Goal: Task Accomplishment & Management: Complete application form

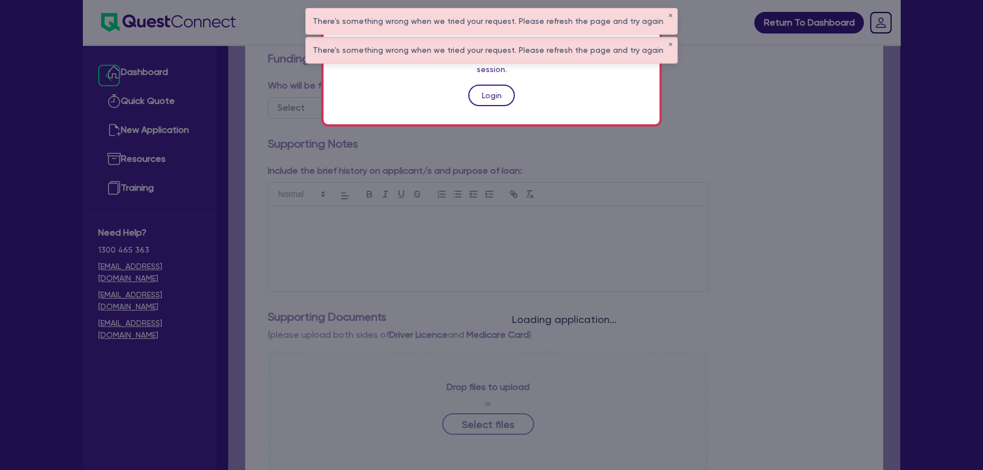
click at [482, 87] on link "Login" at bounding box center [491, 96] width 47 height 22
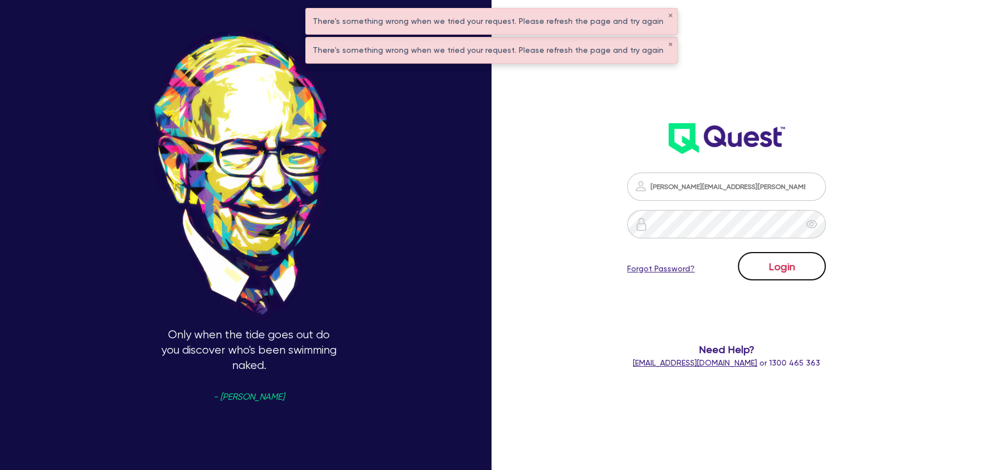
click at [791, 255] on button "Login" at bounding box center [782, 266] width 88 height 28
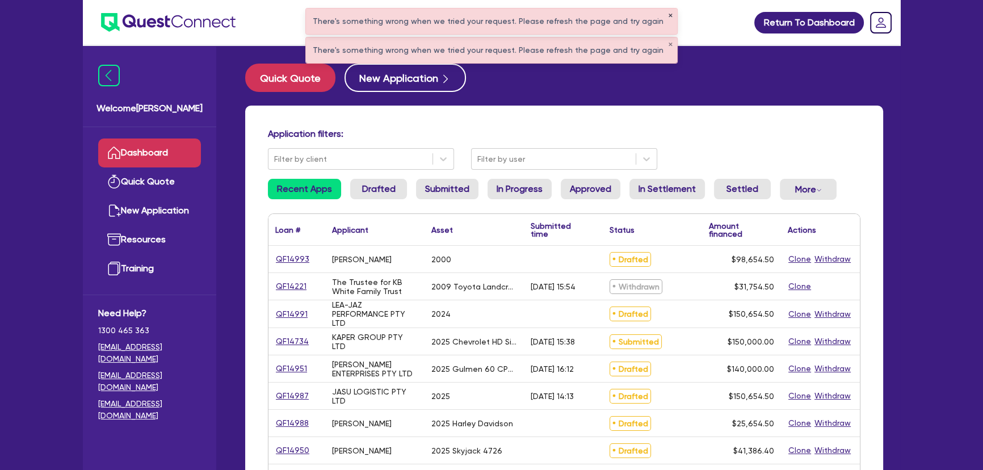
click at [668, 15] on button "✕" at bounding box center [670, 16] width 5 height 6
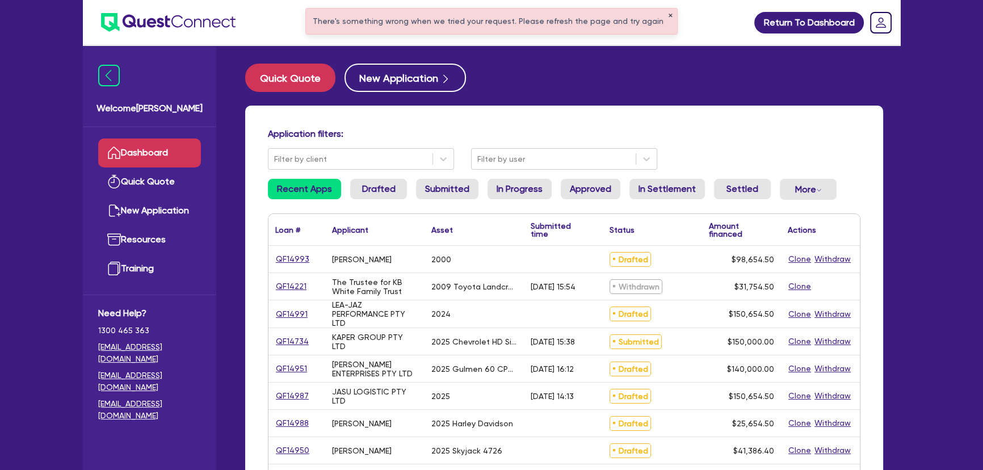
click at [668, 15] on button "✕" at bounding box center [670, 16] width 5 height 6
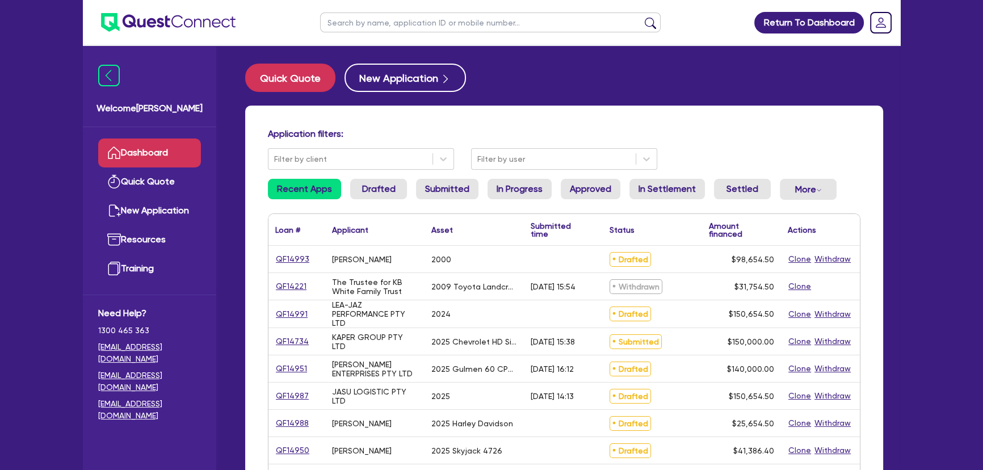
click at [460, 29] on input "text" at bounding box center [490, 22] width 341 height 20
type input "Finemore"
click at [641, 17] on button "submit" at bounding box center [650, 25] width 18 height 16
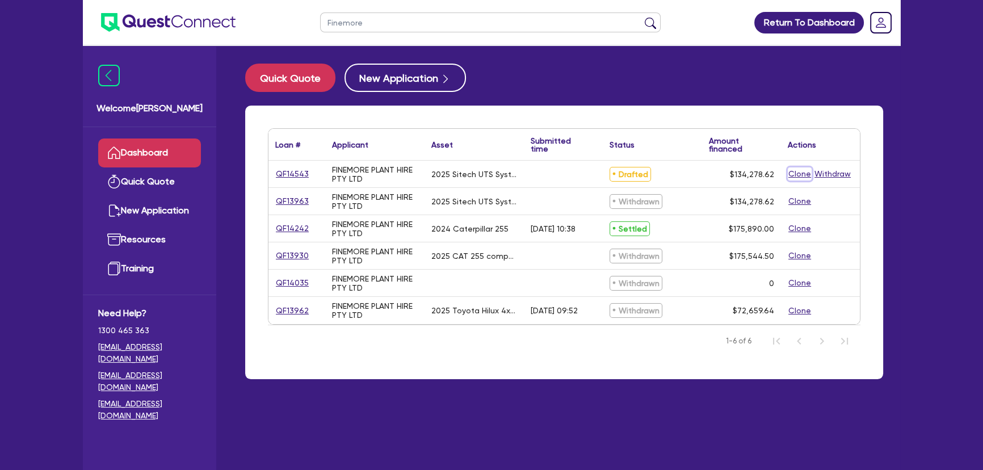
click at [800, 170] on button "Clone" at bounding box center [800, 173] width 24 height 13
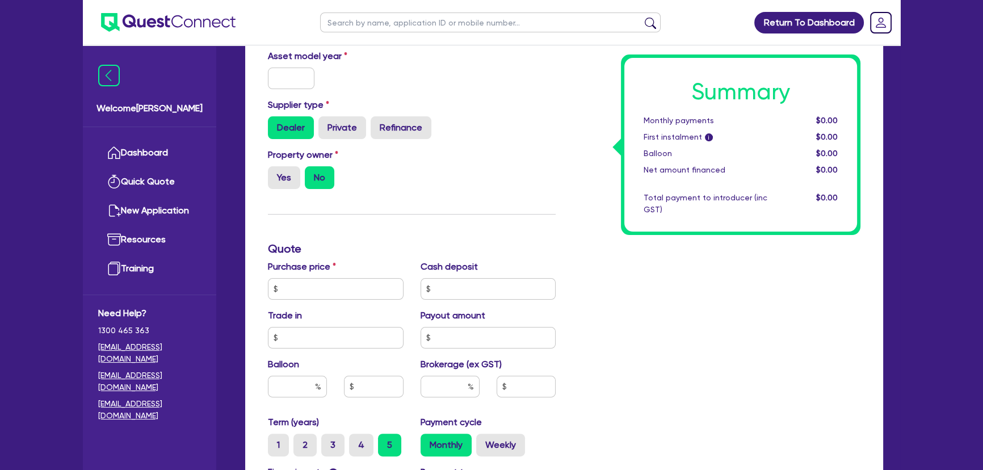
scroll to position [206, 0]
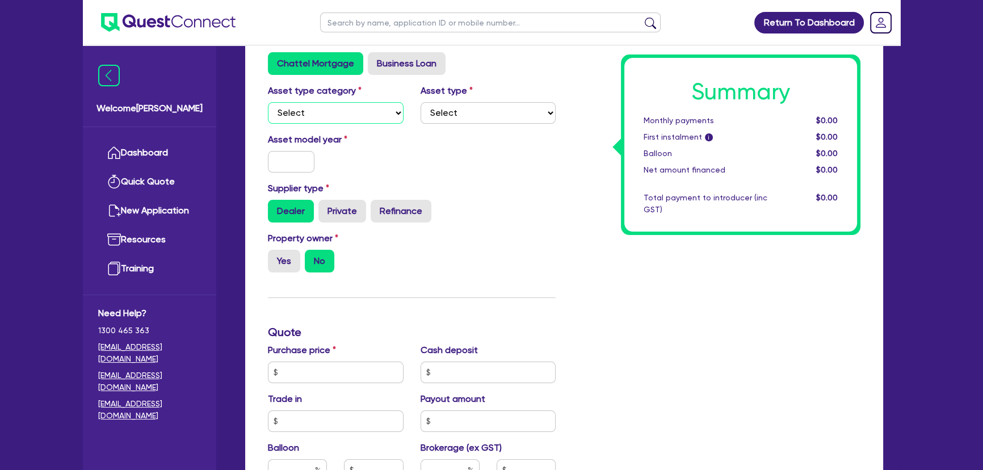
click at [345, 114] on select "Select Cars and light trucks Primary assets Secondary assets Tertiary assets" at bounding box center [336, 113] width 136 height 22
select select "CARS_AND_LIGHT_TRUCKS"
click at [268, 102] on select "Select Cars and light trucks Primary assets Secondary assets Tertiary assets" at bounding box center [336, 113] width 136 height 22
click at [508, 115] on select "Select Passenger vehicles Vans and utes Light trucks up to 4.5 tonne" at bounding box center [489, 113] width 136 height 22
select select "VANS_AND_UTES"
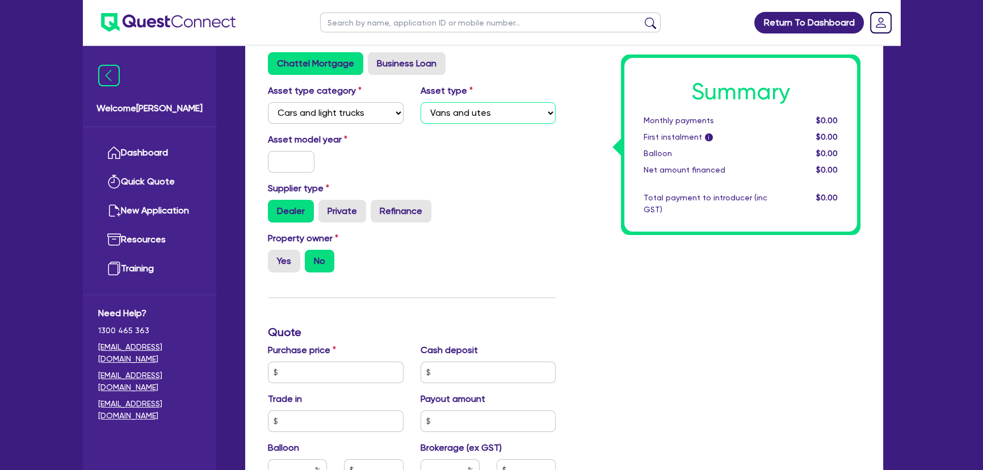
click at [421, 102] on select "Select Passenger vehicles Vans and utes Light trucks up to 4.5 tonne" at bounding box center [489, 113] width 136 height 22
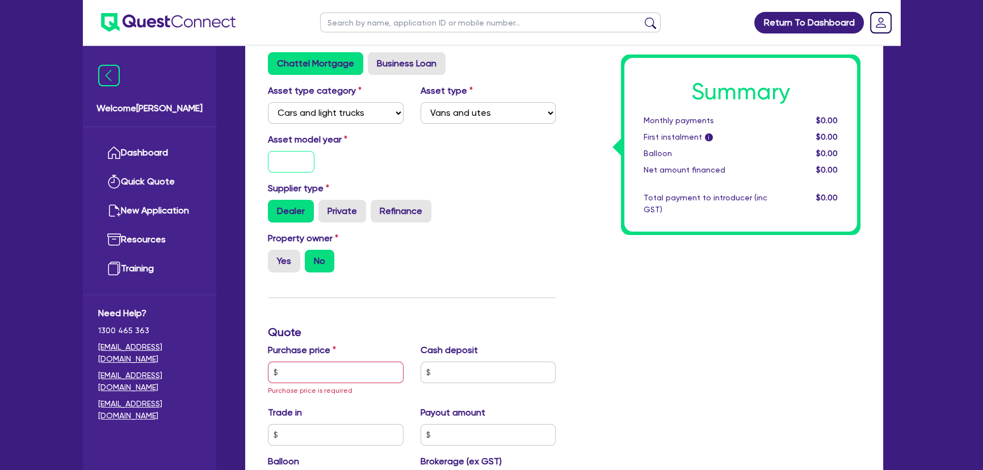
click at [300, 167] on input "text" at bounding box center [291, 162] width 47 height 22
type input "2025"
click at [299, 255] on label "Yes" at bounding box center [284, 261] width 32 height 23
click at [275, 255] on input "Yes" at bounding box center [271, 253] width 7 height 7
radio input "true"
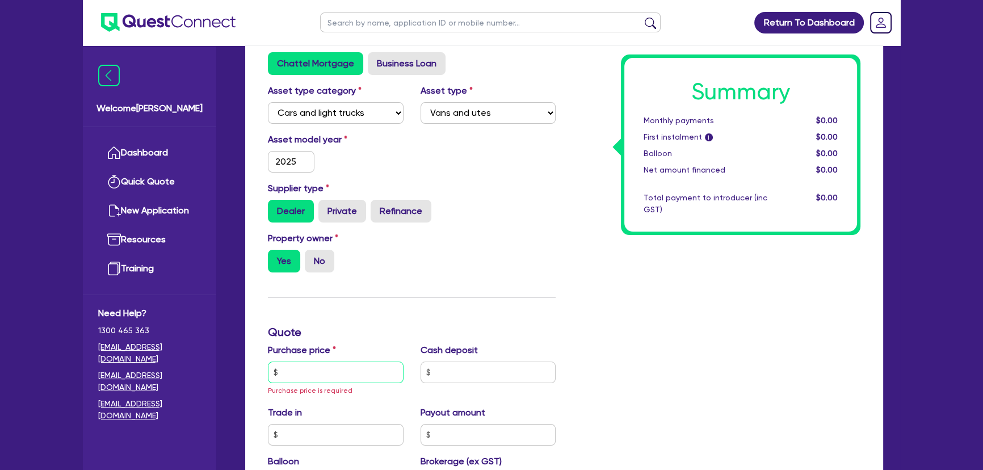
click at [310, 372] on input "text" at bounding box center [336, 373] width 136 height 22
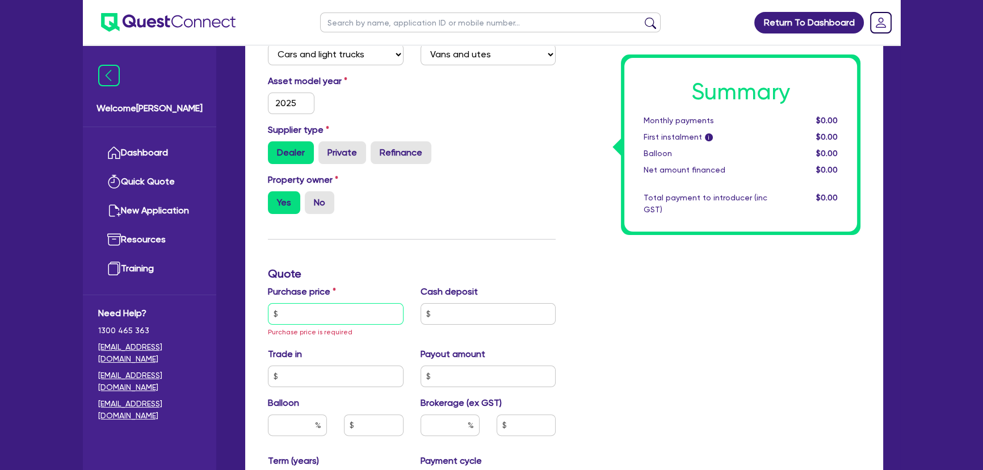
scroll to position [361, 0]
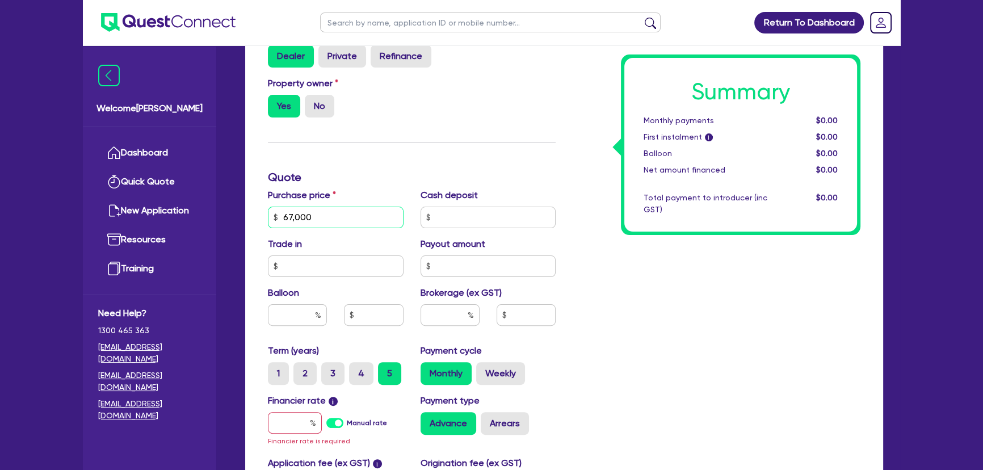
type input "67,000"
click at [412, 130] on div "Finance type Chattel Mortgage Business Loan Asset type category Select Cars and…" at bounding box center [411, 217] width 305 height 676
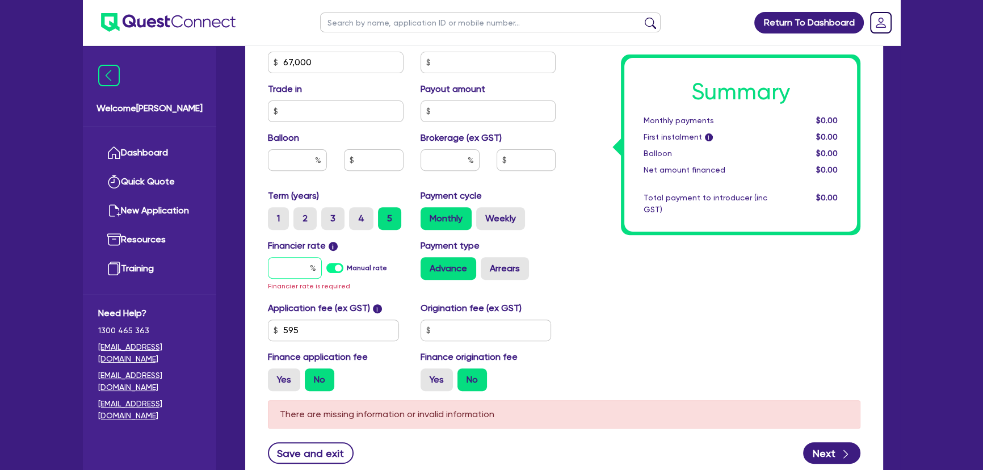
click at [293, 271] on input "text" at bounding box center [295, 268] width 54 height 22
click at [295, 267] on input "text" at bounding box center [295, 268] width 54 height 22
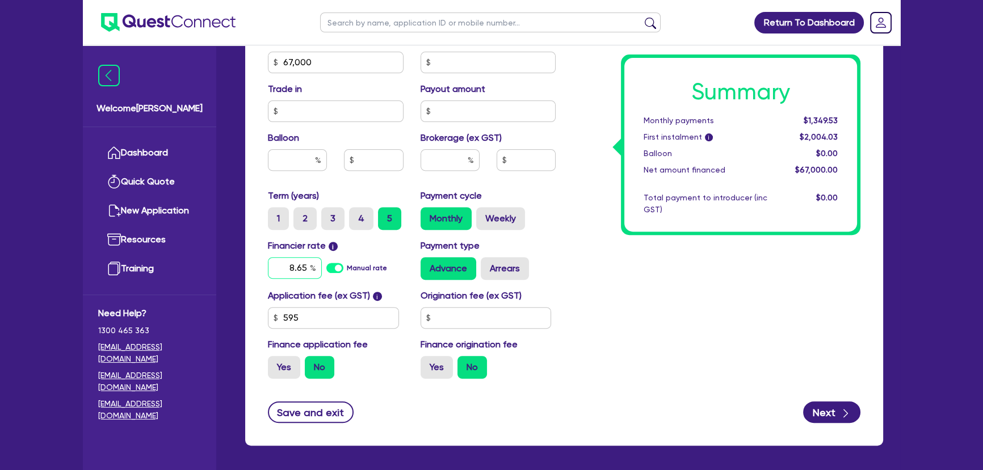
type input "8.65"
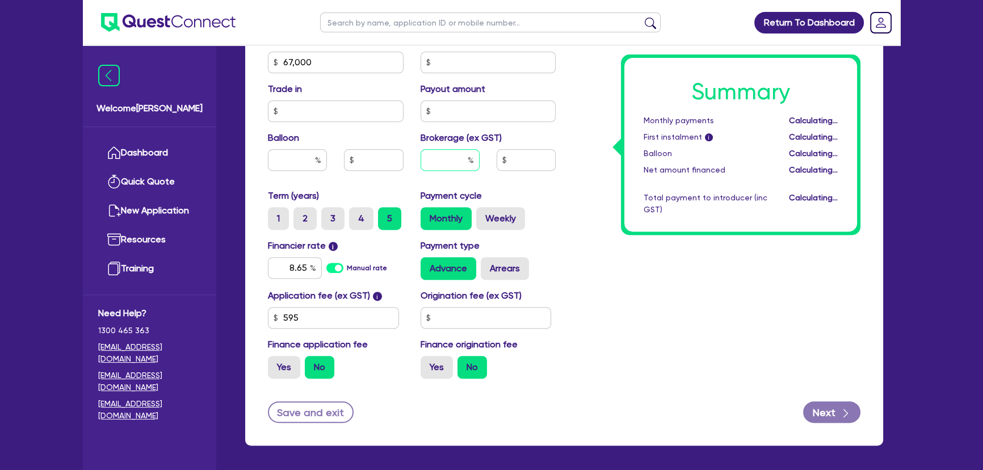
click at [452, 159] on input "text" at bounding box center [450, 160] width 59 height 22
type input "3"
click at [681, 287] on div "Summary Monthly payments $1,369.59 First instalment i $2,024.09 Balloon $0.00 N…" at bounding box center [716, 55] width 305 height 663
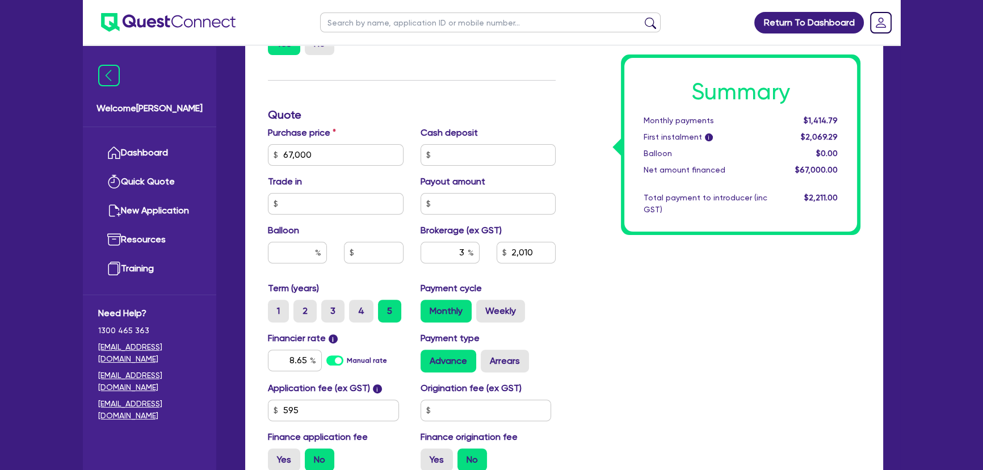
scroll to position [464, 0]
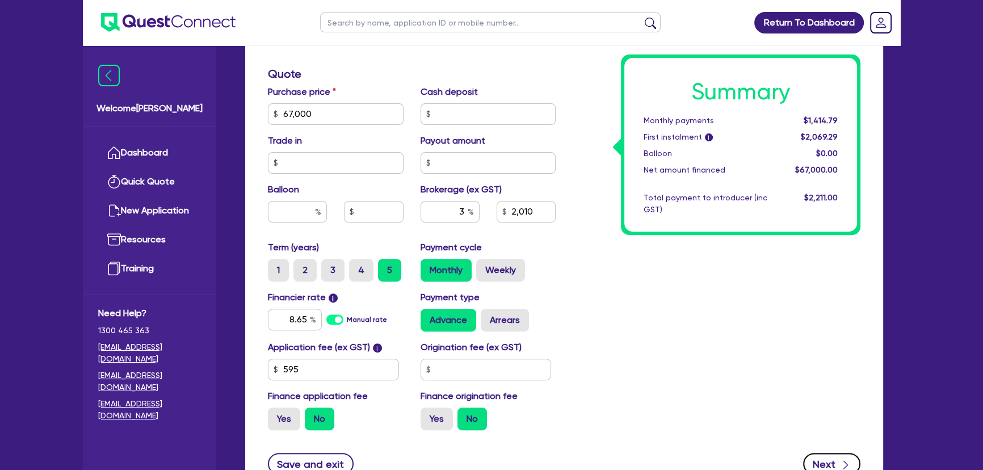
click at [827, 463] on button "Next" at bounding box center [831, 464] width 57 height 22
type input "2,010"
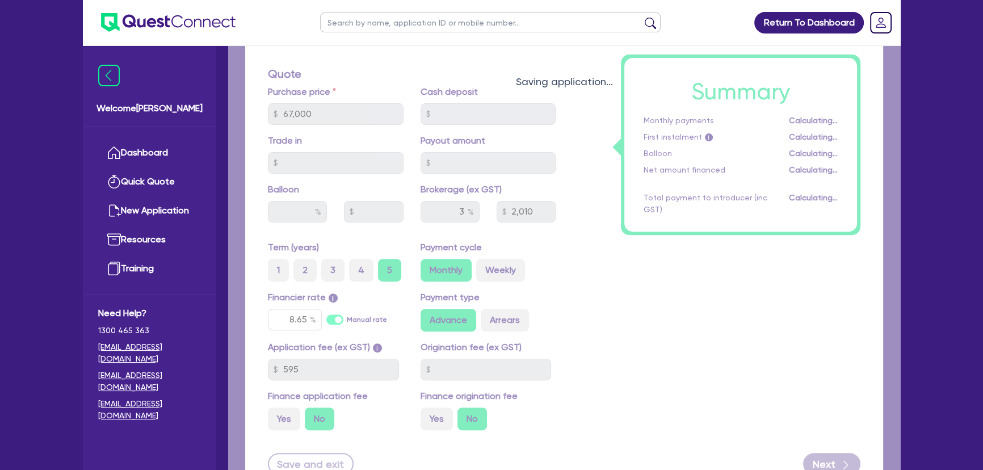
select select "COMPANY"
select select "BUILDING_CONSTRUCTION"
select select "TRADES_SERVICES_BUSINESSES_GOVERNMENT"
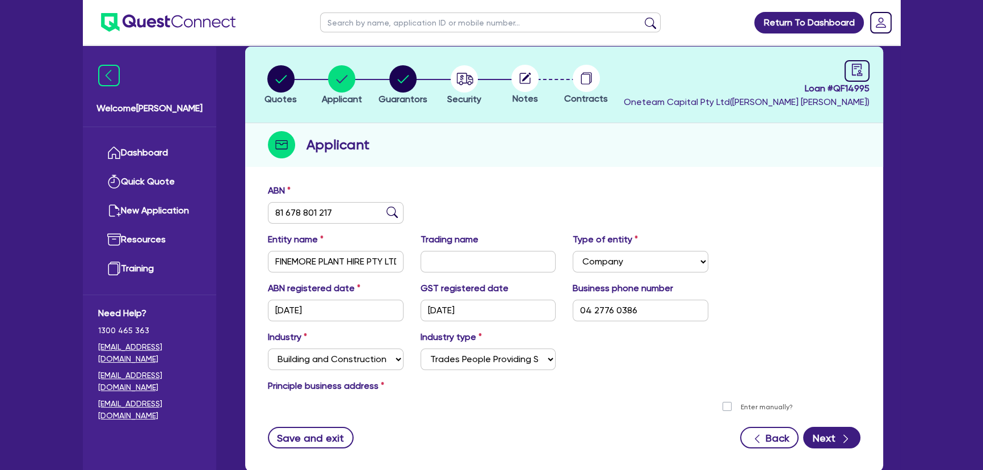
scroll to position [125, 0]
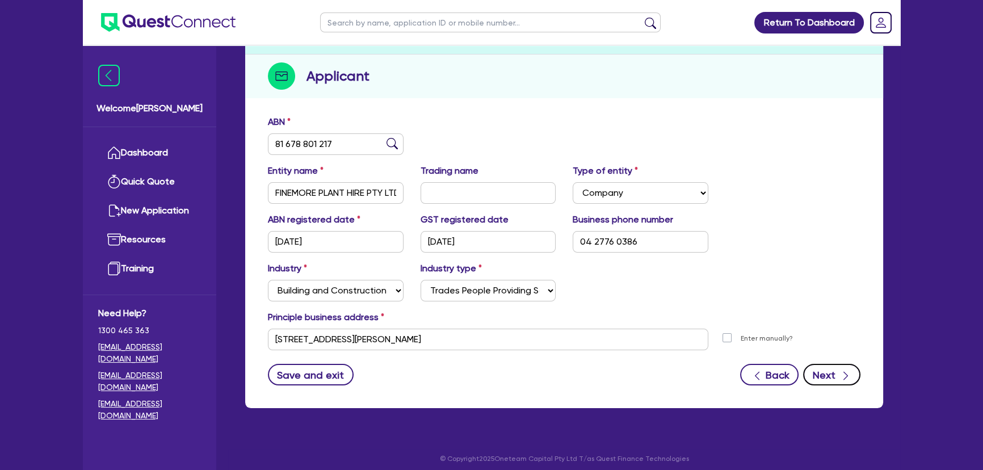
click at [814, 371] on button "Next" at bounding box center [831, 375] width 57 height 22
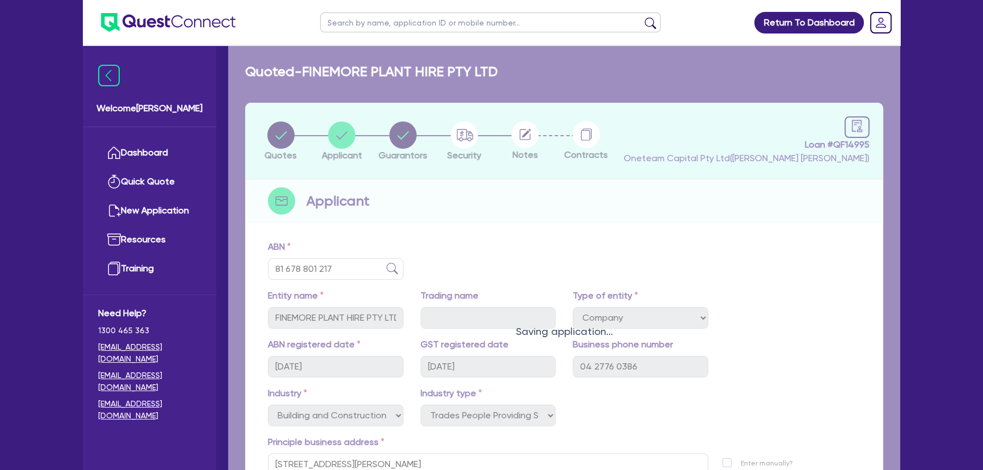
select select "MR"
select select "NSW"
select select "SINGLE"
select select "PROPERTY"
select select "CASH"
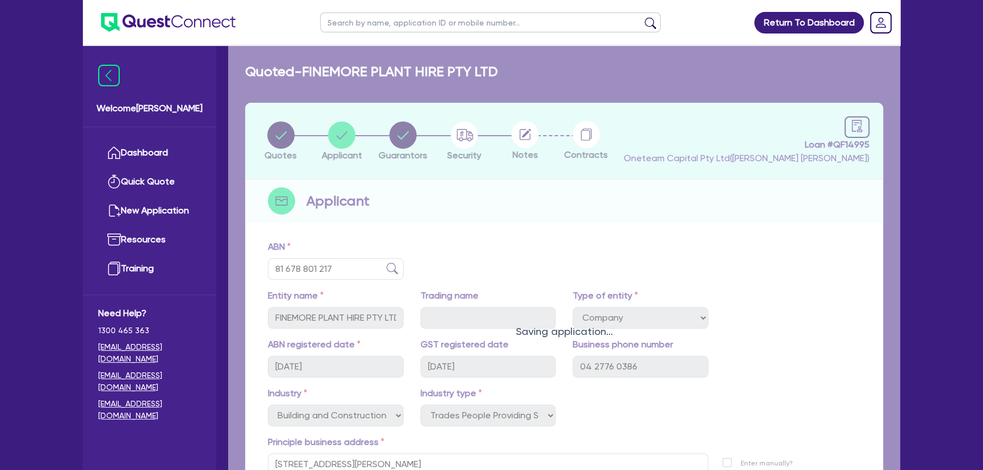
select select "VEHICLE"
select select "MORTGAGE"
select select "VEHICLE_LOAN"
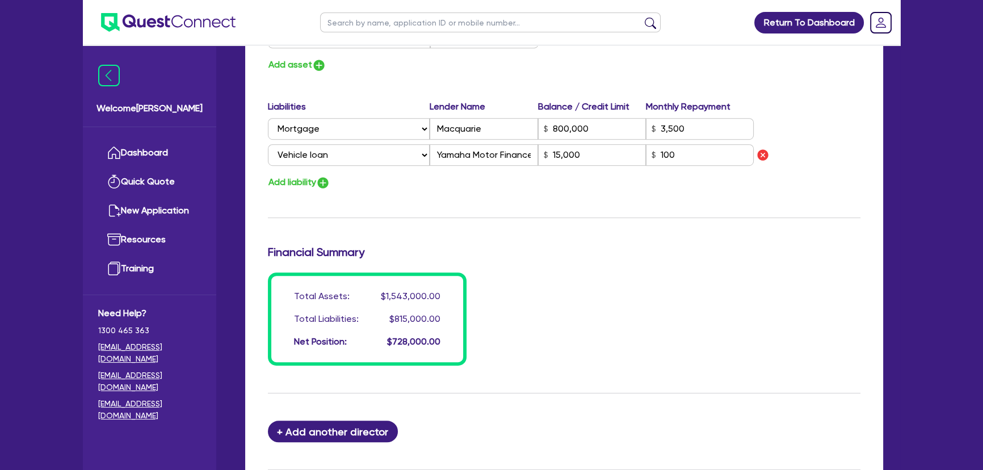
scroll to position [825, 0]
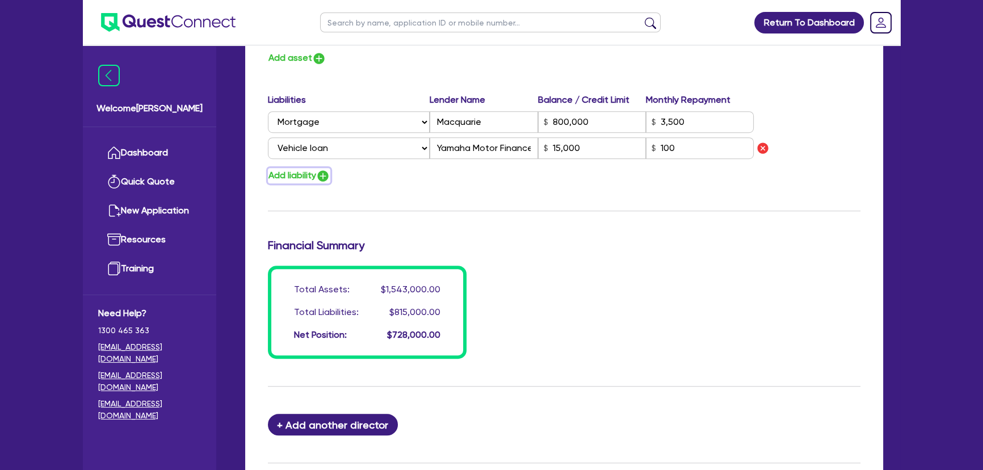
click at [330, 173] on img "button" at bounding box center [323, 176] width 14 height 14
type input "0"
type input "0427 760 386"
type input "1,300,000"
type input "188,000"
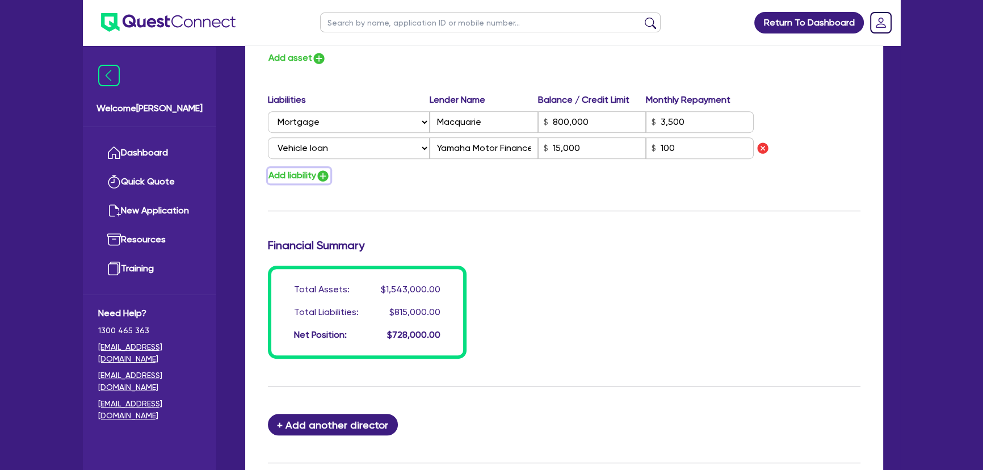
type input "40,000"
type input "15,000"
type input "800,000"
type input "3,500"
type input "15,000"
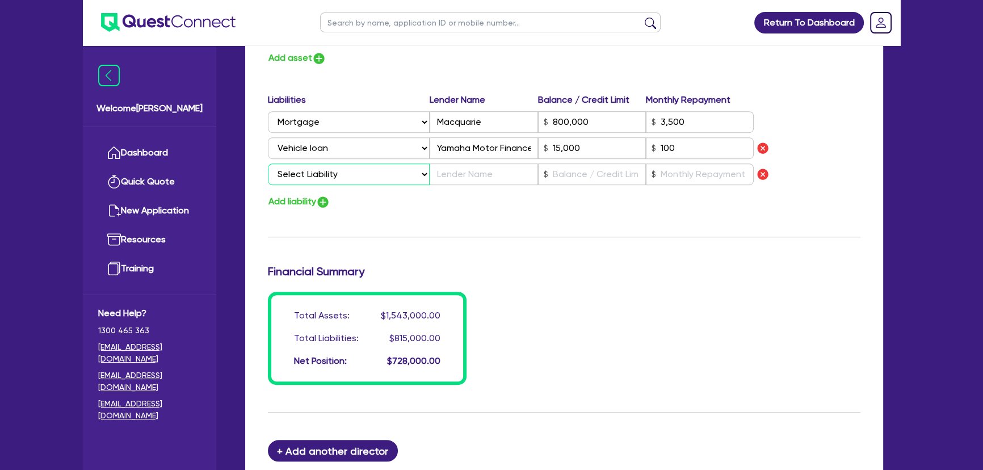
click at [333, 173] on select "Select Liability Credit card Mortgage Investment property loan Vehicle loan Tru…" at bounding box center [349, 174] width 162 height 22
select select "EQUIPMENT_LOAN"
click at [268, 163] on select "Select Liability Credit card Mortgage Investment property loan Vehicle loan Tru…" at bounding box center [349, 174] width 162 height 22
type input "0"
type input "0427 760 386"
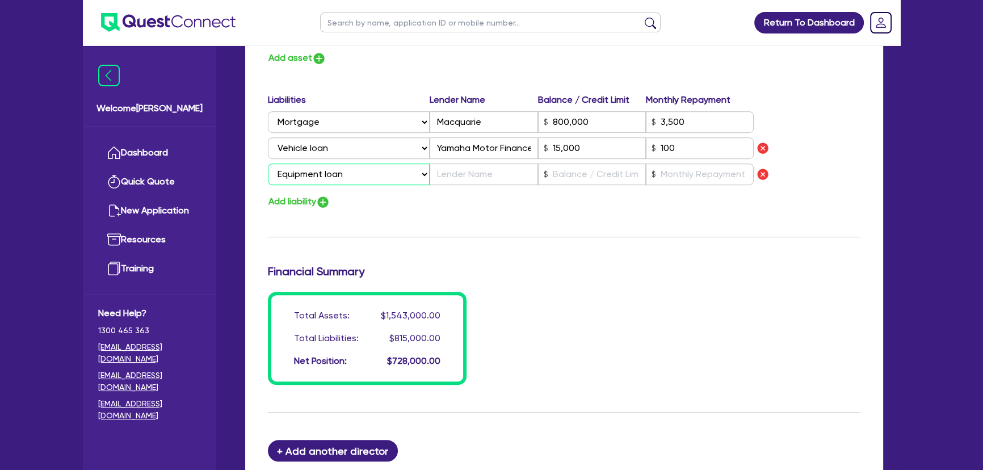
type input "1,300,000"
type input "188,000"
type input "40,000"
type input "15,000"
type input "800,000"
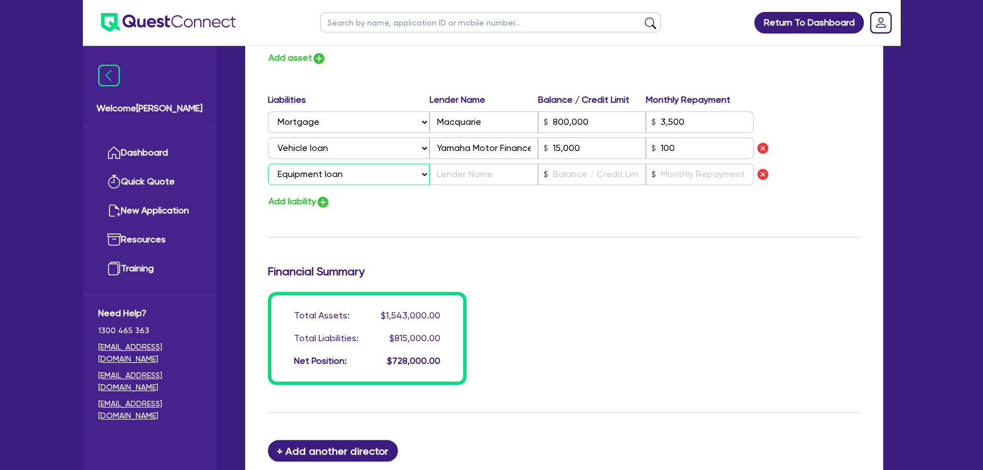
type input "3,500"
type input "15,000"
click at [440, 182] on input "text" at bounding box center [484, 174] width 108 height 22
type input "0"
type input "0427 760 386"
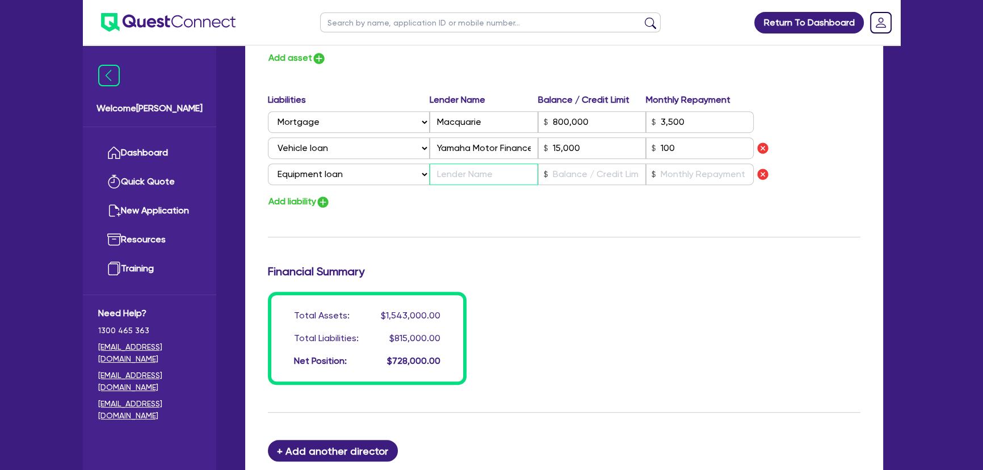
type input "1,300,000"
type input "188,000"
type input "40,000"
type input "15,000"
type input "800,000"
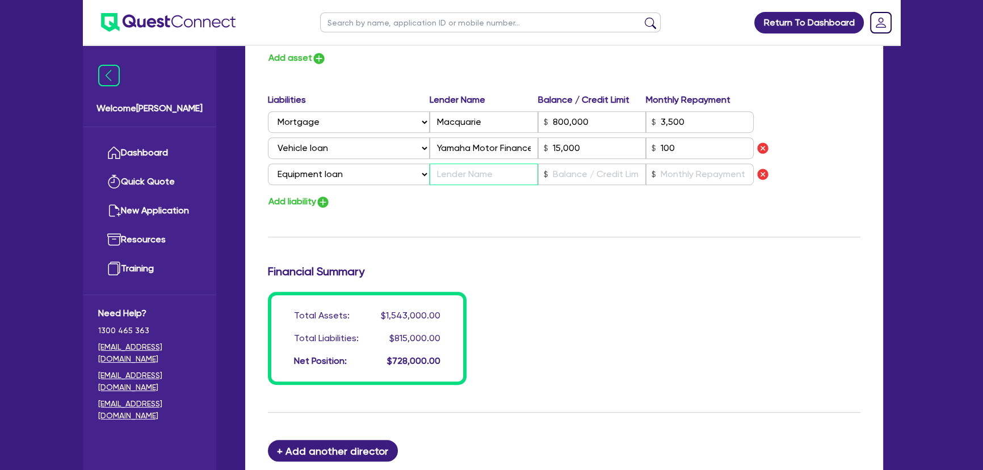
type input "3,500"
type input "15,000"
type input "F"
type input "0"
type input "0427 760 386"
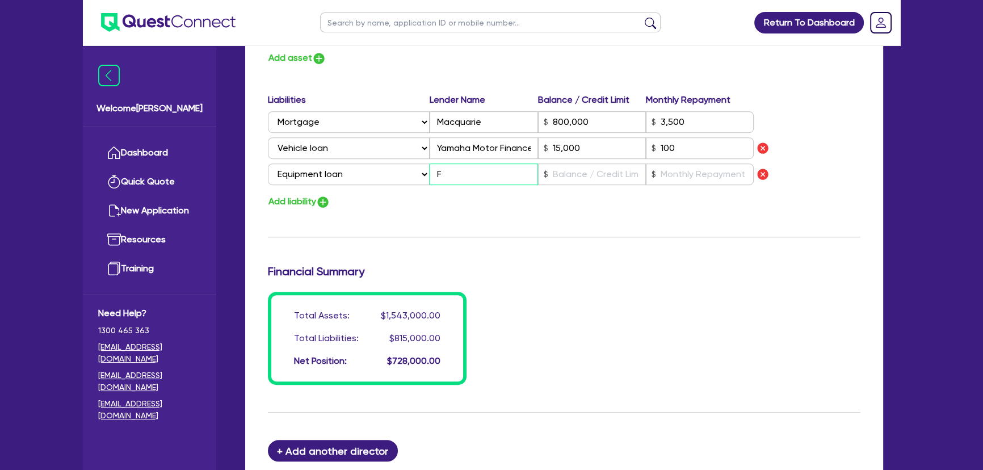
type input "1,300,000"
type input "188,000"
type input "40,000"
type input "15,000"
type input "800,000"
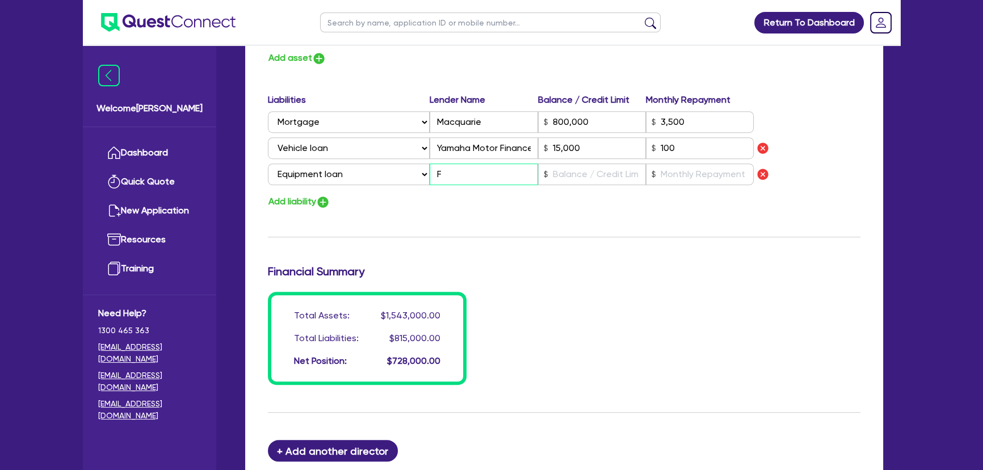
type input "3,500"
type input "15,000"
type input "Fl"
type input "0"
type input "0427 760 386"
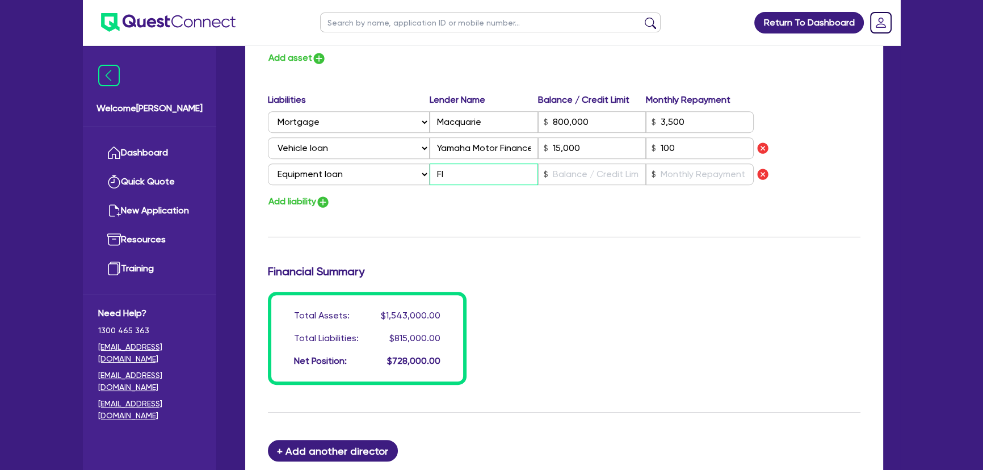
type input "1,300,000"
type input "188,000"
type input "40,000"
type input "15,000"
type input "800,000"
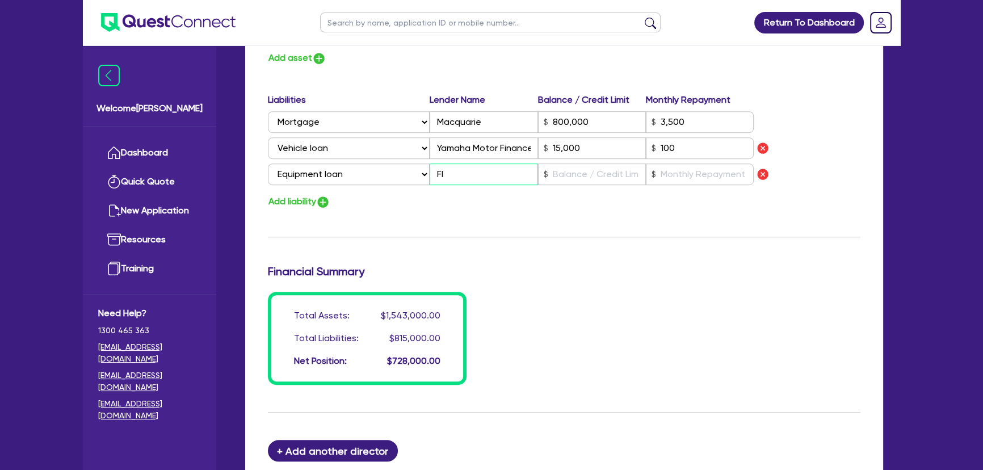
type input "3,500"
type input "15,000"
type input "Fle"
type input "0"
type input "0427 760 386"
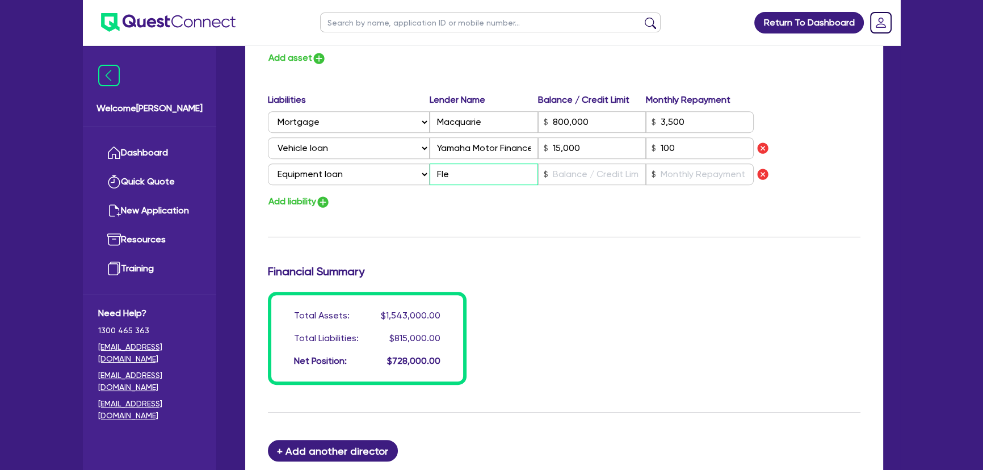
type input "1,300,000"
type input "188,000"
type input "40,000"
type input "15,000"
type input "800,000"
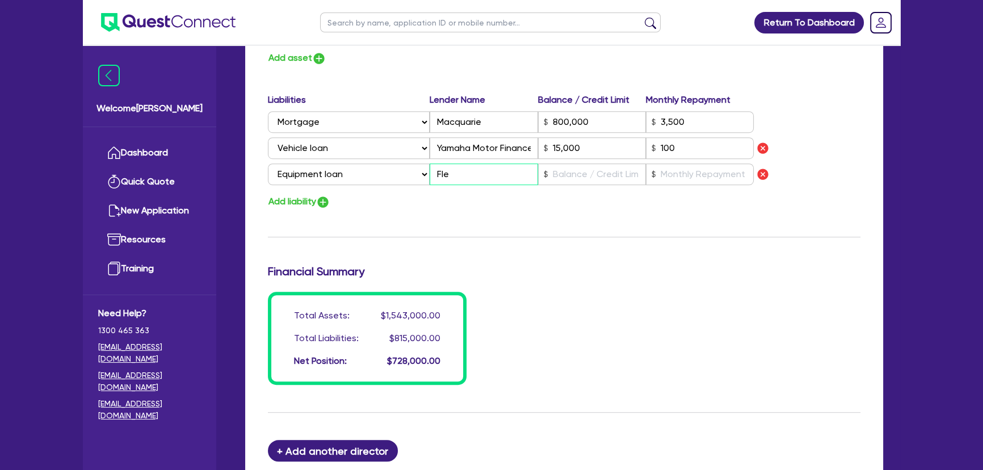
type input "3,500"
type input "15,000"
type input "Flex"
type input "0"
type input "0427 760 386"
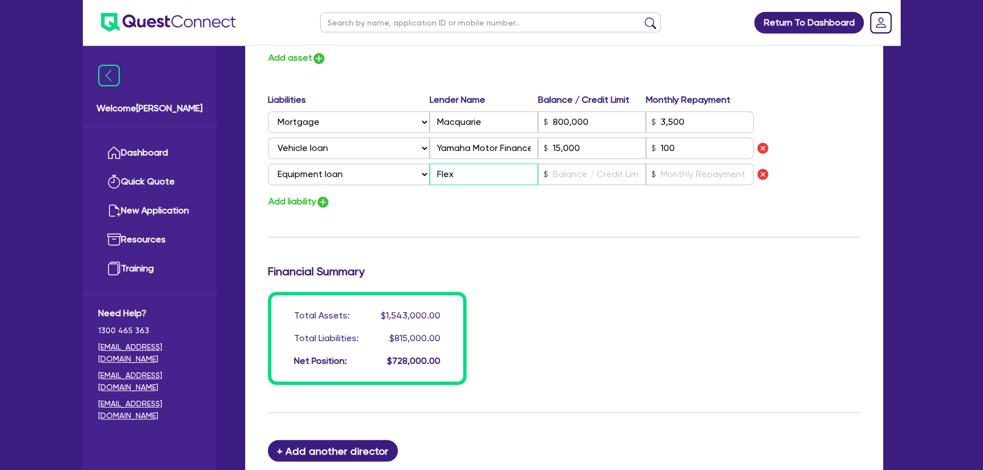
type input "1,300,000"
type input "188,000"
type input "40,000"
type input "15,000"
type input "800,000"
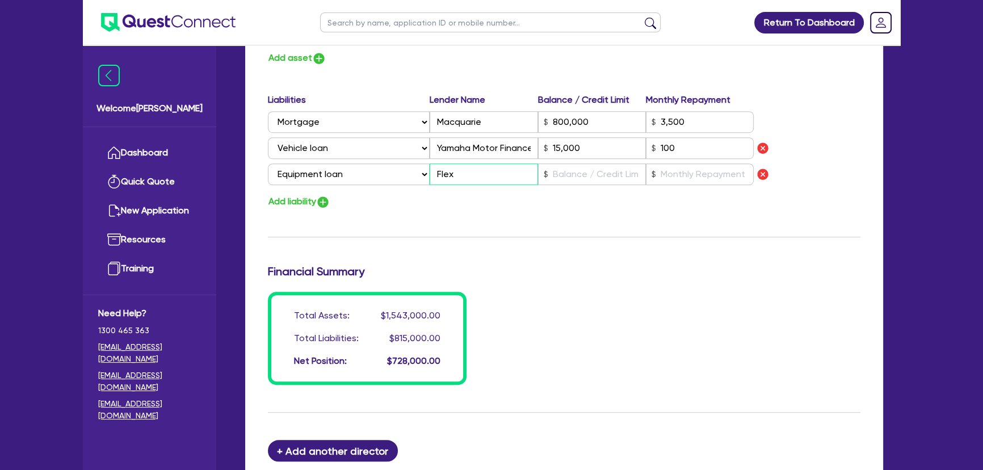
type input "3,500"
type input "15,000"
type input "Flexi"
click at [567, 174] on input "text" at bounding box center [592, 174] width 108 height 22
click at [156, 23] on img at bounding box center [168, 22] width 135 height 19
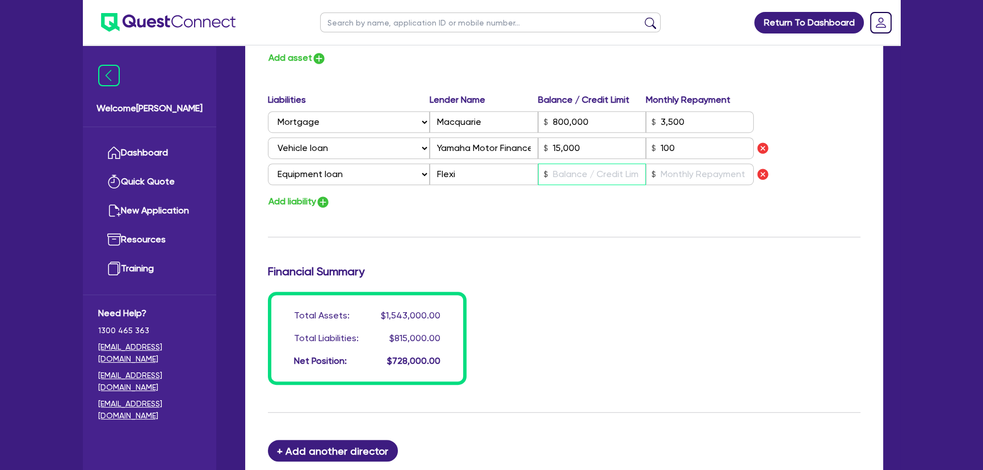
click at [551, 177] on input "text" at bounding box center [592, 174] width 108 height 22
type input "0"
type input "0427 760 386"
type input "1,300,000"
type input "188,000"
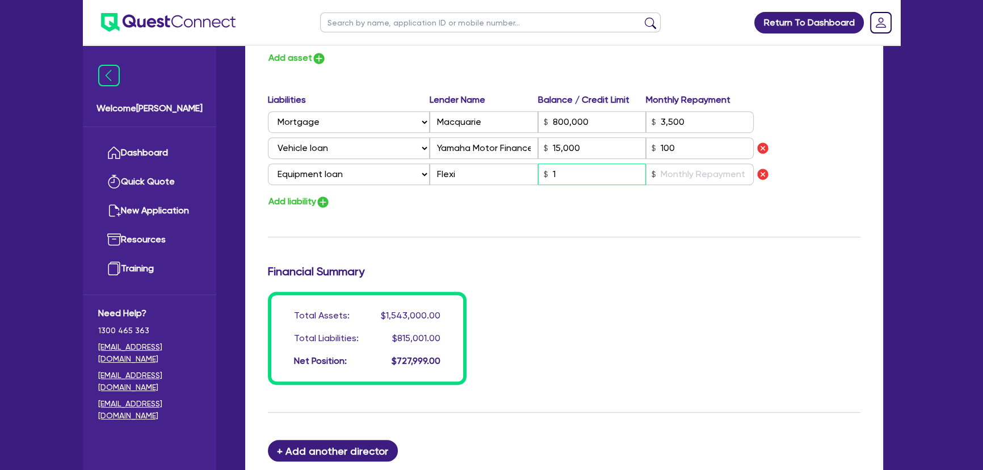
type input "40,000"
type input "15,000"
type input "800,000"
type input "3,500"
type input "15,000"
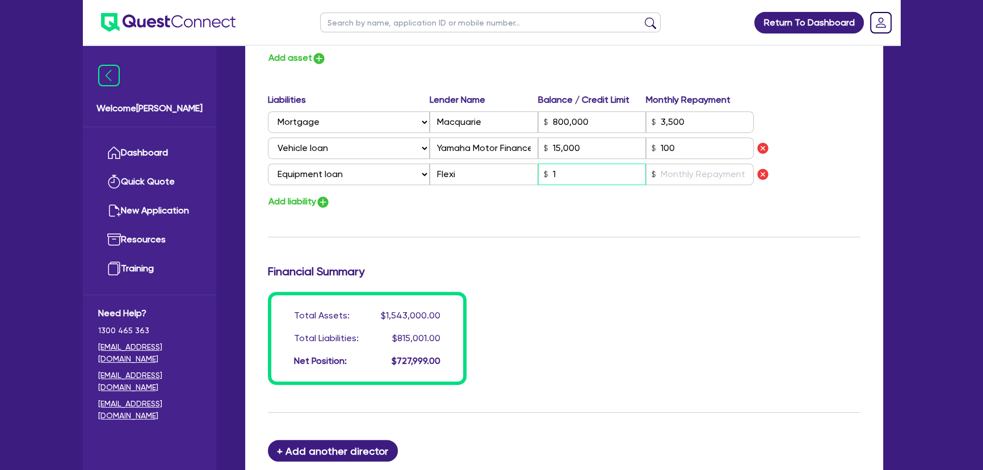
type input "1"
type input "0"
type input "0427 760 386"
type input "1,300,000"
type input "188,000"
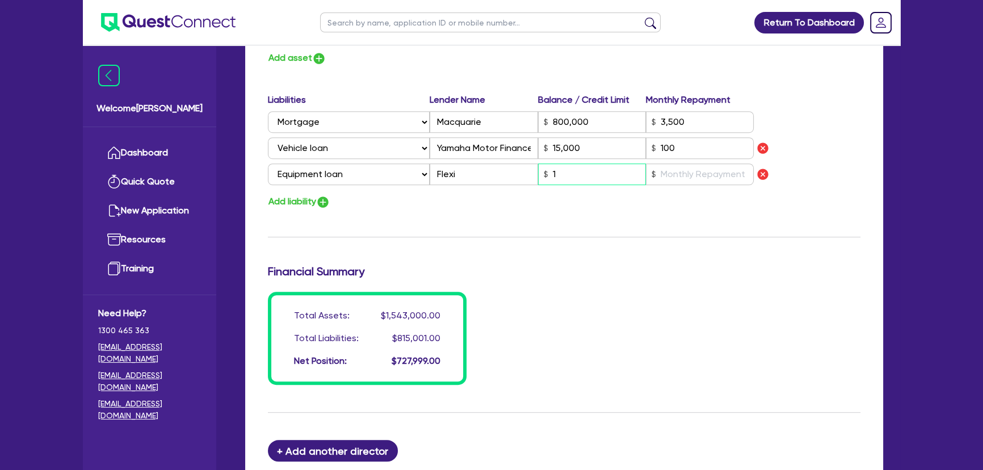
type input "40,000"
type input "15,000"
type input "800,000"
type input "3,500"
type input "15,000"
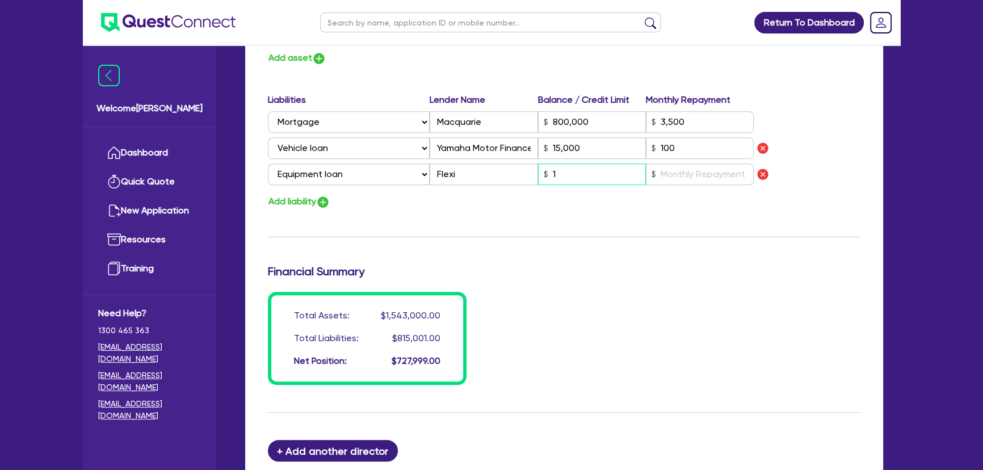
type input "17"
type input "0"
type input "0427 760 386"
type input "1,300,000"
type input "188,000"
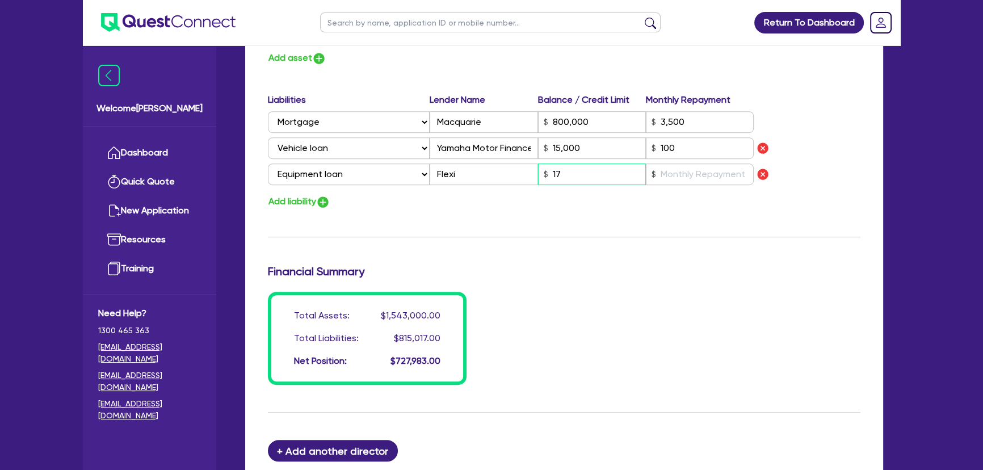
type input "40,000"
type input "15,000"
type input "800,000"
type input "3,500"
type input "15,000"
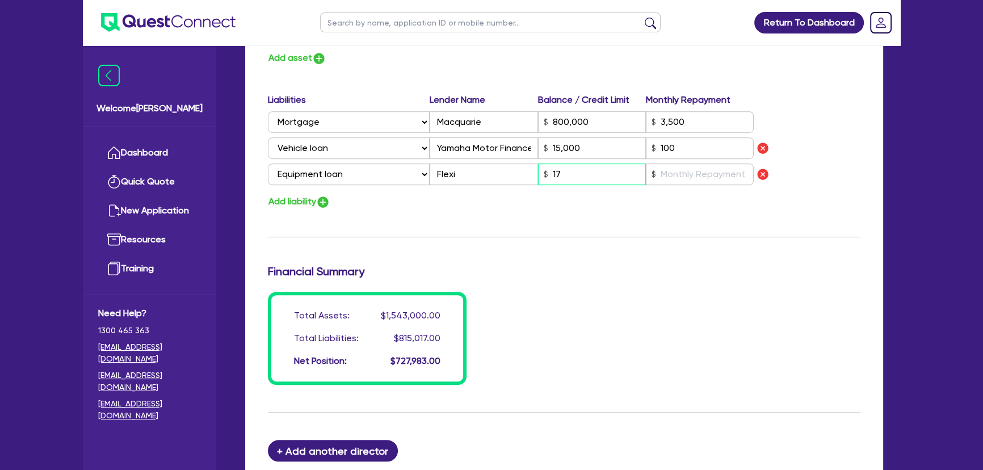
type input "175"
type input "0"
type input "0427 760 386"
type input "1,300,000"
type input "188,000"
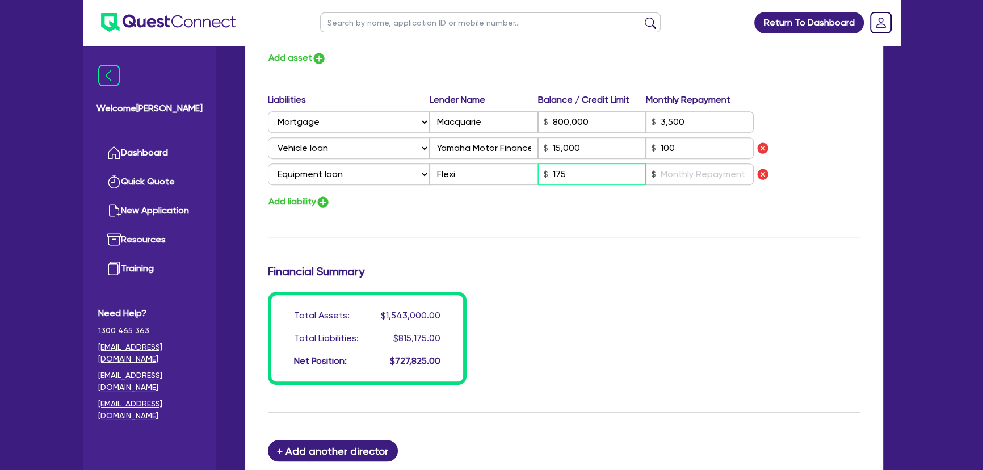
type input "40,000"
type input "15,000"
type input "800,000"
type input "3,500"
type input "15,000"
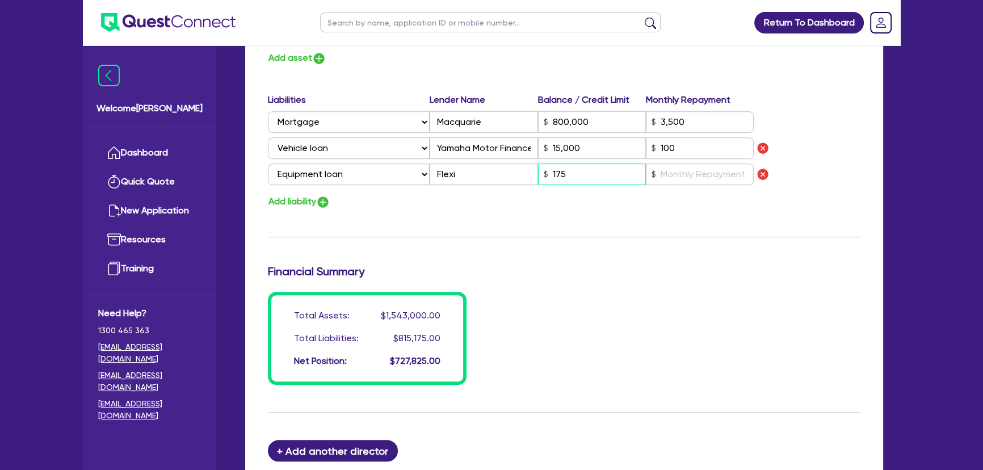
type input "1,750"
type input "0"
type input "0427 760 386"
type input "1,300,000"
type input "188,000"
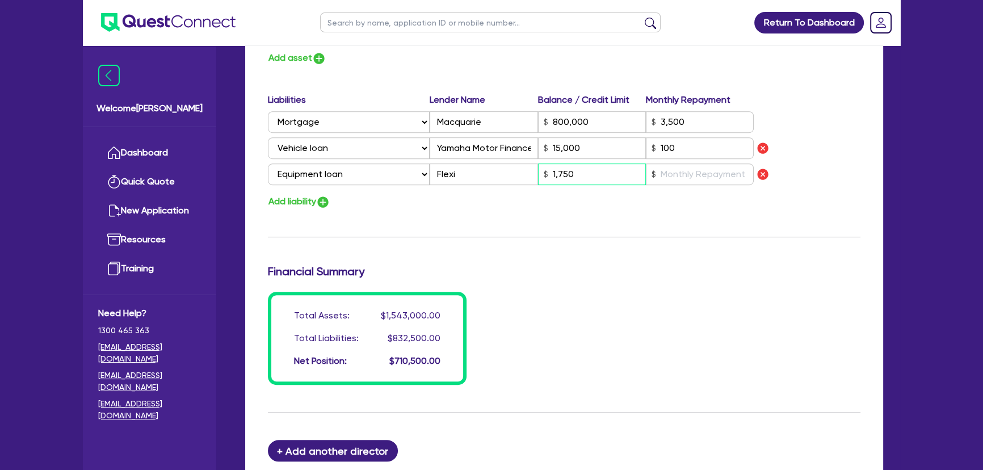
type input "40,000"
type input "15,000"
type input "800,000"
type input "3,500"
type input "15,000"
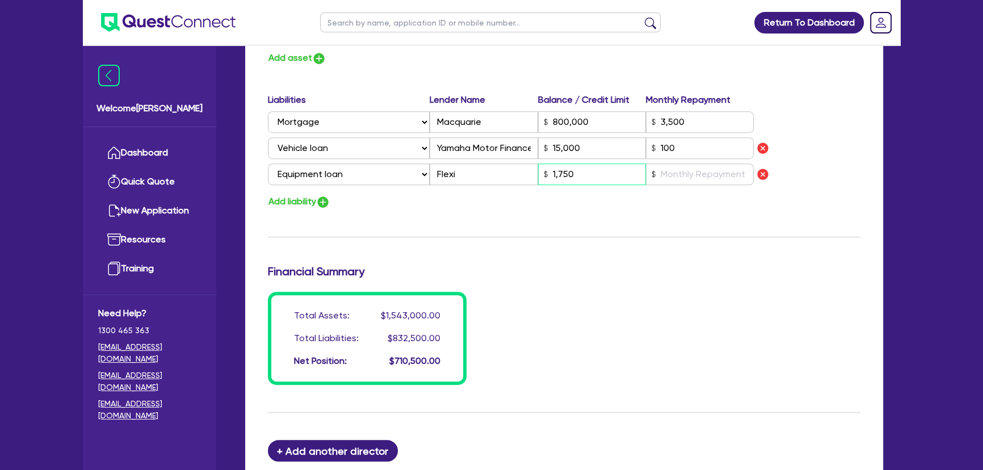
type input "17,500"
type input "0"
type input "0427 760 386"
type input "1,300,000"
type input "188,000"
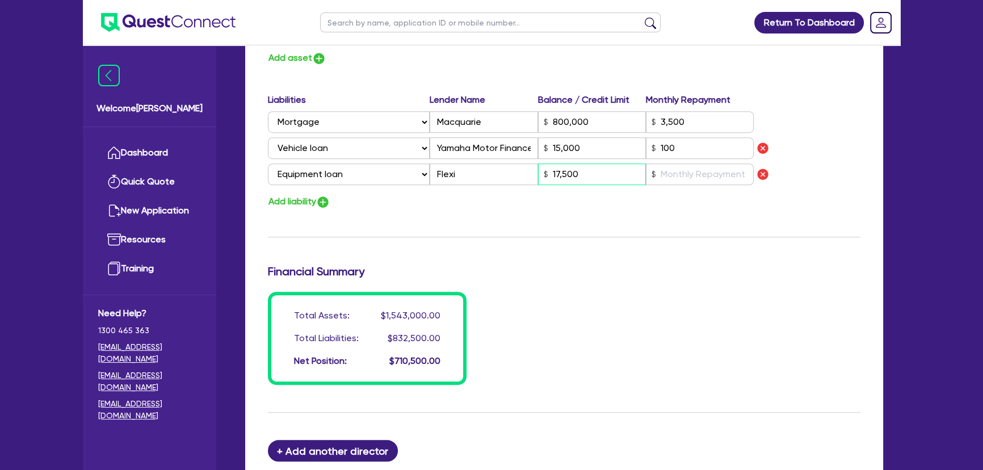
type input "40,000"
type input "15,000"
type input "800,000"
type input "3,500"
type input "15,000"
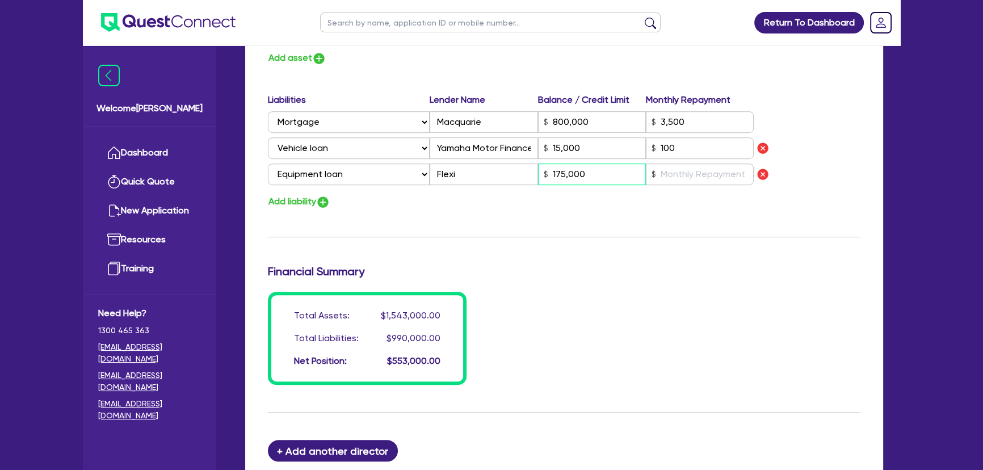
type input "175,000"
click at [718, 173] on input "text" at bounding box center [700, 174] width 108 height 22
type input "0"
type input "0427 760 386"
type input "1,300,000"
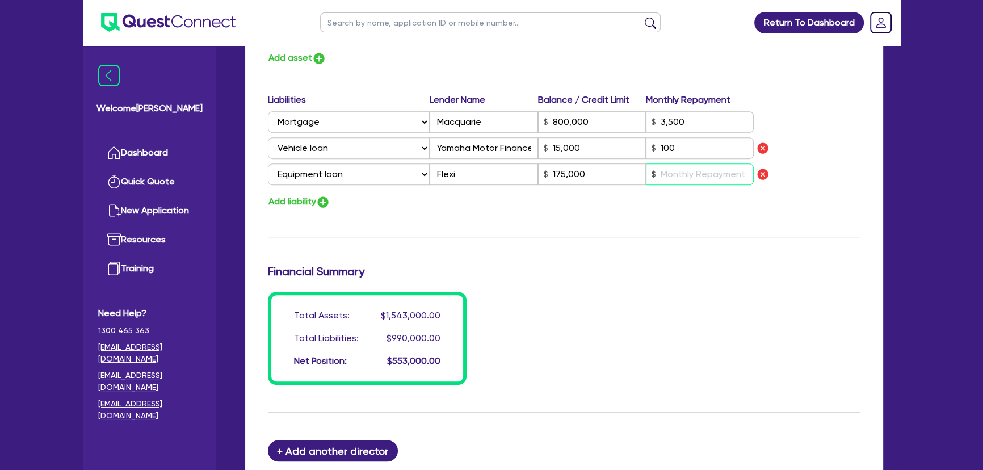
type input "188,000"
type input "40,000"
type input "15,000"
type input "800,000"
type input "3,500"
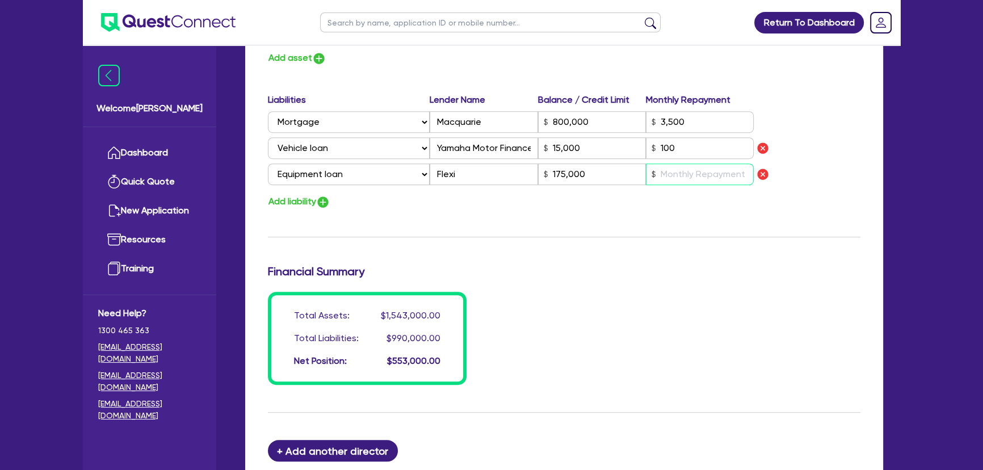
type input "15,000"
type input "175,000"
type input "3"
type input "0"
type input "0427 760 386"
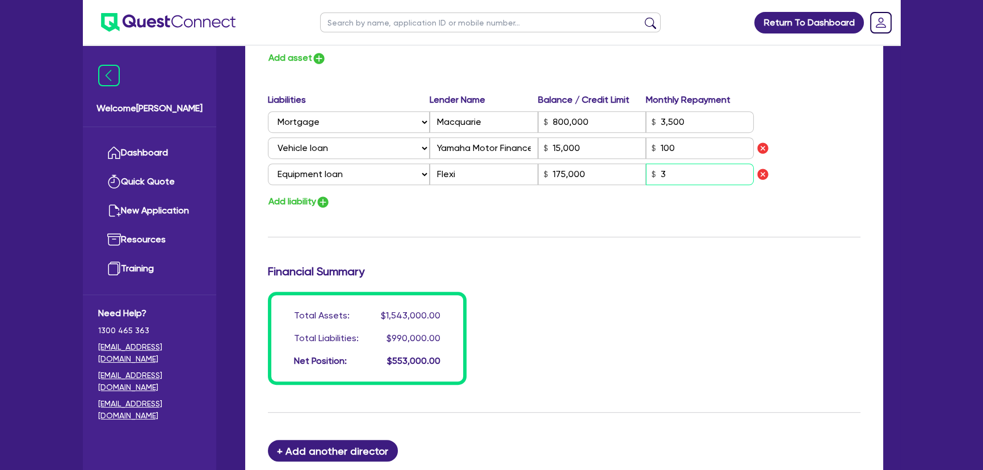
type input "1,300,000"
type input "188,000"
type input "40,000"
type input "15,000"
type input "800,000"
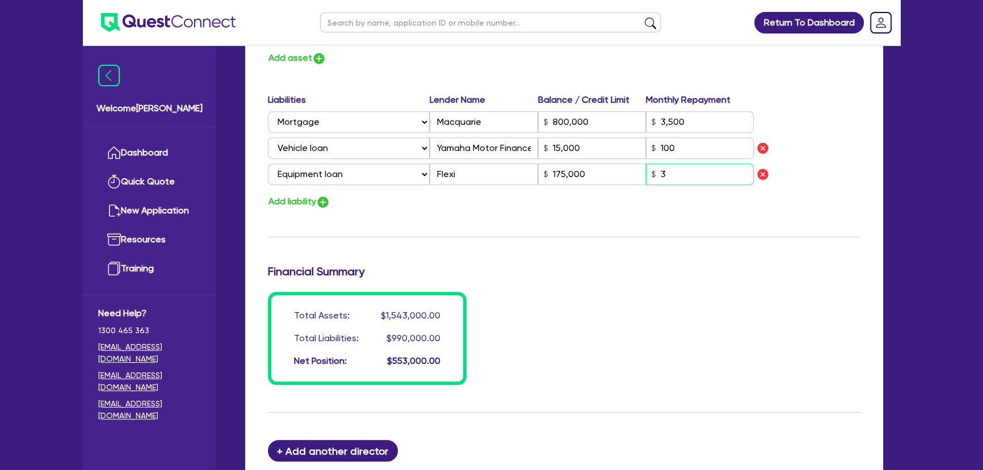
type input "3,500"
type input "15,000"
type input "175,000"
type input "31"
type input "0"
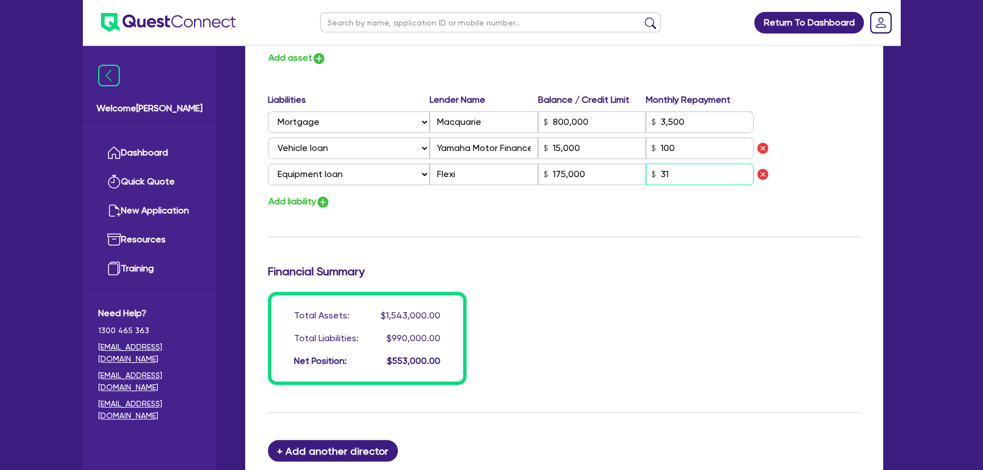
type input "0427 760 386"
type input "1,300,000"
type input "188,000"
type input "40,000"
type input "15,000"
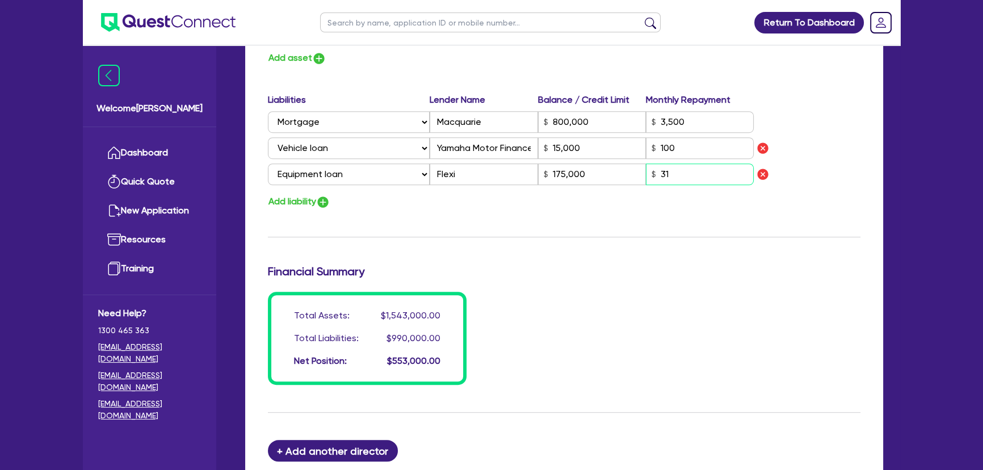
type input "800,000"
type input "3,500"
type input "15,000"
type input "175,000"
type input "311"
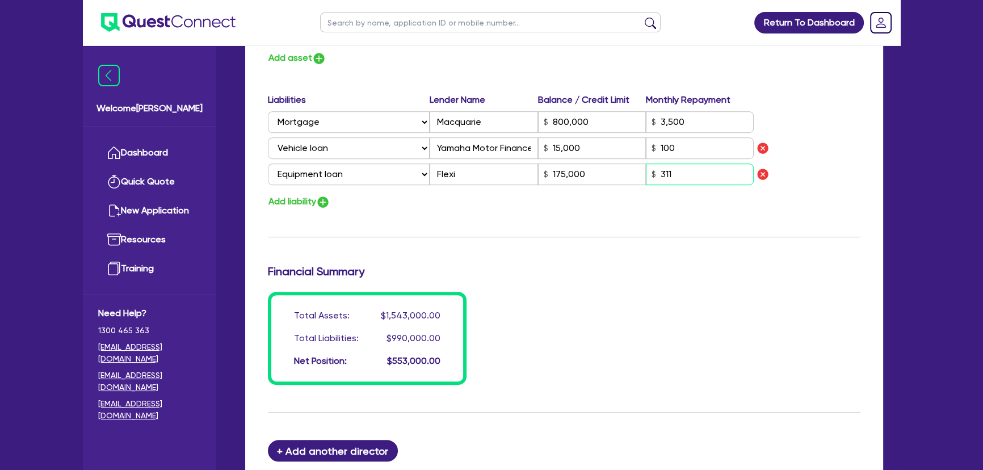
type input "0"
type input "0427 760 386"
type input "1,300,000"
type input "188,000"
type input "40,000"
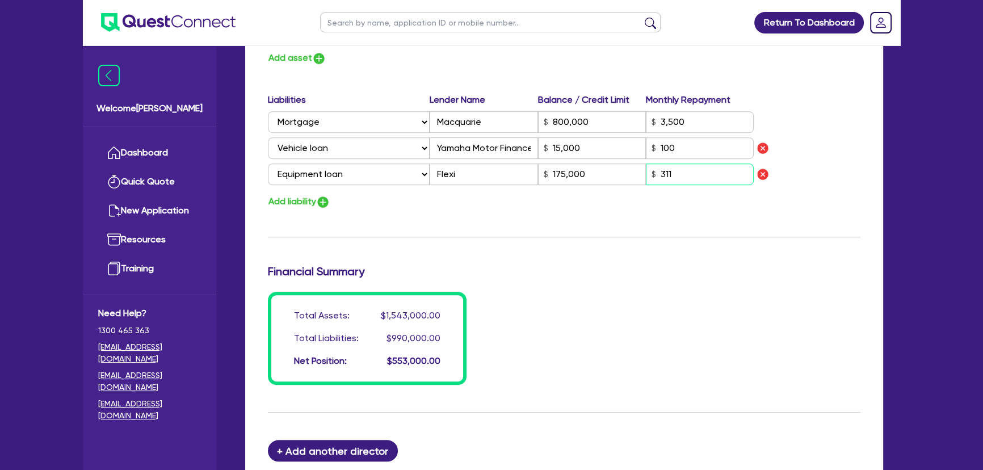
type input "15,000"
type input "800,000"
type input "3,500"
type input "15,000"
type input "175,000"
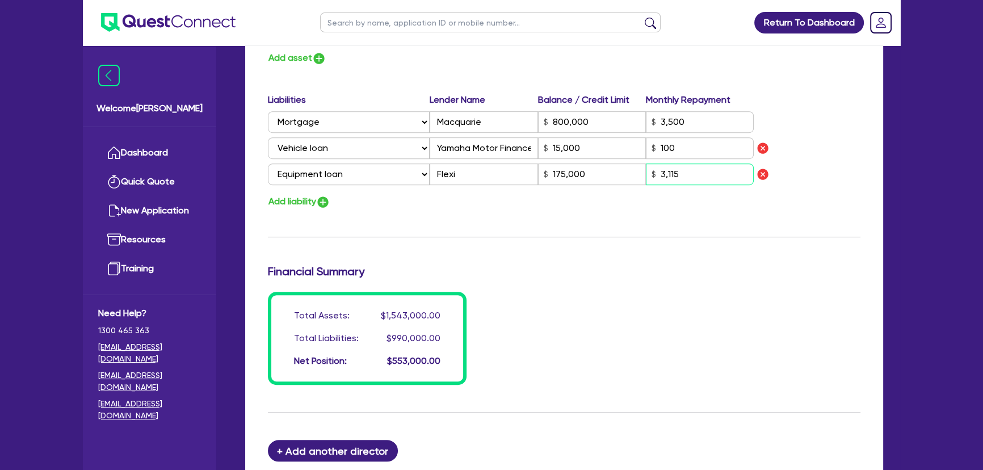
type input "3,115"
drag, startPoint x: 749, startPoint y: 251, endPoint x: 641, endPoint y: 182, distance: 127.7
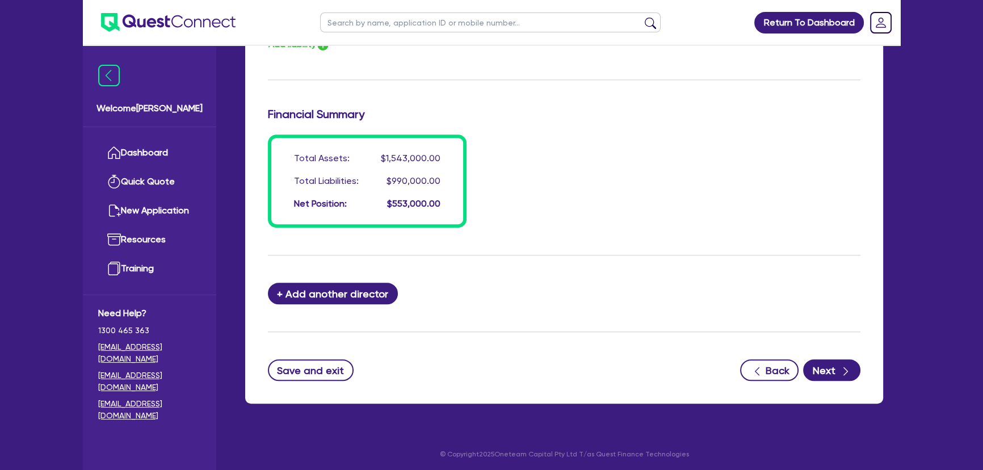
scroll to position [983, 0]
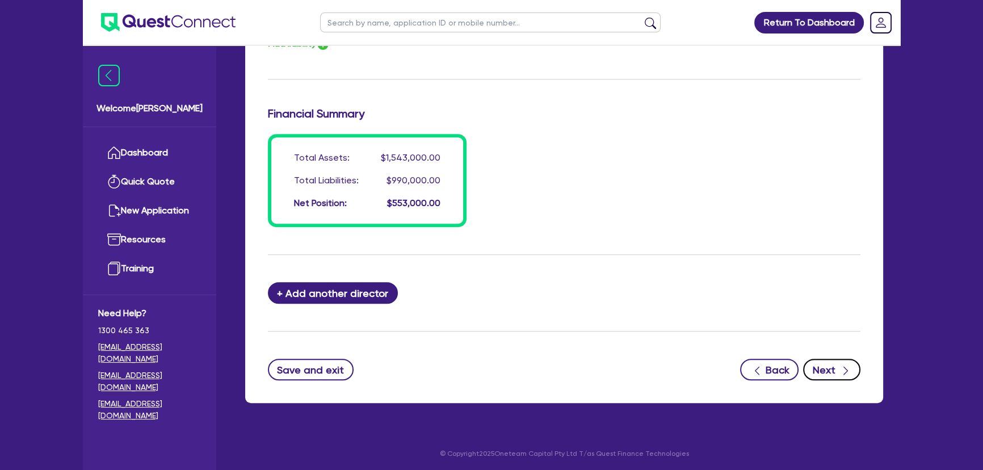
click at [831, 371] on button "Next" at bounding box center [831, 370] width 57 height 22
select select "CARS_AND_LIGHT_TRUCKS"
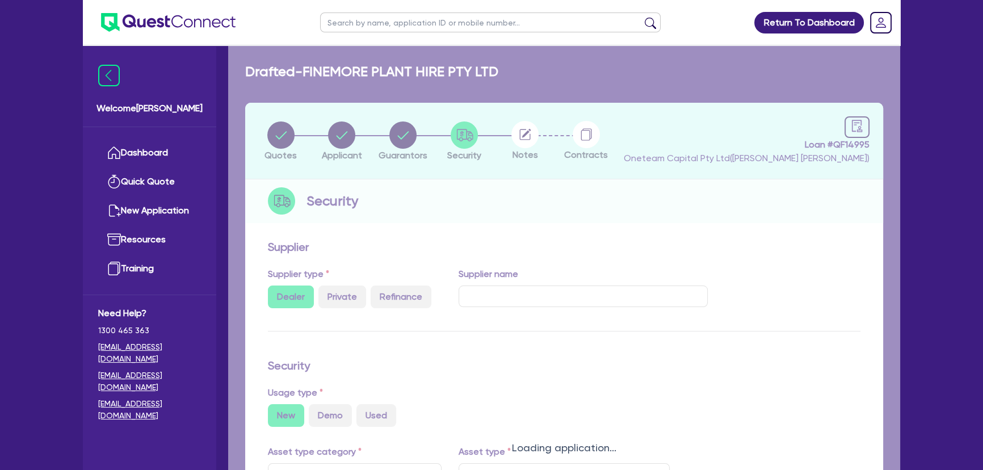
select select "VANS_AND_UTES"
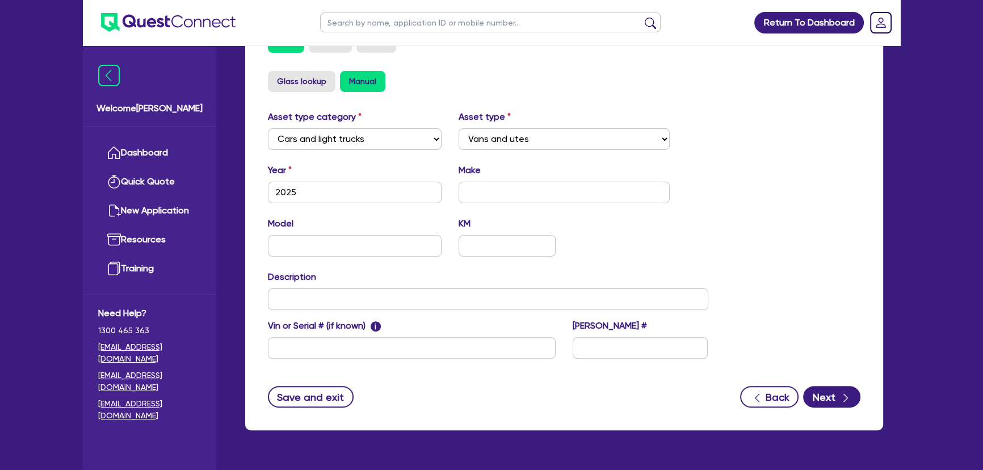
scroll to position [351, 0]
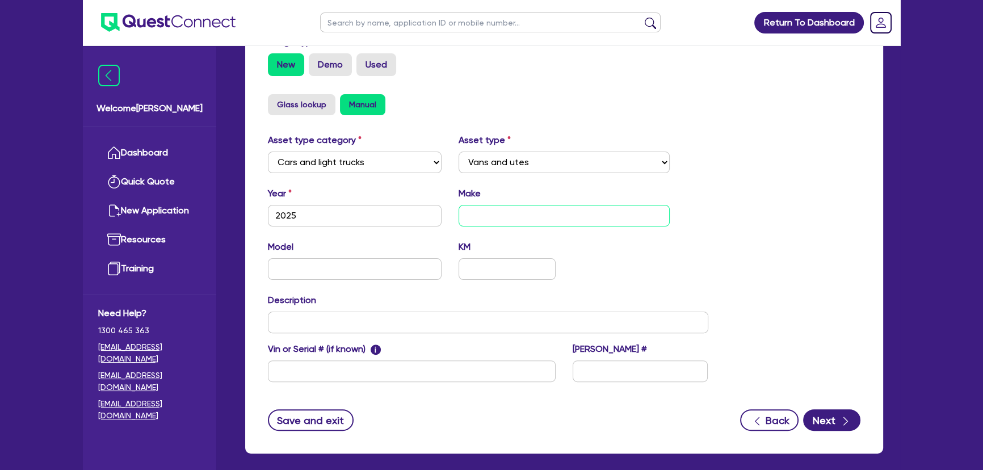
click at [480, 209] on input "text" at bounding box center [565, 216] width 212 height 22
type input "Toyota"
click at [385, 266] on input "text" at bounding box center [355, 269] width 174 height 22
type input "Landcrusier"
click at [852, 423] on button "Next" at bounding box center [831, 420] width 57 height 22
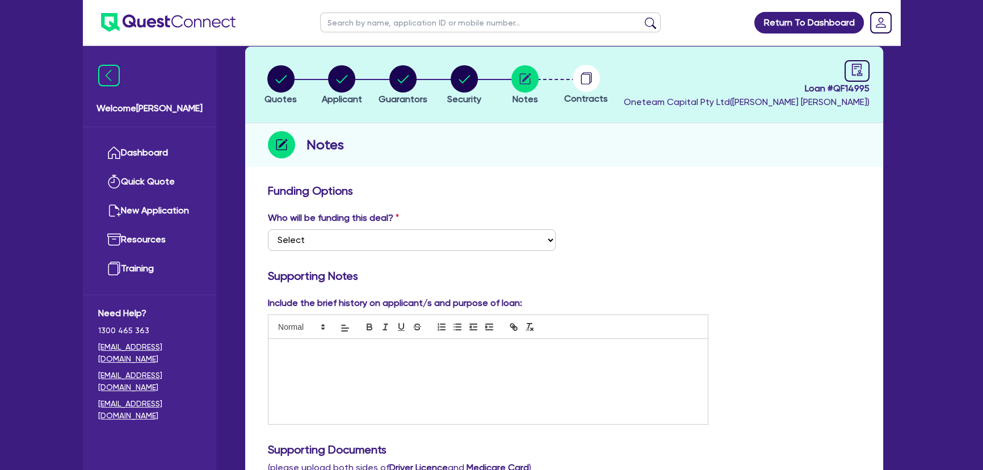
scroll to position [51, 0]
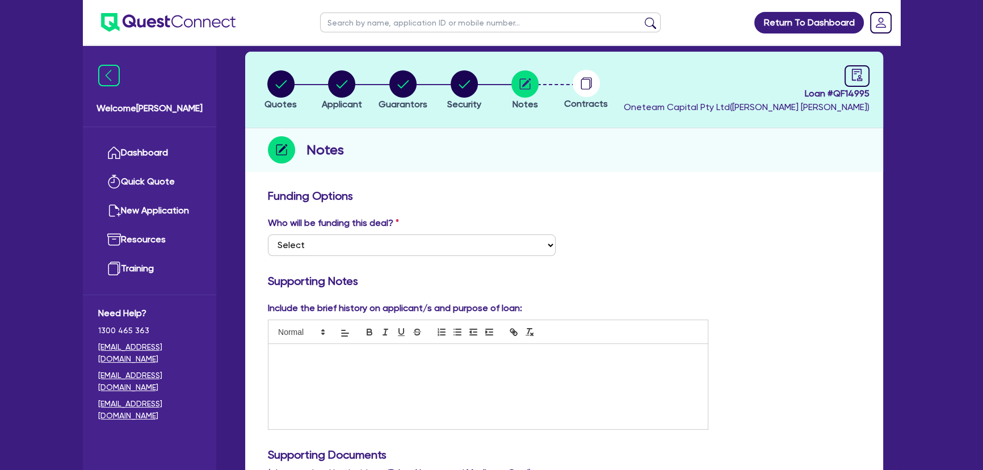
click at [447, 392] on div at bounding box center [487, 386] width 439 height 85
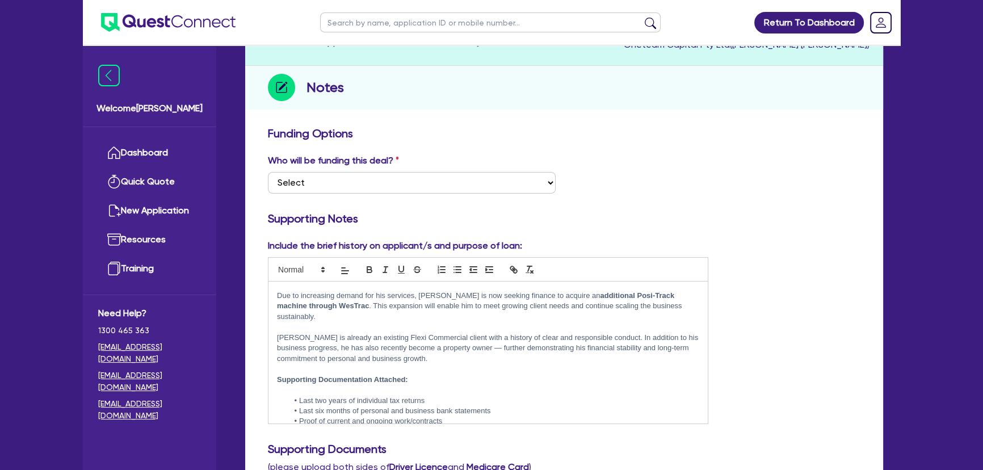
scroll to position [206, 0]
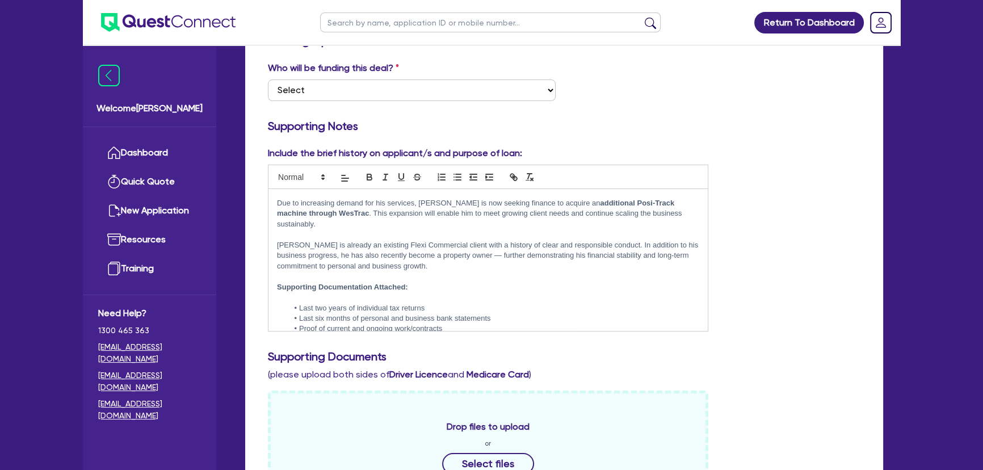
click at [325, 271] on p at bounding box center [488, 276] width 422 height 10
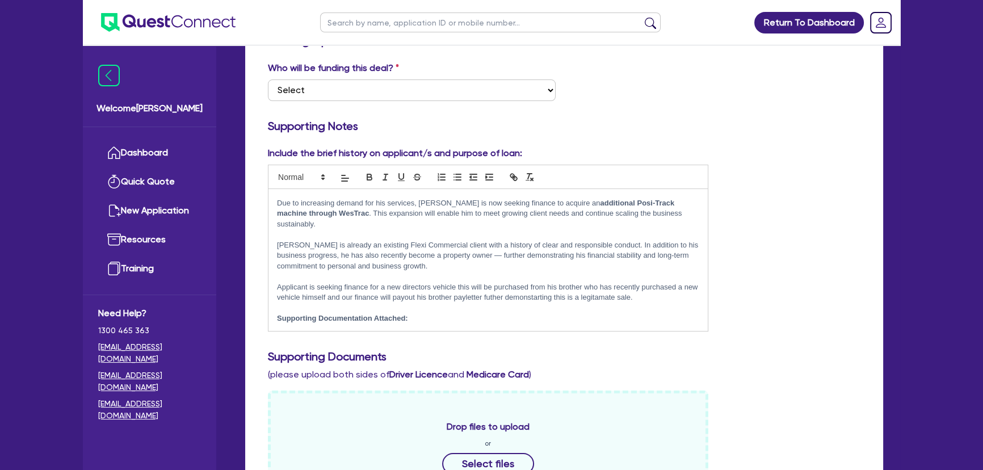
click at [511, 324] on p at bounding box center [488, 329] width 422 height 10
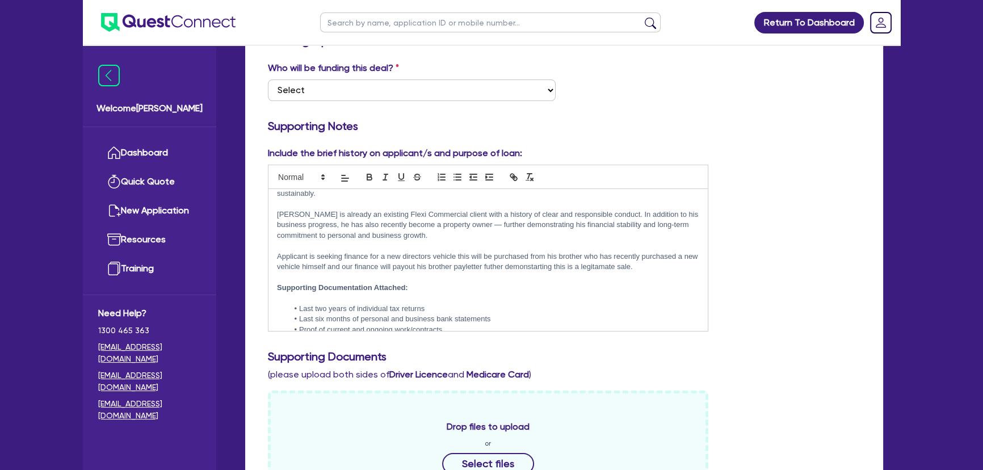
click at [453, 325] on li "Proof of current and ongoing work/contracts" at bounding box center [493, 330] width 411 height 10
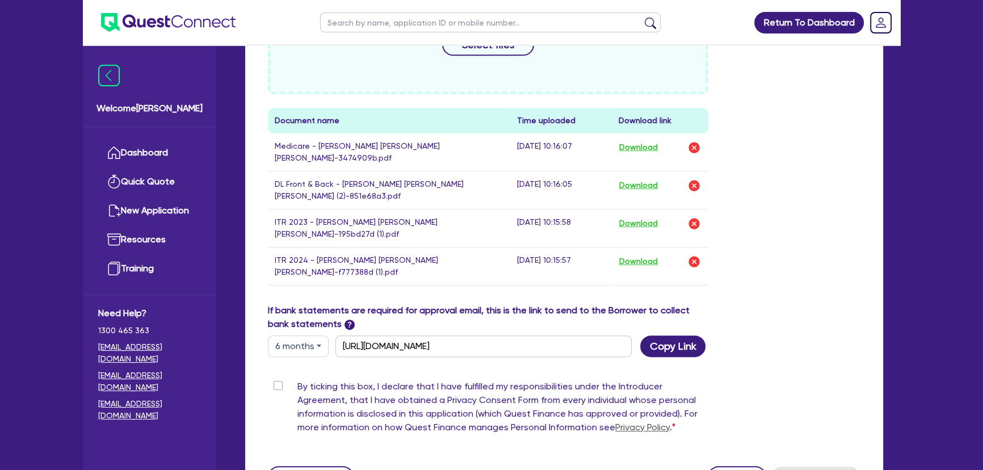
scroll to position [706, 0]
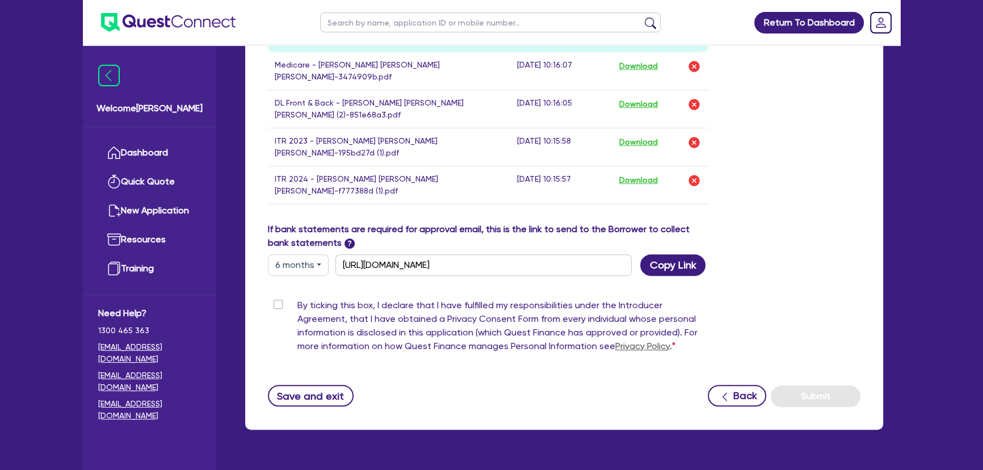
click at [297, 299] on label "By ticking this box, I declare that I have fulfilled my responsibilities under …" at bounding box center [502, 328] width 411 height 59
click at [277, 299] on input "By ticking this box, I declare that I have fulfilled my responsibilities under …" at bounding box center [272, 304] width 9 height 11
checkbox input "true"
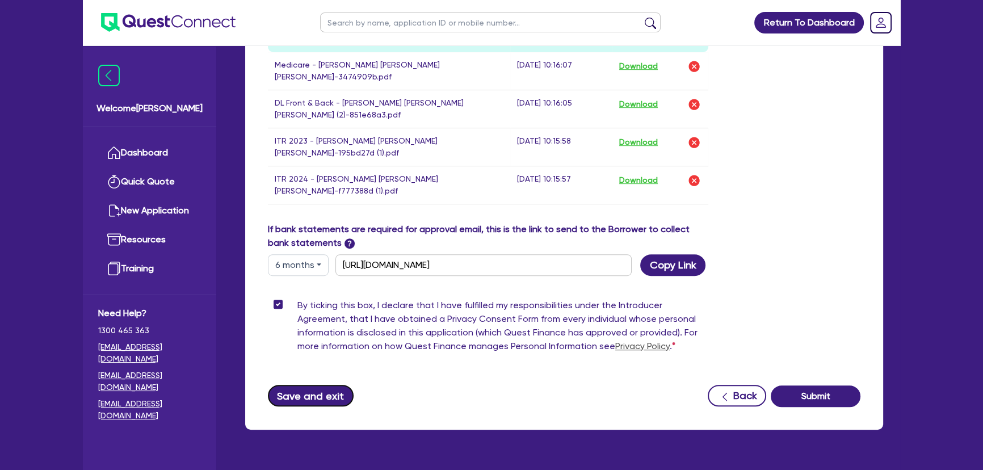
click at [310, 385] on button "Save and exit" at bounding box center [311, 396] width 86 height 22
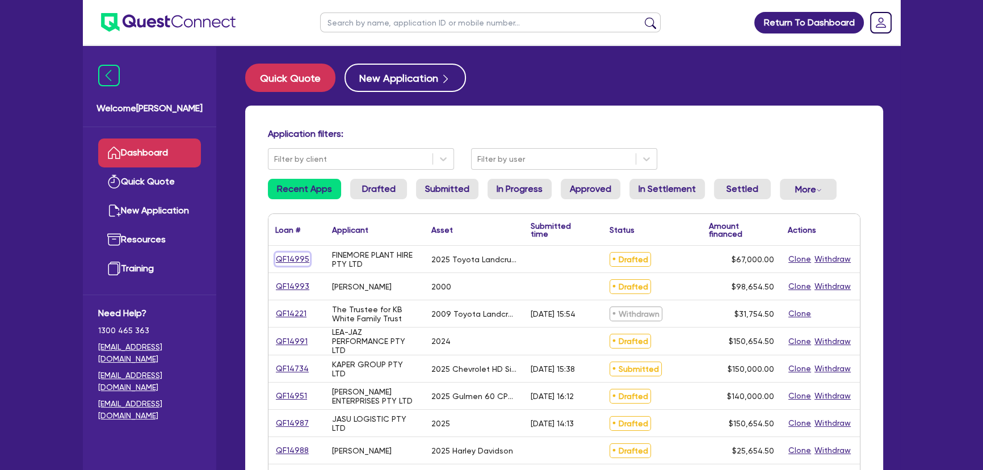
click at [299, 260] on link "QF14995" at bounding box center [292, 259] width 35 height 13
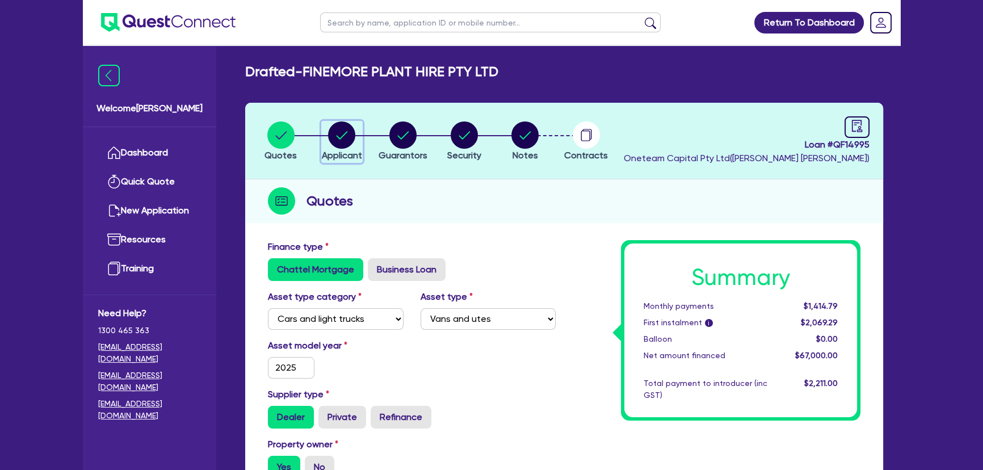
click at [348, 136] on circle "button" at bounding box center [341, 134] width 27 height 27
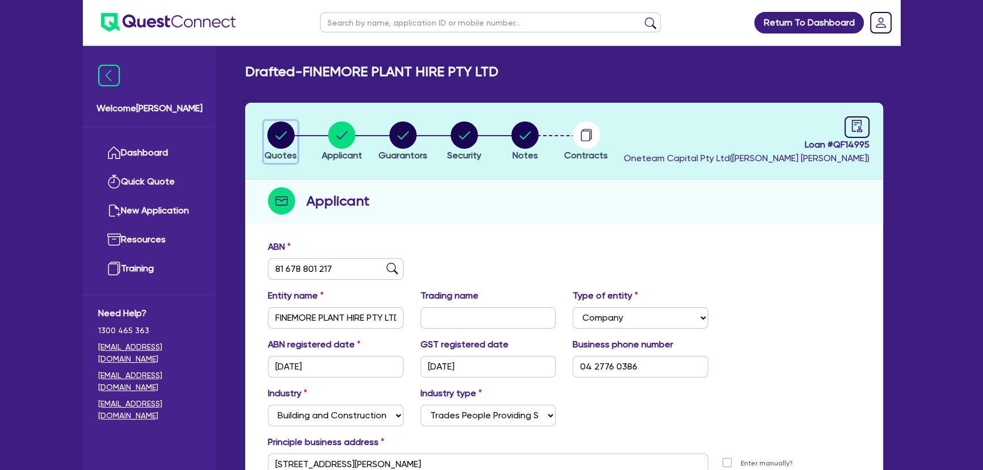
click at [283, 131] on circle "button" at bounding box center [280, 134] width 27 height 27
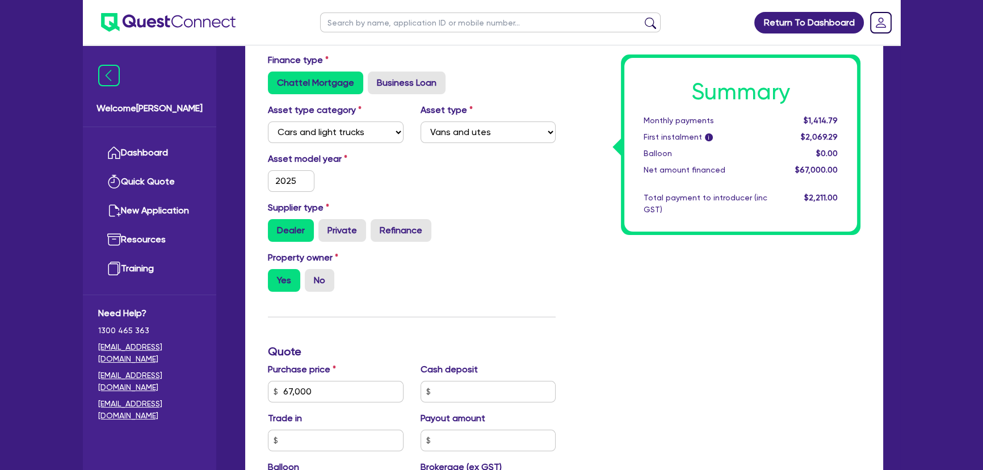
scroll to position [309, 0]
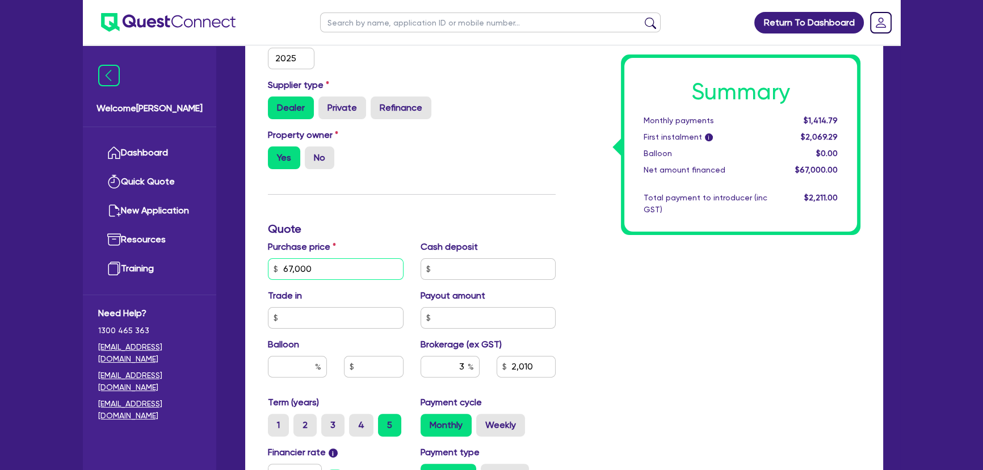
click at [316, 272] on input "67,000" at bounding box center [336, 269] width 136 height 22
click at [407, 190] on div "Finance type Chattel Mortgage Business Loan Asset type category Select Cars and…" at bounding box center [411, 262] width 305 height 663
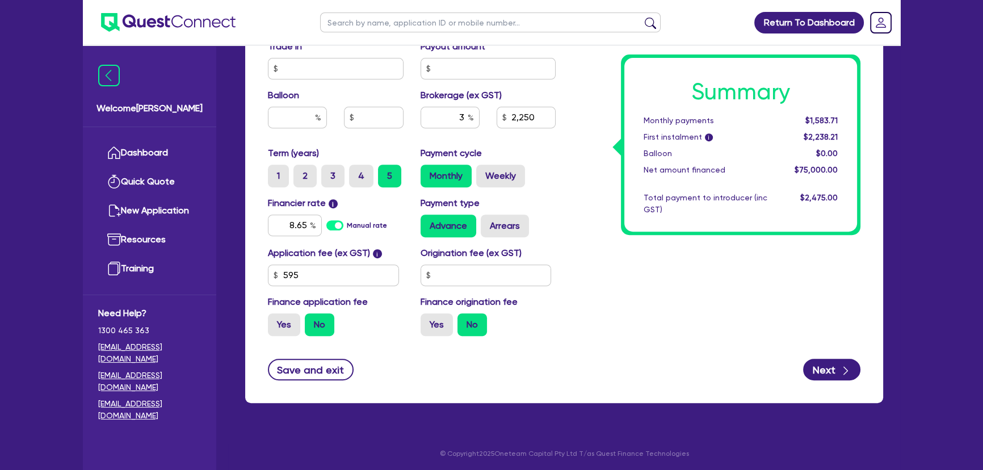
scroll to position [560, 0]
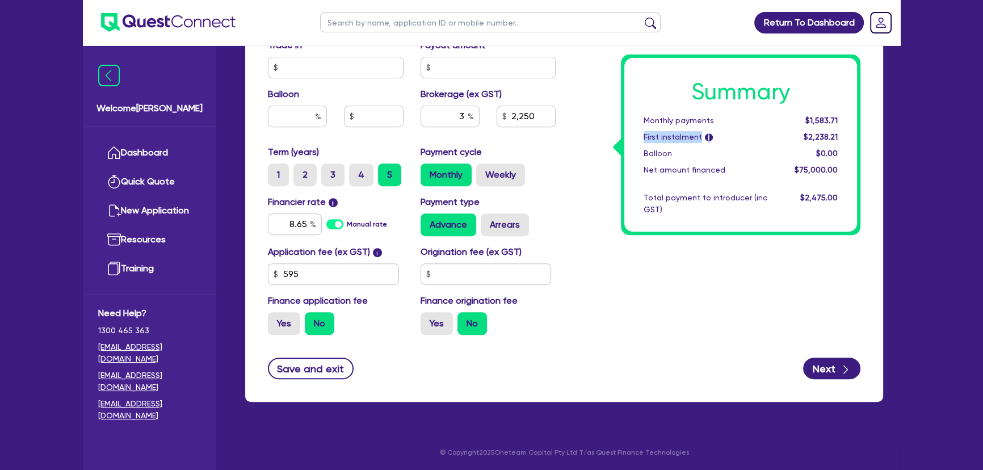
drag, startPoint x: 797, startPoint y: 127, endPoint x: 837, endPoint y: 120, distance: 39.7
click at [837, 119] on div "Summary Monthly payments $1,583.71 First instalment i $2,238.21 Balloon $0.00 N…" at bounding box center [740, 145] width 233 height 174
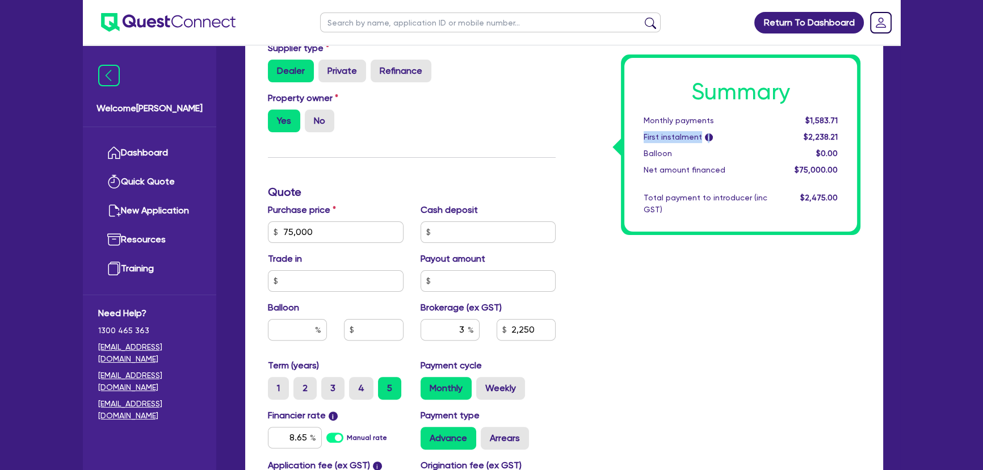
scroll to position [250, 0]
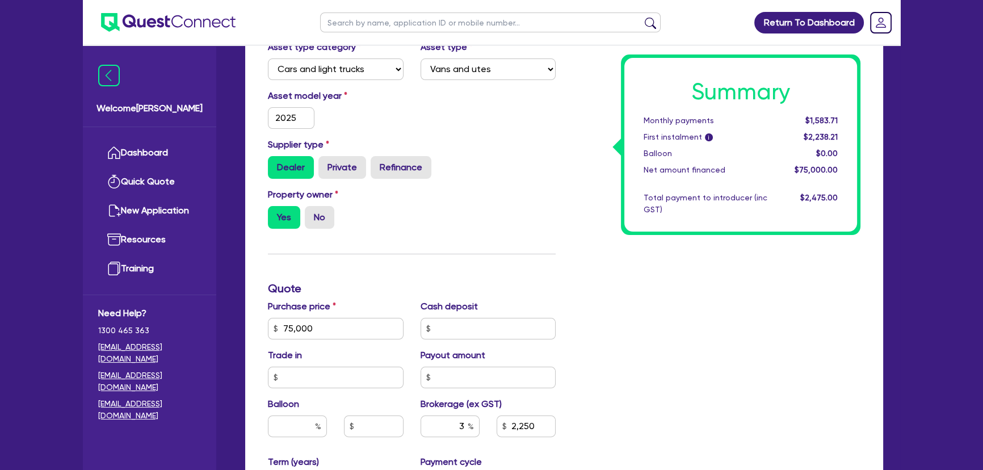
click at [598, 262] on div "Summary Monthly payments $1,583.71 First instalment i $2,238.21 Balloon $0.00 N…" at bounding box center [716, 321] width 305 height 663
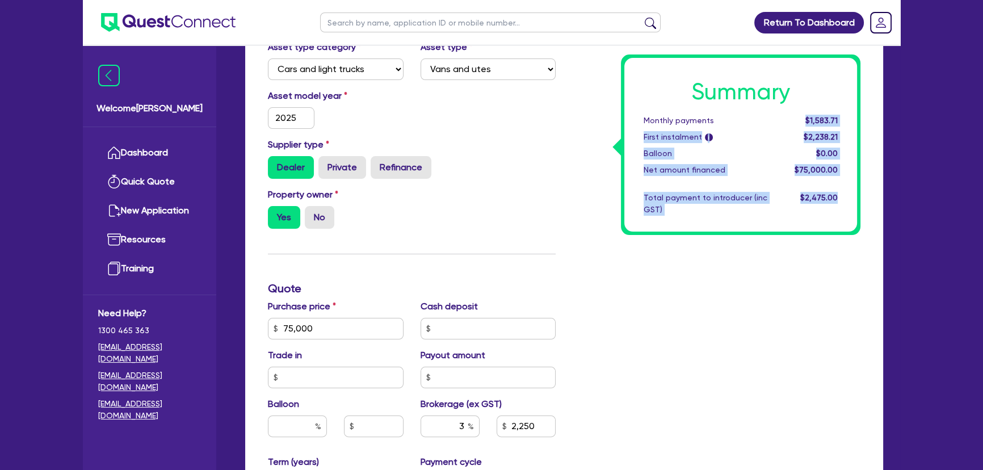
drag, startPoint x: 795, startPoint y: 122, endPoint x: 860, endPoint y: 122, distance: 65.3
click at [860, 122] on div "Summary Monthly payments $1,583.71 First instalment i $2,238.21 Balloon $0.00 N…" at bounding box center [716, 321] width 305 height 663
click at [814, 258] on div "Summary Monthly payments $1,583.71 First instalment i $2,238.21 Balloon $0.00 N…" at bounding box center [716, 321] width 305 height 663
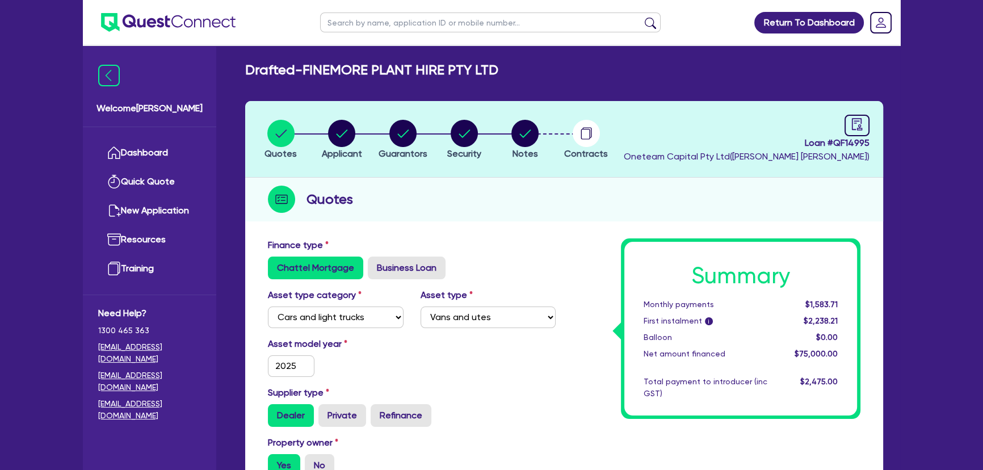
scroll to position [0, 0]
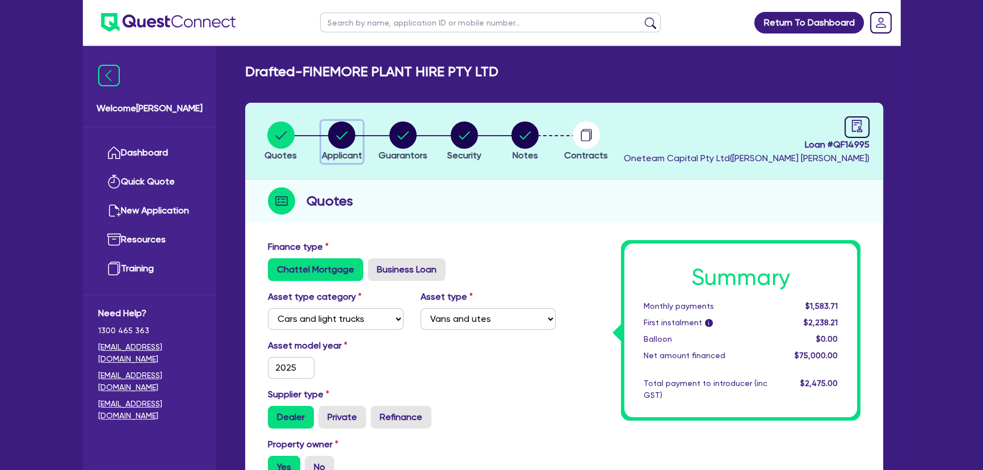
click at [347, 139] on circle "button" at bounding box center [341, 134] width 27 height 27
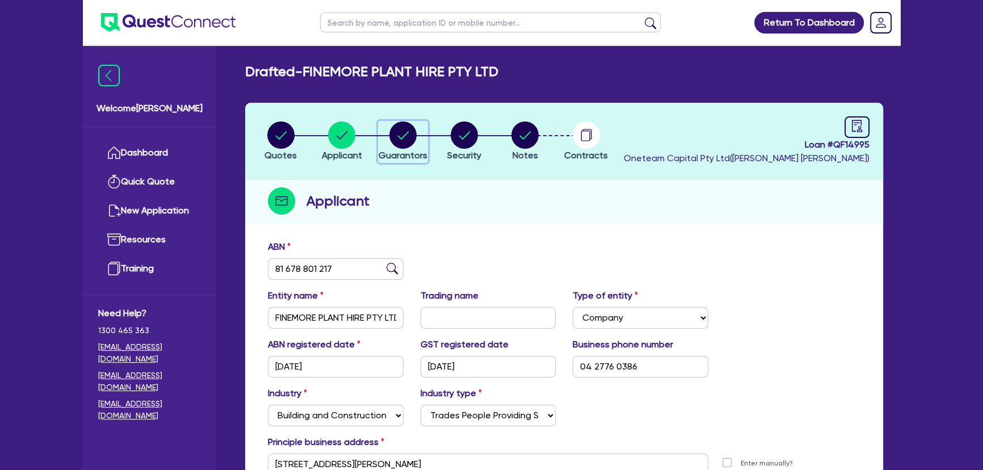
click at [410, 131] on circle "button" at bounding box center [402, 134] width 27 height 27
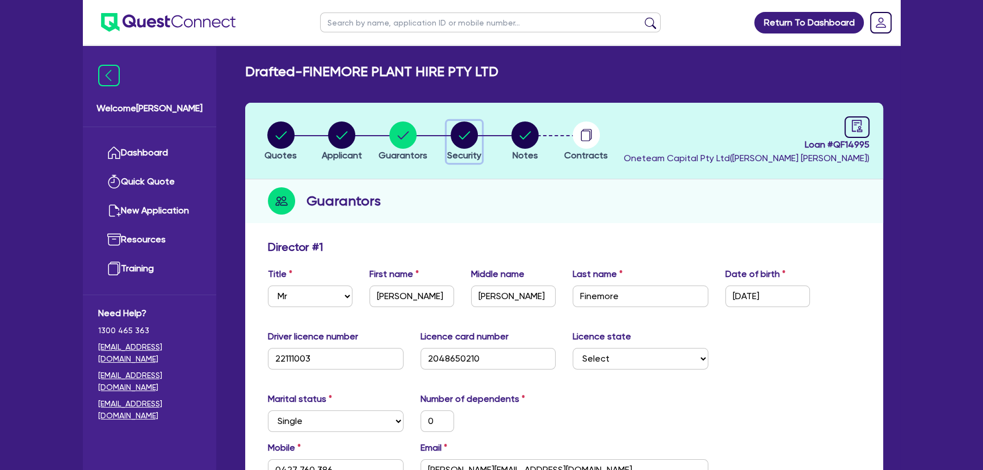
click at [453, 132] on circle "button" at bounding box center [464, 134] width 27 height 27
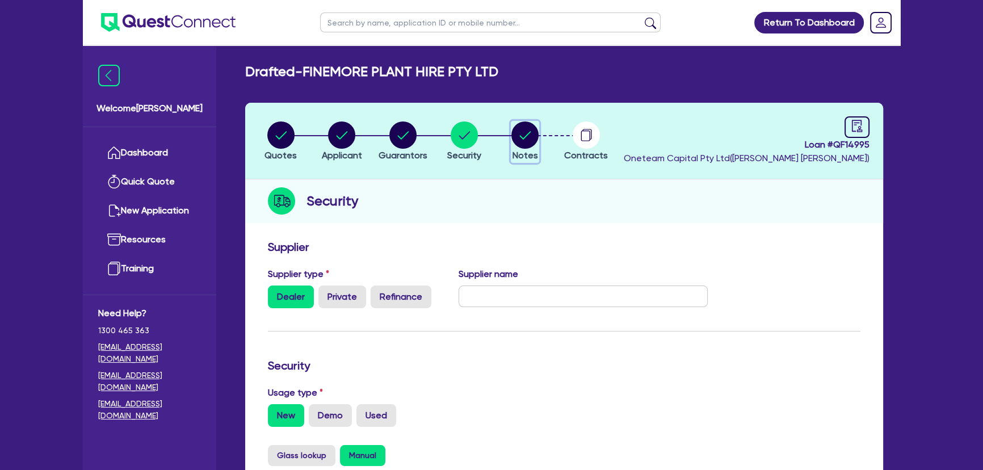
click at [522, 133] on circle "button" at bounding box center [524, 134] width 27 height 27
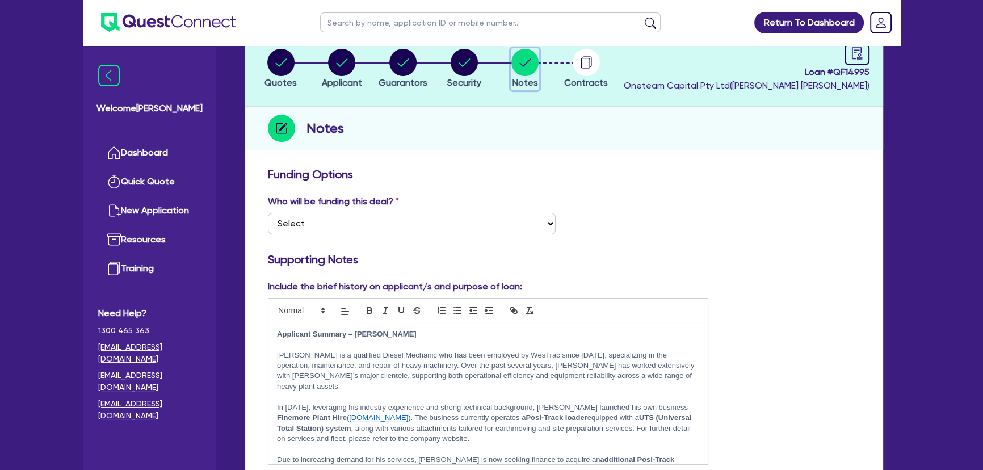
scroll to position [51, 0]
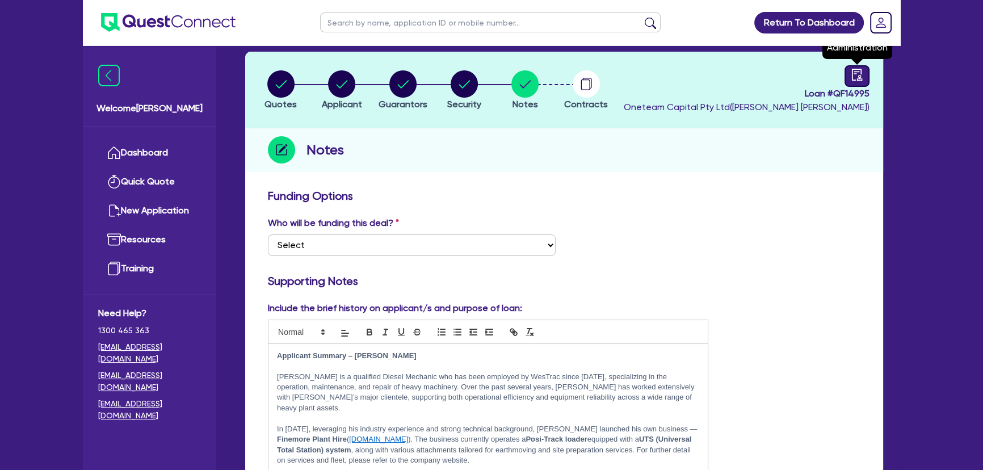
click at [851, 75] on icon "audit" at bounding box center [857, 75] width 12 height 12
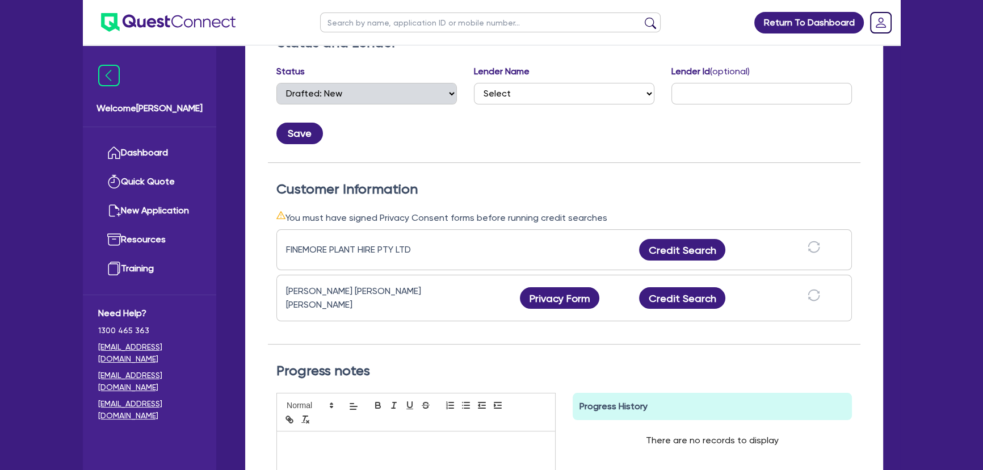
scroll to position [206, 0]
click at [550, 296] on button "Privacy Form" at bounding box center [559, 298] width 79 height 22
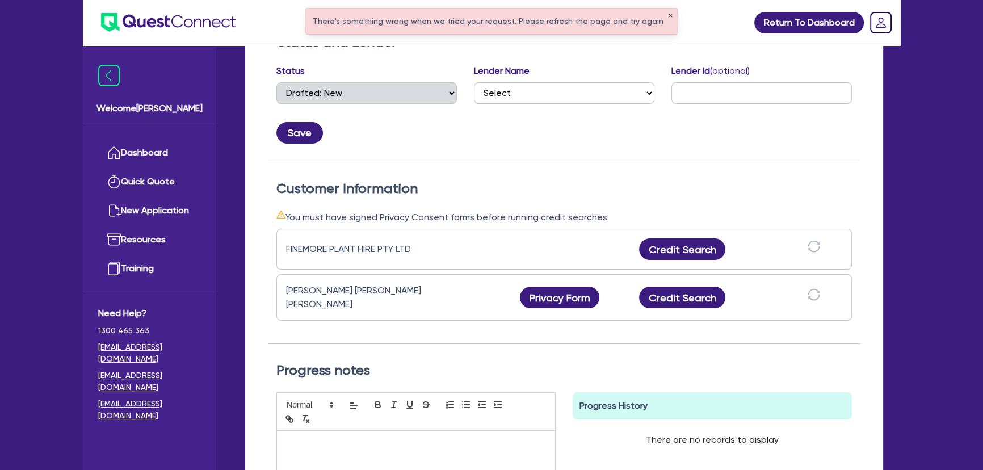
click at [668, 14] on button "✕" at bounding box center [670, 16] width 5 height 6
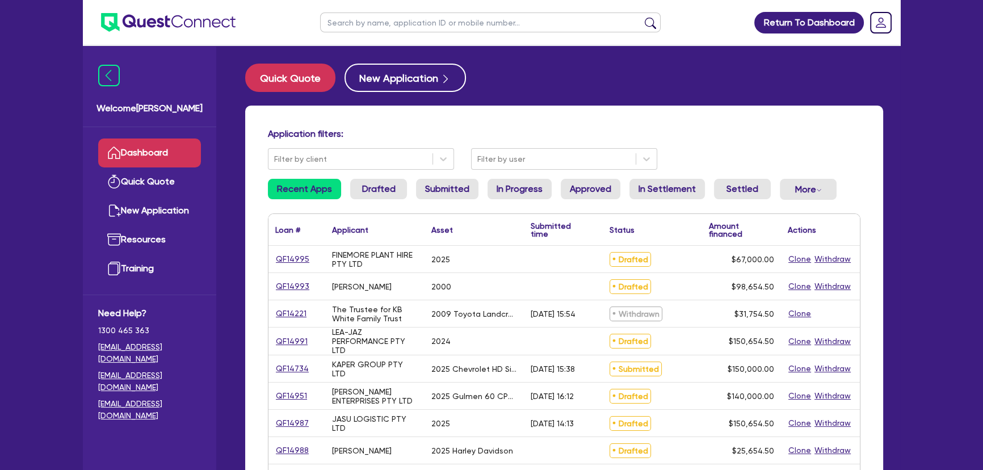
click at [401, 18] on input "text" at bounding box center [490, 22] width 341 height 20
click at [641, 17] on button "submit" at bounding box center [650, 25] width 18 height 16
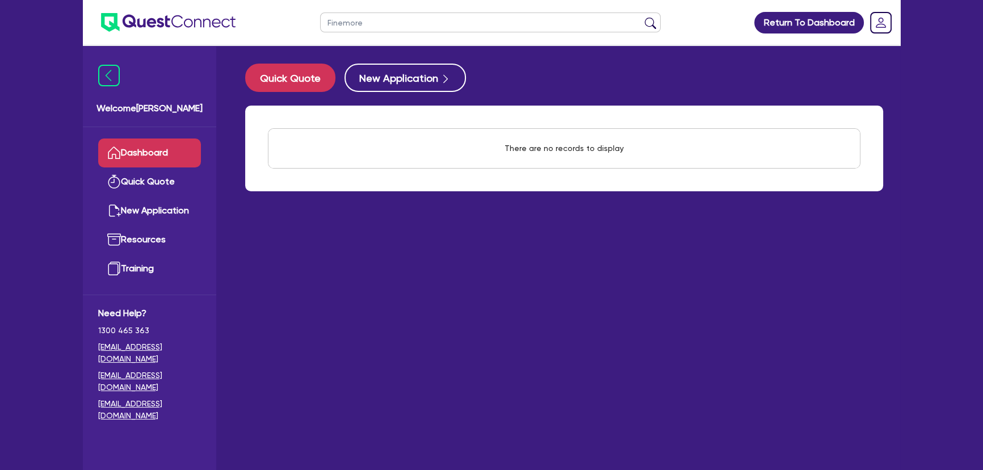
type input "Finemore"
click at [641, 17] on button "submit" at bounding box center [650, 25] width 18 height 16
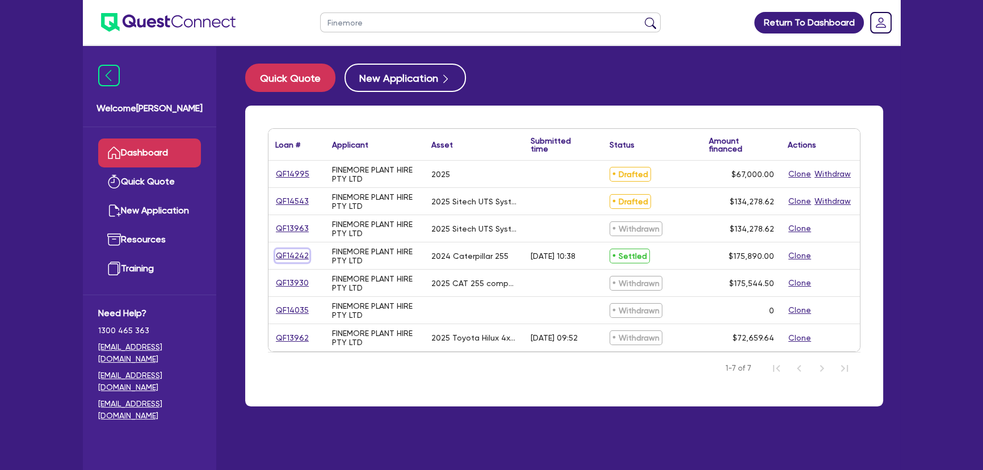
click at [281, 254] on link "QF14242" at bounding box center [292, 255] width 34 height 13
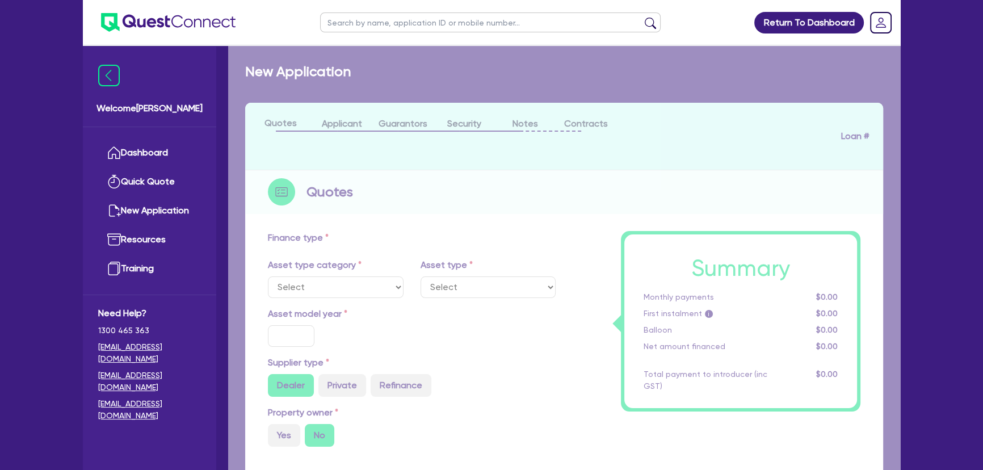
select select "PRIMARY_ASSETS"
type input "2024"
radio input "true"
type input "175,890"
type input "30"
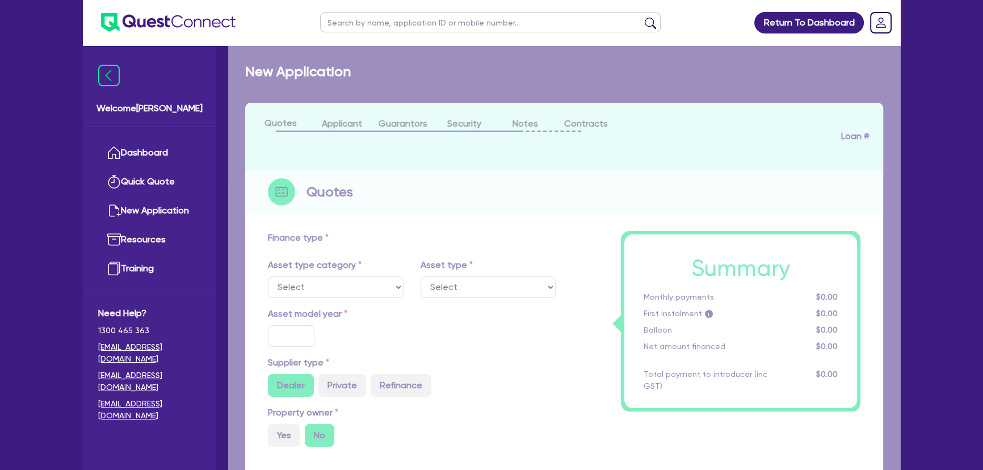
type input "52,767"
type input "6"
type input "10,553.4"
type input "8.5"
type input "450"
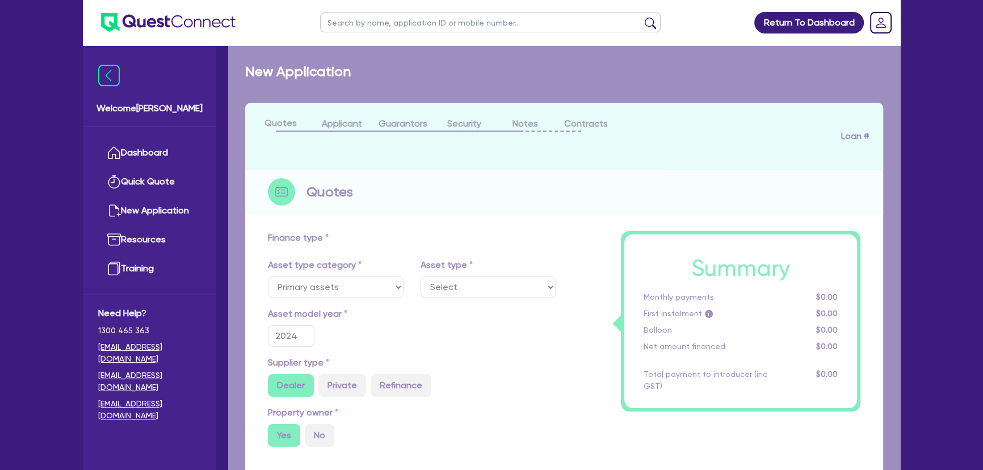
select select "YELLOW_GOODS_AND_EXCAVATORS"
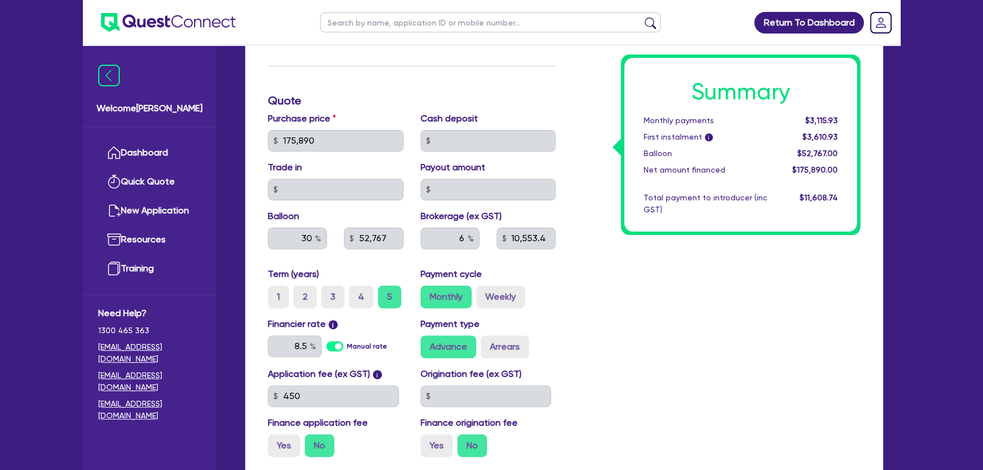
scroll to position [413, 0]
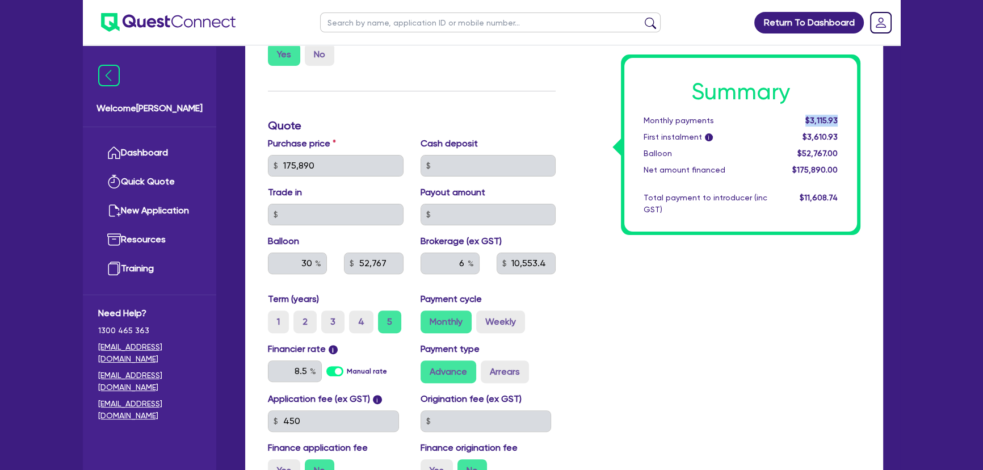
drag, startPoint x: 799, startPoint y: 125, endPoint x: 843, endPoint y: 125, distance: 43.7
click at [843, 125] on div "$3,115.93" at bounding box center [811, 121] width 70 height 12
click at [717, 356] on div "Summary Monthly payments $3,115.93 First instalment i $3,610.93 Balloon $52,767…" at bounding box center [716, 158] width 305 height 663
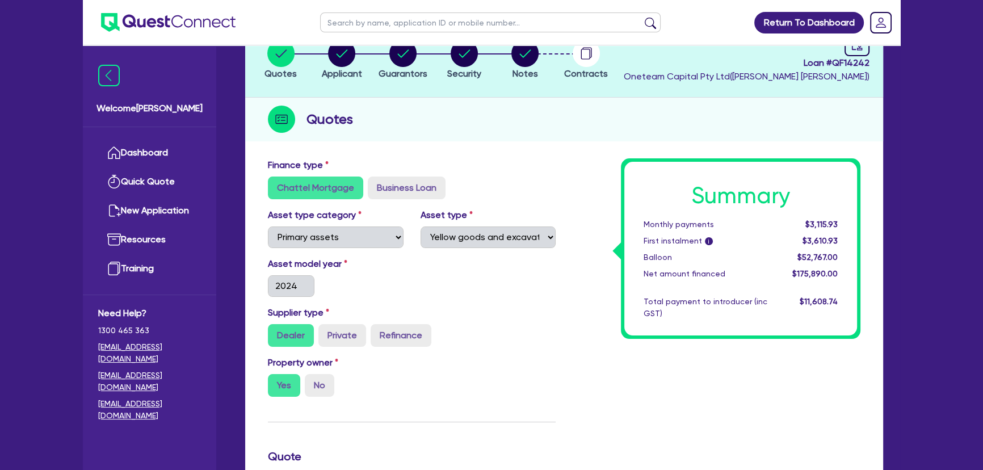
scroll to position [0, 0]
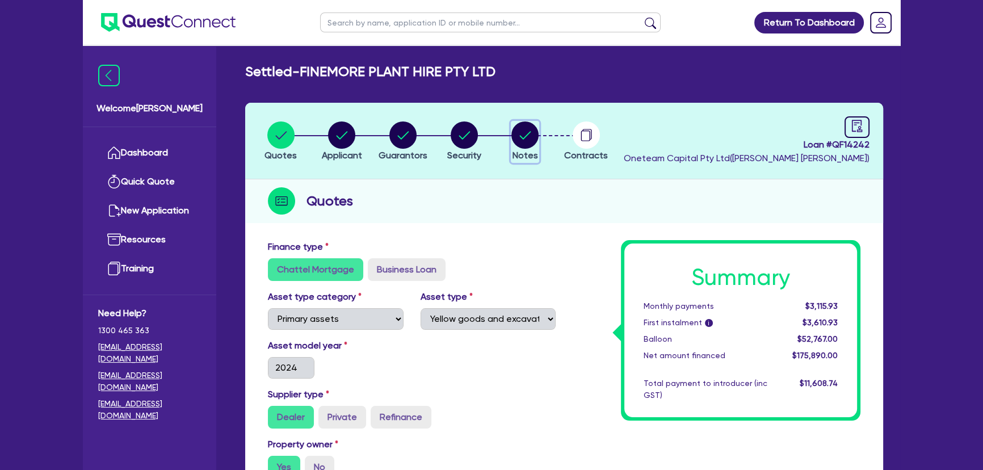
drag, startPoint x: 514, startPoint y: 137, endPoint x: 517, endPoint y: 149, distance: 12.4
click at [514, 137] on circle "button" at bounding box center [524, 134] width 27 height 27
select select "Other"
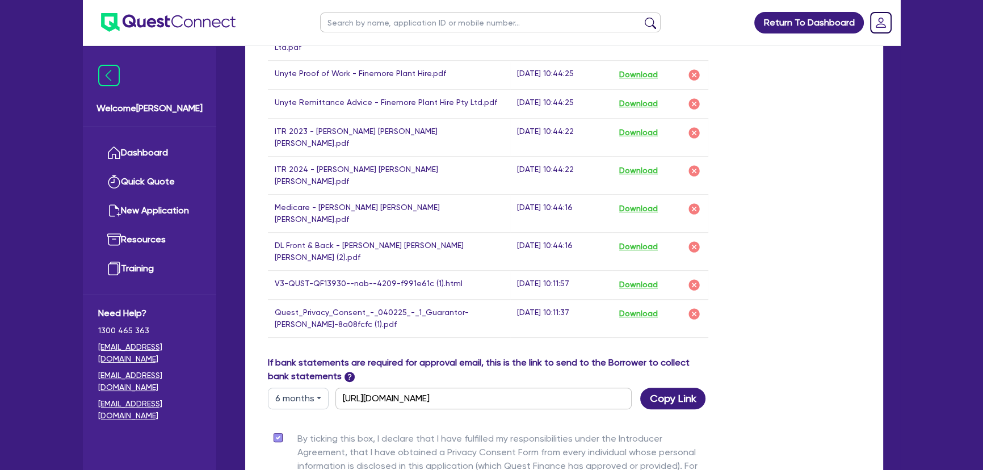
scroll to position [722, 0]
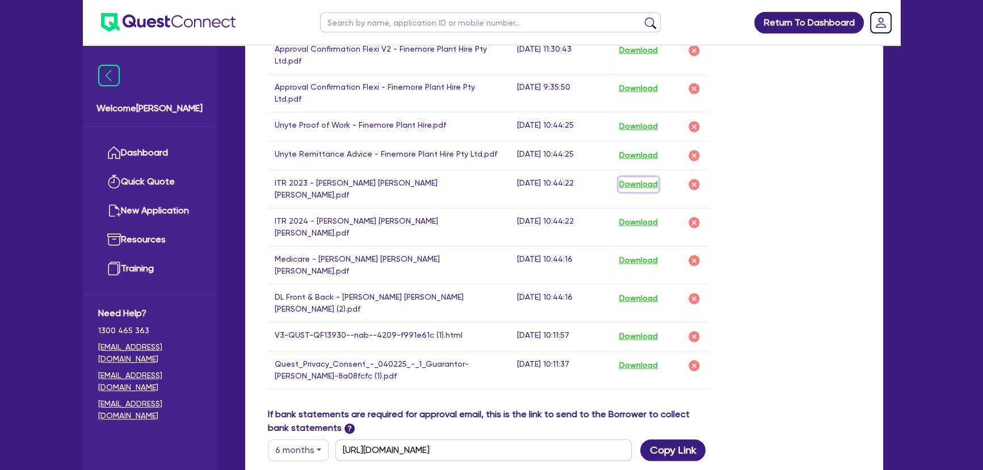
click at [649, 177] on button "Download" at bounding box center [639, 184] width 40 height 15
click at [640, 215] on button "Download" at bounding box center [639, 222] width 40 height 15
click at [652, 253] on button "Download" at bounding box center [639, 260] width 40 height 15
click at [648, 291] on button "Download" at bounding box center [639, 298] width 40 height 15
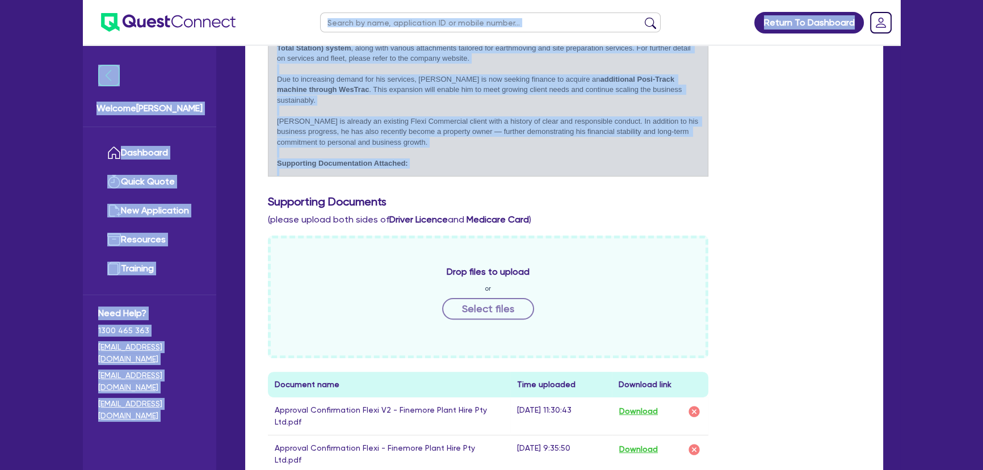
scroll to position [0, 0]
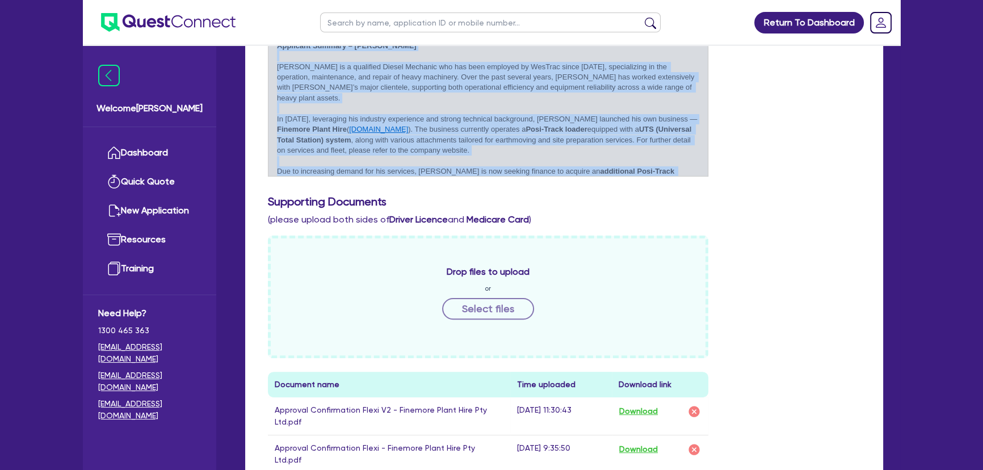
drag, startPoint x: 453, startPoint y: 163, endPoint x: 312, endPoint y: 99, distance: 154.7
click at [275, 45] on div "Applicant Summary – [PERSON_NAME] [PERSON_NAME] is a qualified Diesel Mechanic …" at bounding box center [487, 105] width 439 height 142
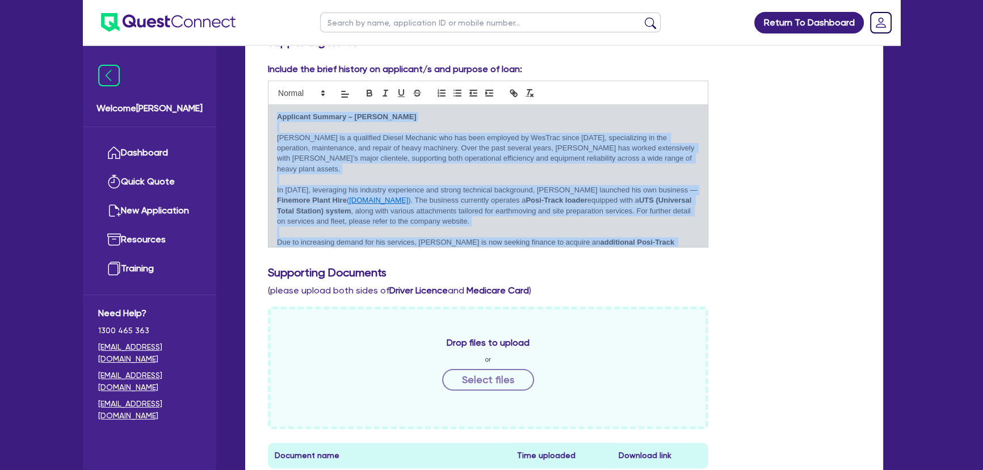
scroll to position [206, 0]
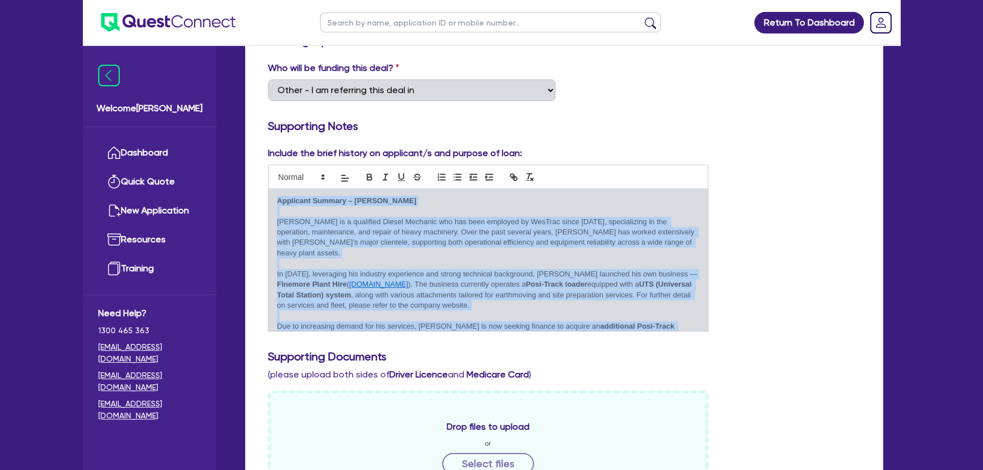
copy div "Loremipsu Dolorsi – Amet Consecte Adip Elitsedd ei t incididun Utlabo Etdolore …"
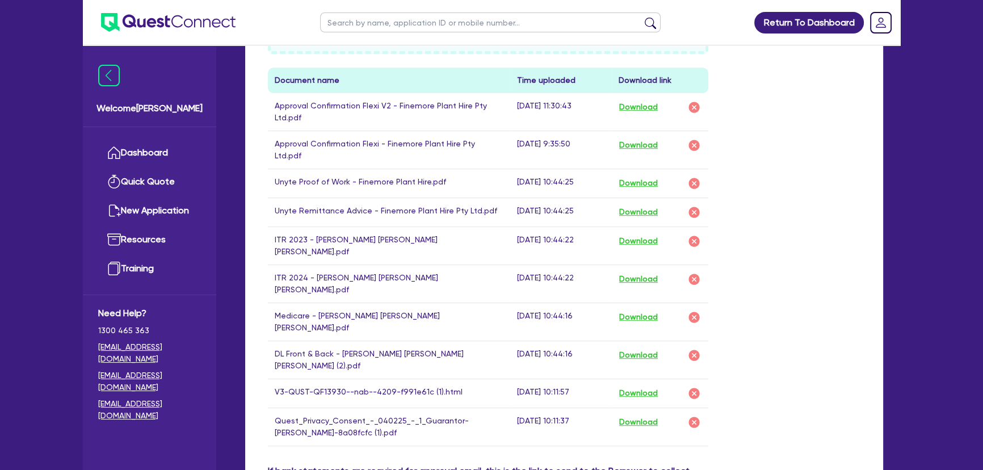
scroll to position [670, 0]
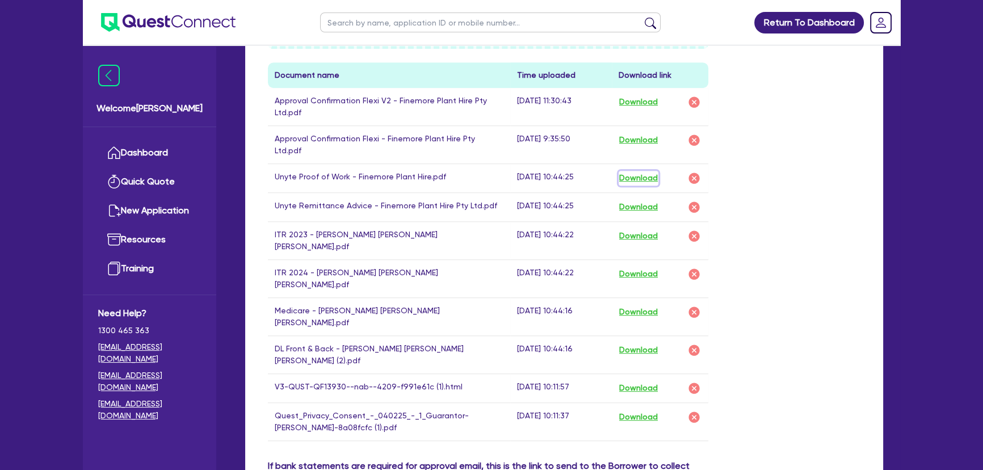
click at [635, 171] on button "Download" at bounding box center [639, 178] width 40 height 15
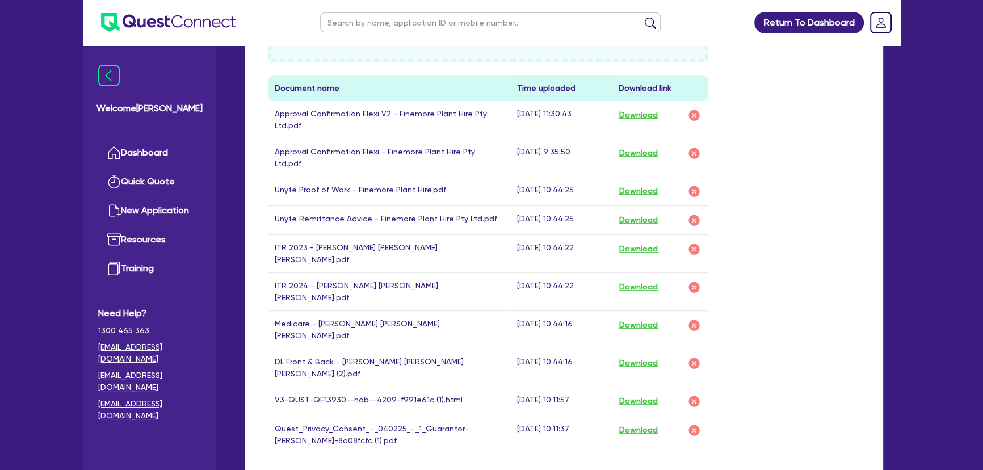
scroll to position [619, 0]
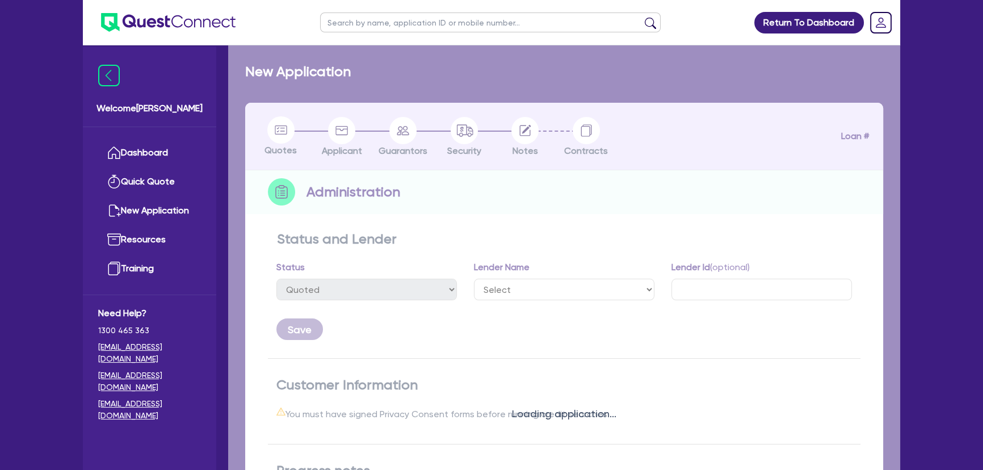
select select "DRAFTED_NEW"
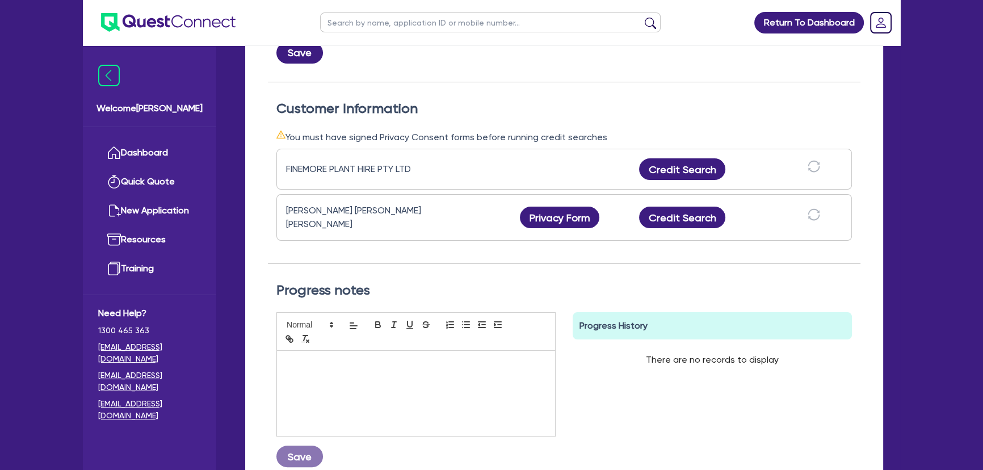
scroll to position [361, 0]
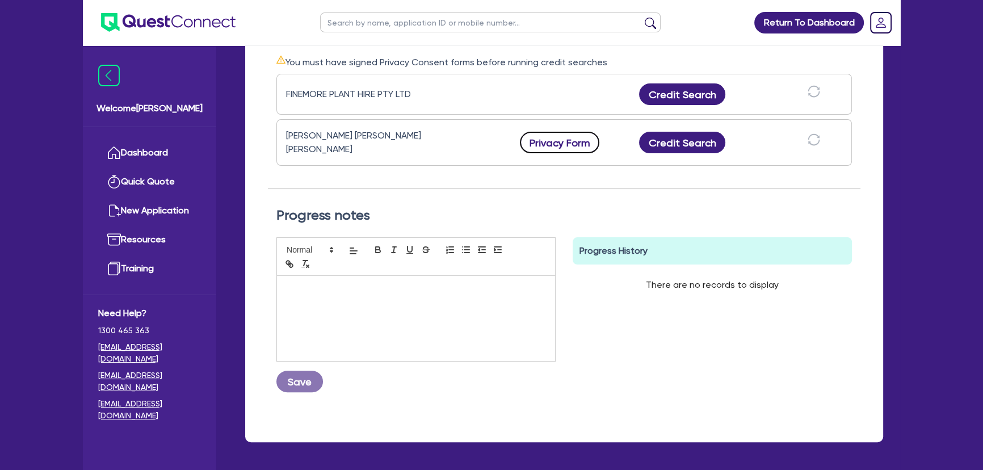
click at [550, 137] on button "Privacy Form" at bounding box center [559, 143] width 79 height 22
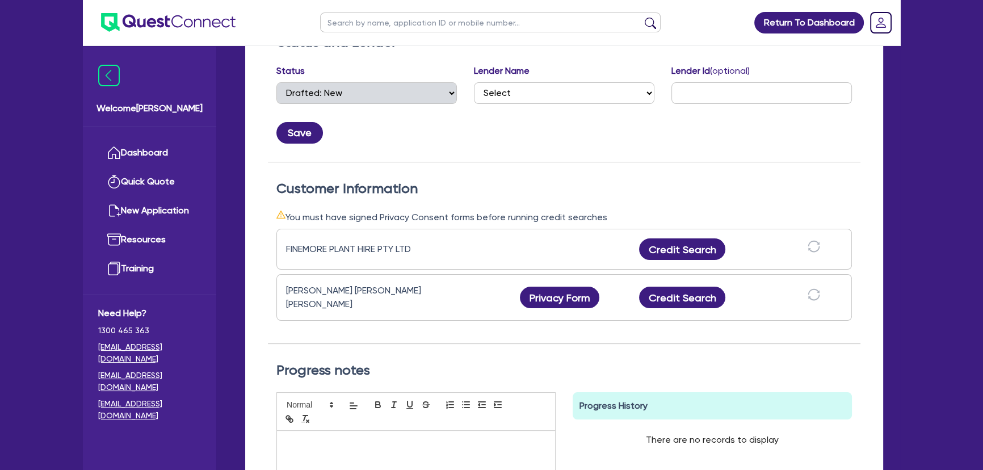
scroll to position [0, 0]
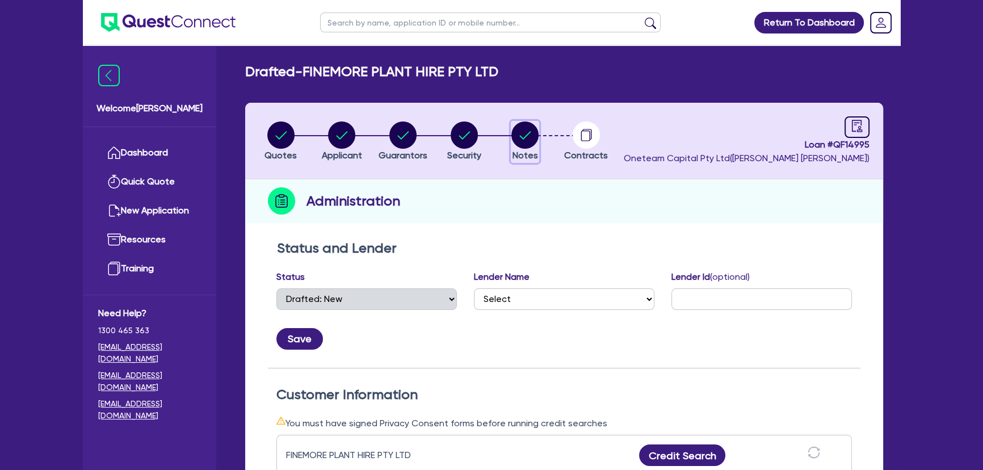
click at [522, 150] on span "Notes" at bounding box center [526, 155] width 26 height 11
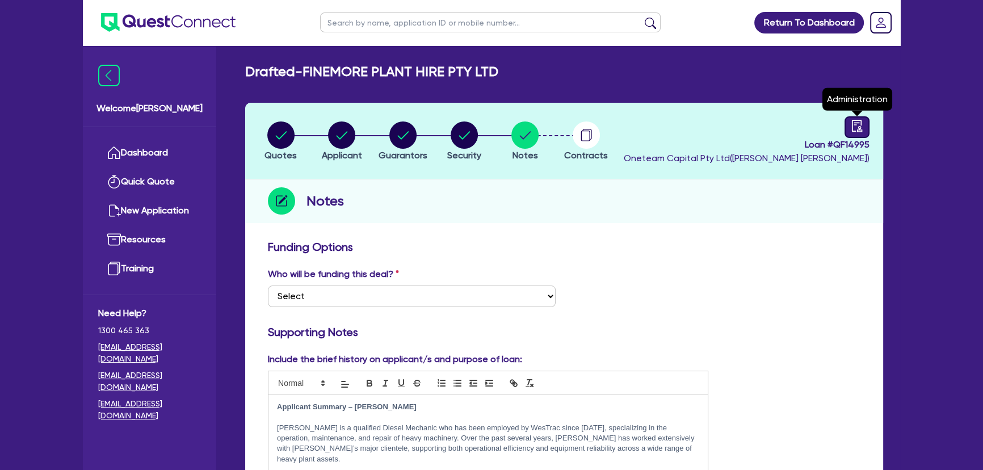
click at [849, 126] on link at bounding box center [857, 127] width 25 height 22
select select "DRAFTED_NEW"
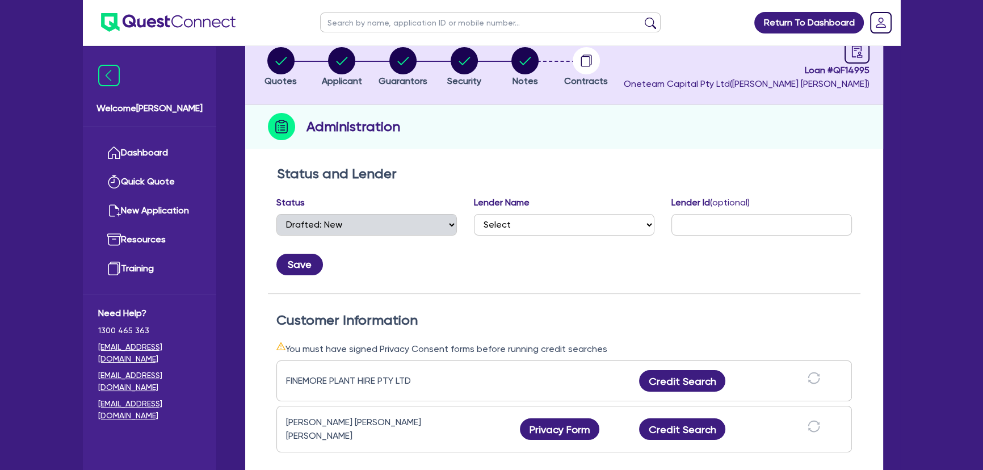
scroll to position [154, 0]
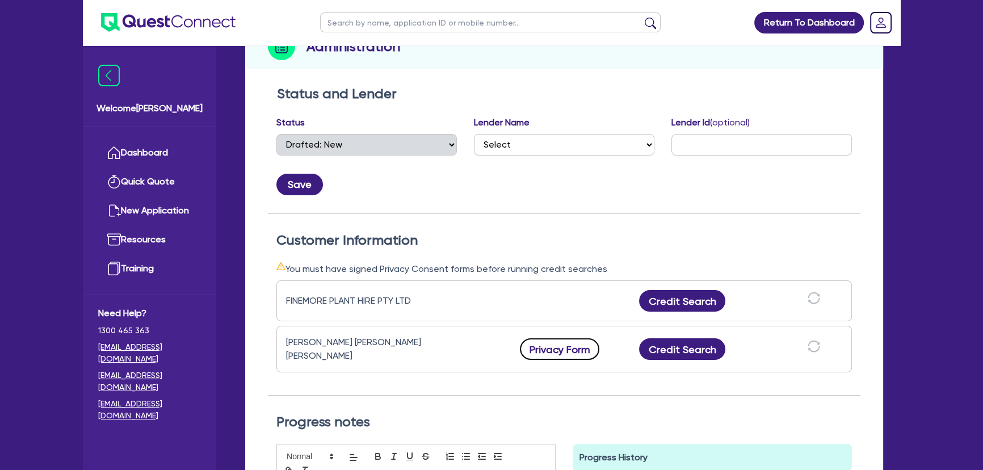
click at [553, 343] on button "Privacy Form" at bounding box center [559, 349] width 79 height 22
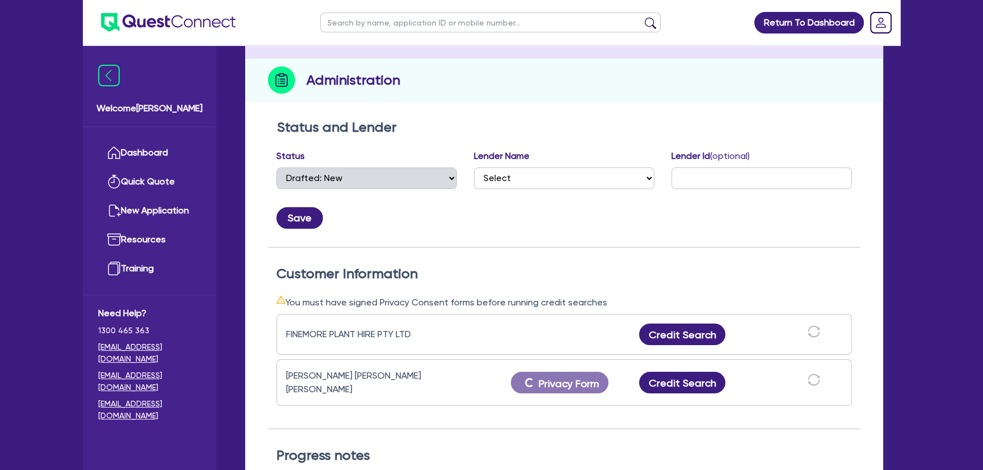
scroll to position [103, 0]
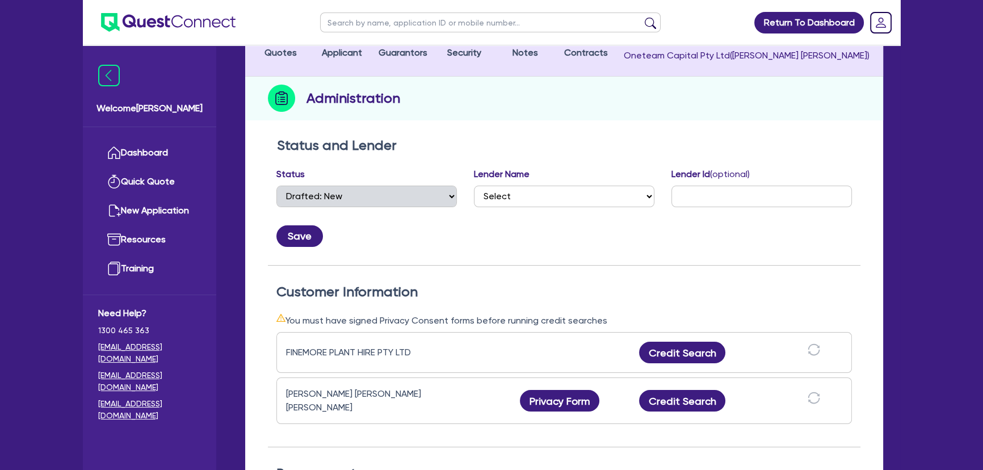
drag, startPoint x: 835, startPoint y: 153, endPoint x: 822, endPoint y: 112, distance: 42.4
click at [835, 150] on div "Status and Lender Status Select Quoted Drafted: New Drafted: Amended Submitted:…" at bounding box center [564, 201] width 593 height 128
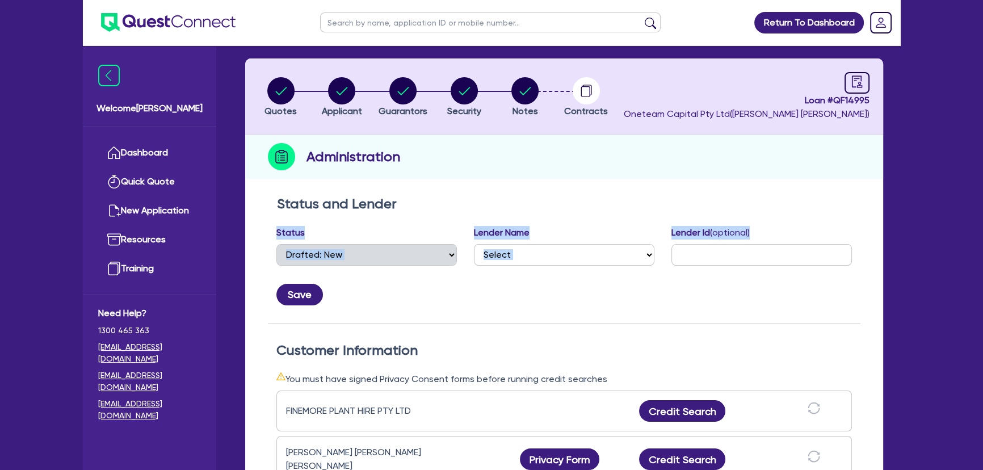
scroll to position [0, 0]
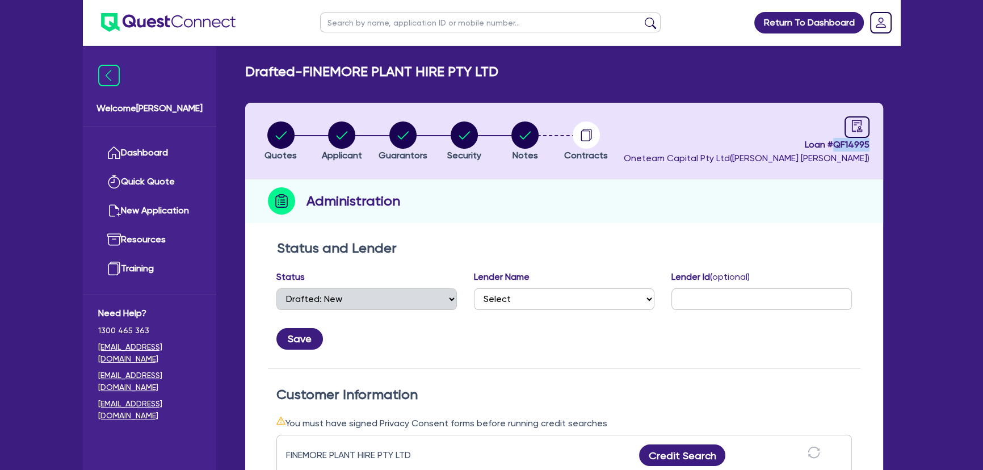
drag, startPoint x: 835, startPoint y: 142, endPoint x: 869, endPoint y: 144, distance: 34.1
click at [869, 144] on header "Quotes Applicant Guarantors Security Notes Contracts Loan # QF14995 Oneteam Cap…" at bounding box center [564, 141] width 638 height 77
copy span "QF14995"
click at [348, 131] on circle "button" at bounding box center [341, 134] width 27 height 27
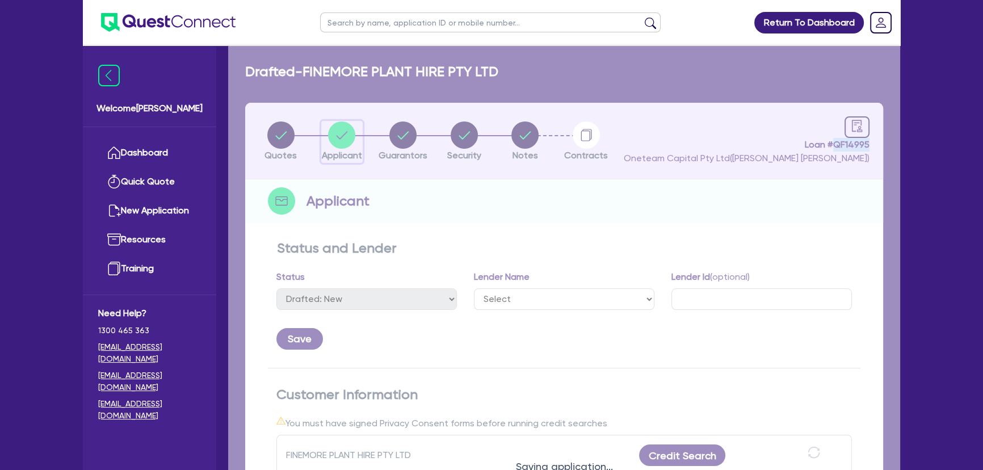
select select "COMPANY"
select select "BUILDING_CONSTRUCTION"
select select "TRADES_SERVICES_BUSINESSES_GOVERNMENT"
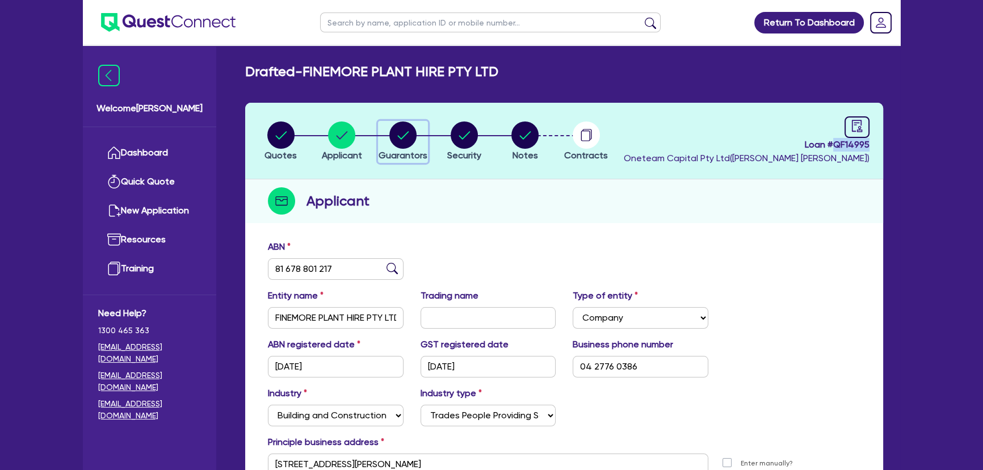
click at [410, 139] on circle "button" at bounding box center [402, 134] width 27 height 27
select select "MR"
select select "NSW"
select select "SINGLE"
select select "PROPERTY"
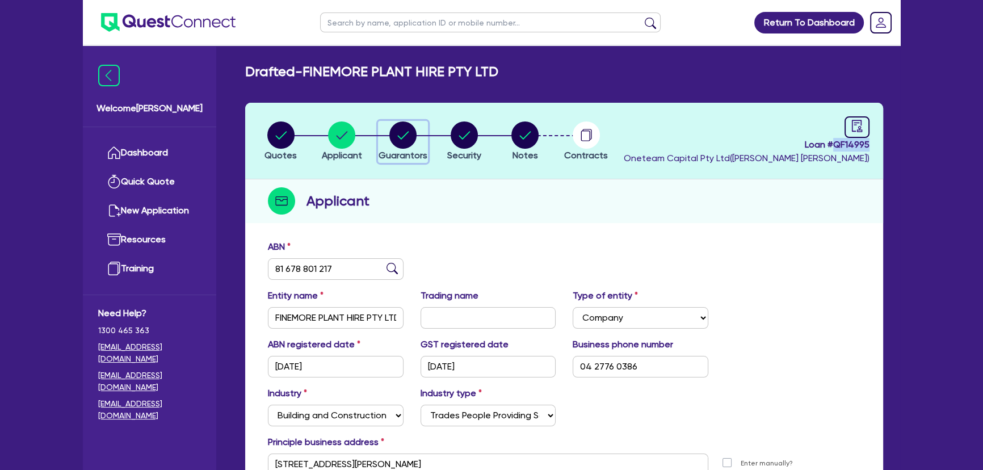
select select "CASH"
select select "VEHICLE"
select select "MORTGAGE"
select select "VEHICLE_LOAN"
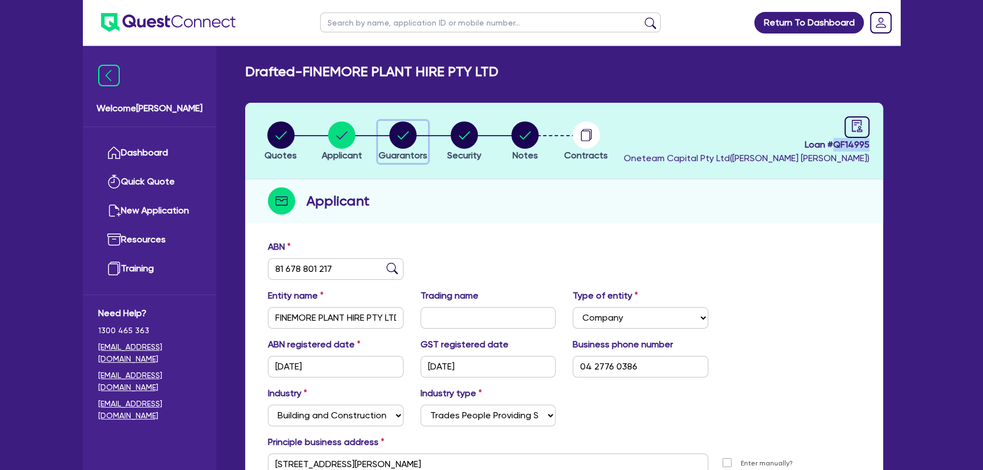
select select "EQUIPMENT_LOAN"
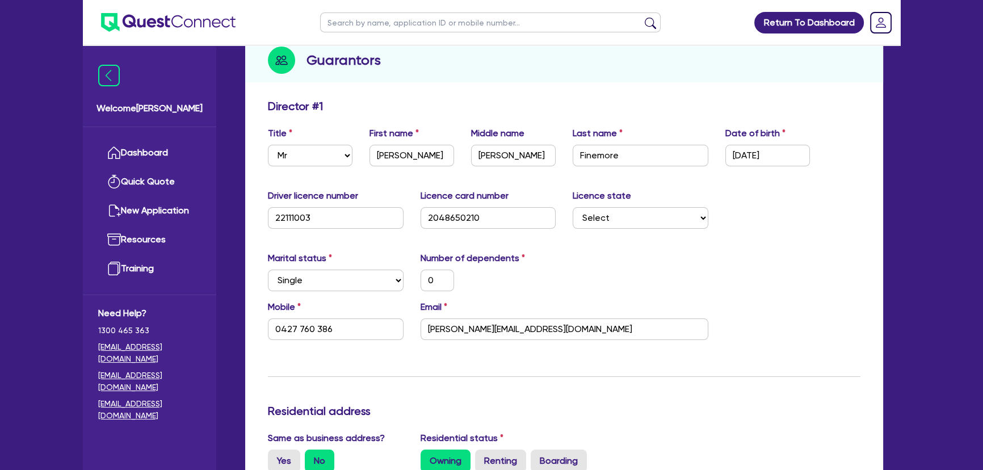
scroll to position [51, 0]
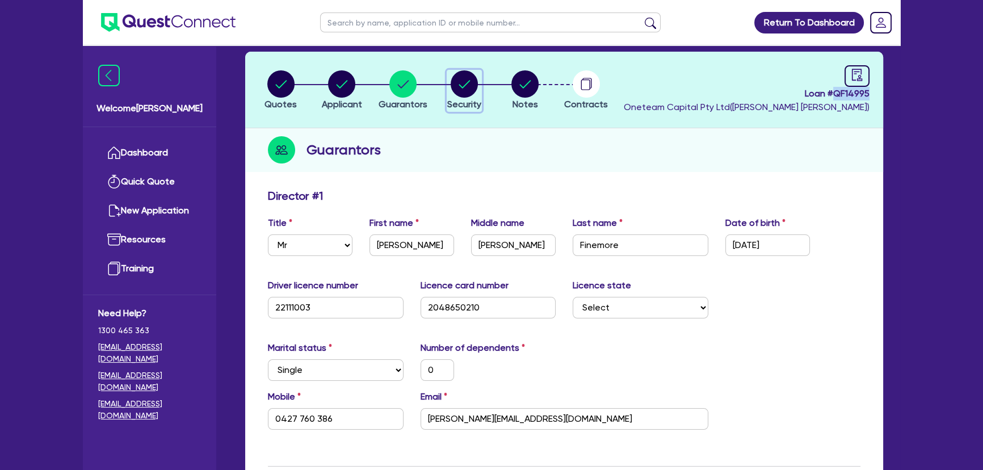
click at [464, 87] on circle "button" at bounding box center [464, 83] width 27 height 27
select select "CARS_AND_LIGHT_TRUCKS"
select select "VANS_AND_UTES"
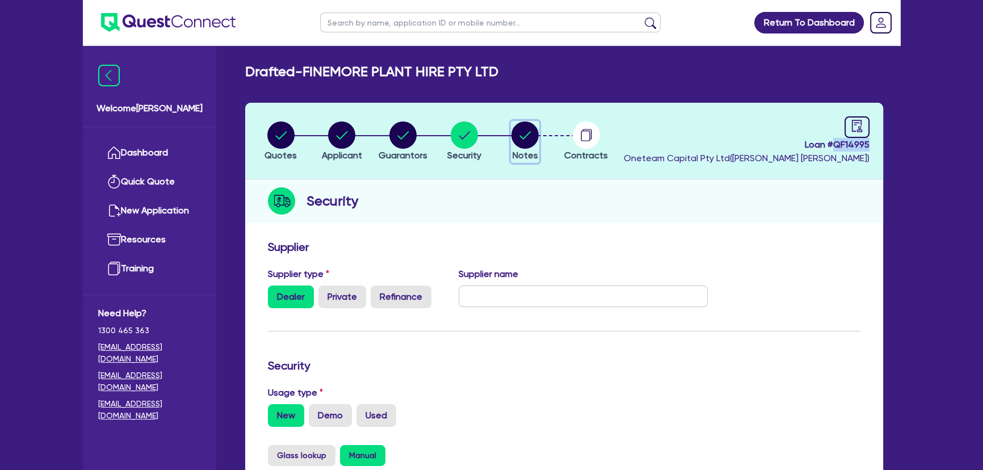
click at [521, 137] on circle "button" at bounding box center [524, 134] width 27 height 27
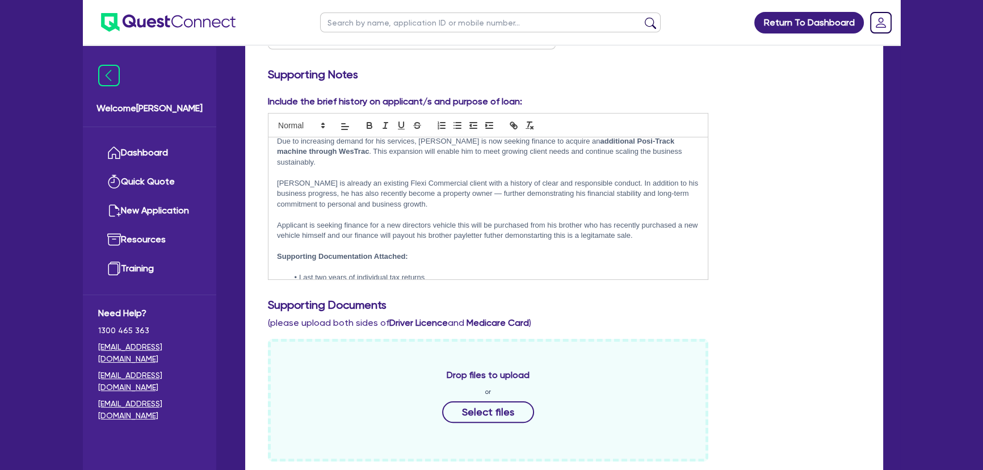
scroll to position [154, 0]
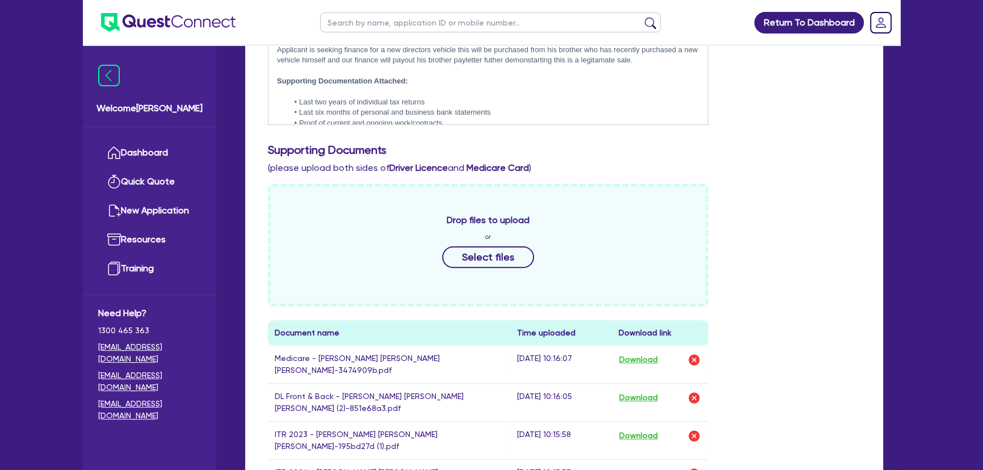
click at [692, 187] on div "Drop files to upload or Select files" at bounding box center [488, 245] width 440 height 123
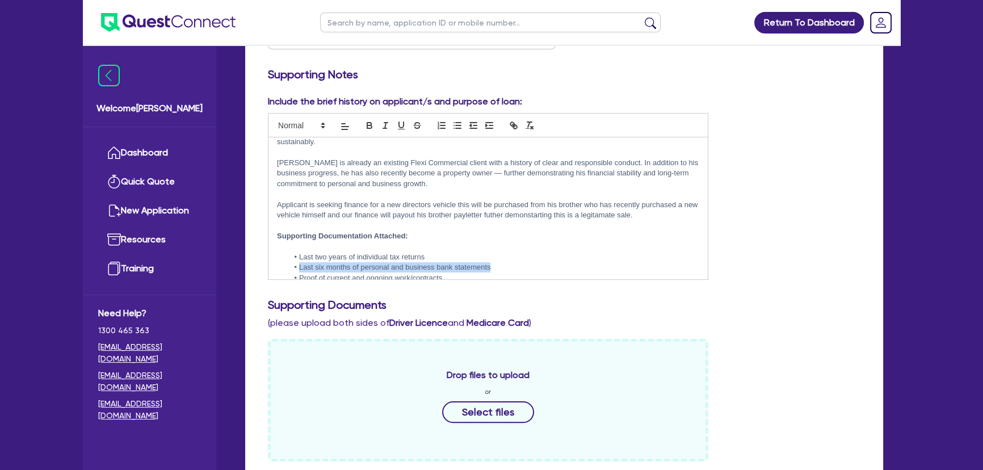
drag, startPoint x: 497, startPoint y: 246, endPoint x: 297, endPoint y: 248, distance: 199.8
click at [297, 262] on li "Last six months of personal and business bank statements" at bounding box center [493, 267] width 411 height 10
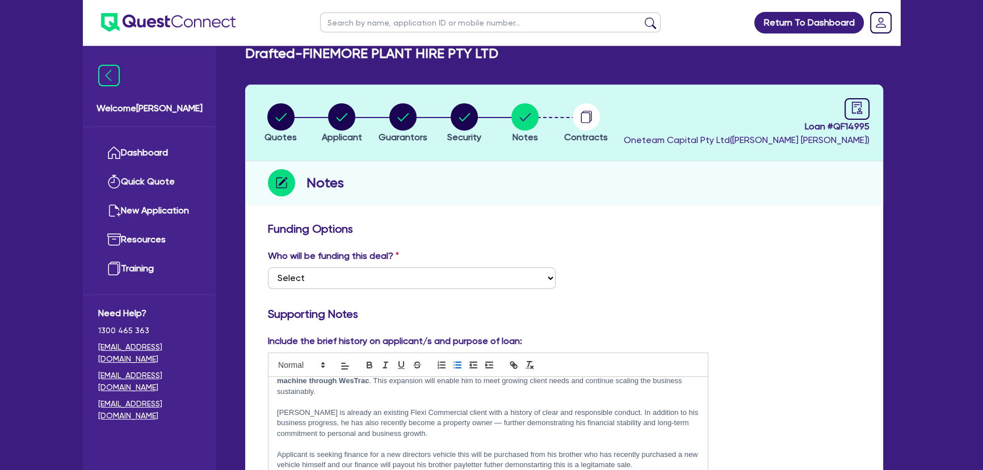
scroll to position [0, 0]
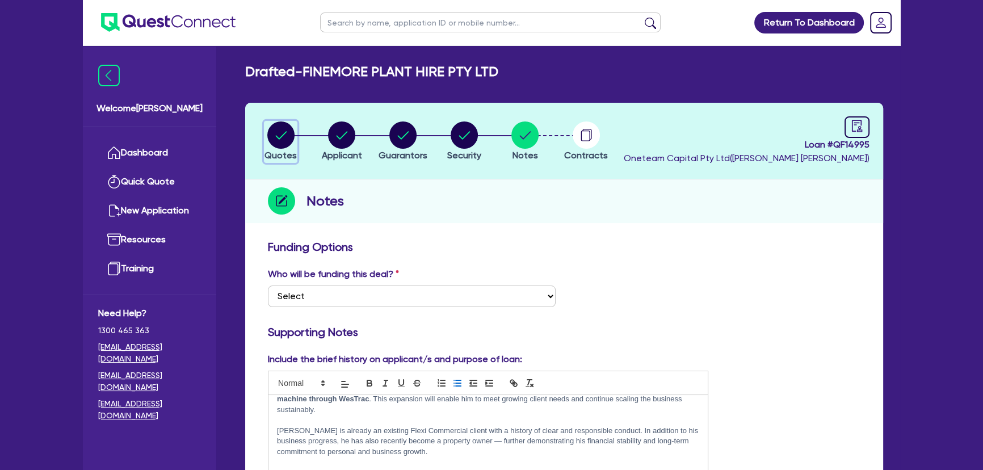
click at [277, 137] on circle "button" at bounding box center [280, 134] width 27 height 27
select select "CARS_AND_LIGHT_TRUCKS"
select select "VANS_AND_UTES"
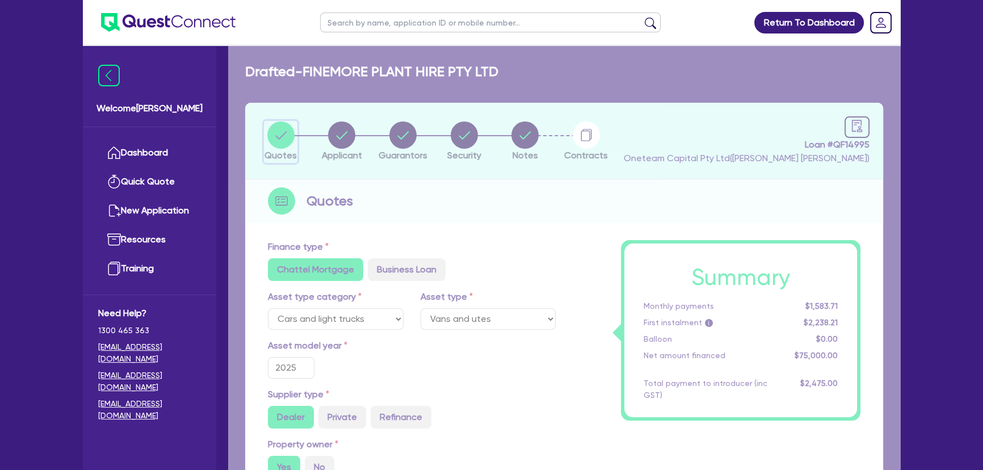
type input "75,000"
type input "2,250"
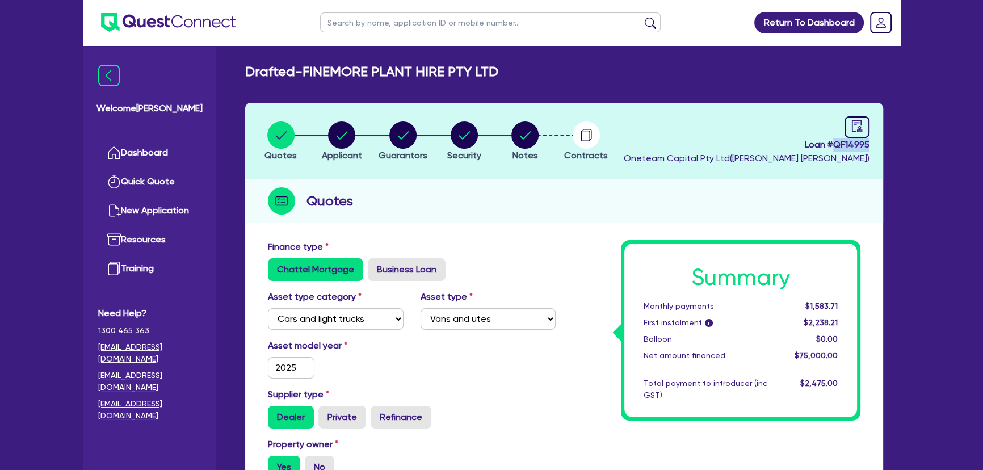
drag, startPoint x: 837, startPoint y: 147, endPoint x: 886, endPoint y: 145, distance: 49.4
copy span "QF14995"
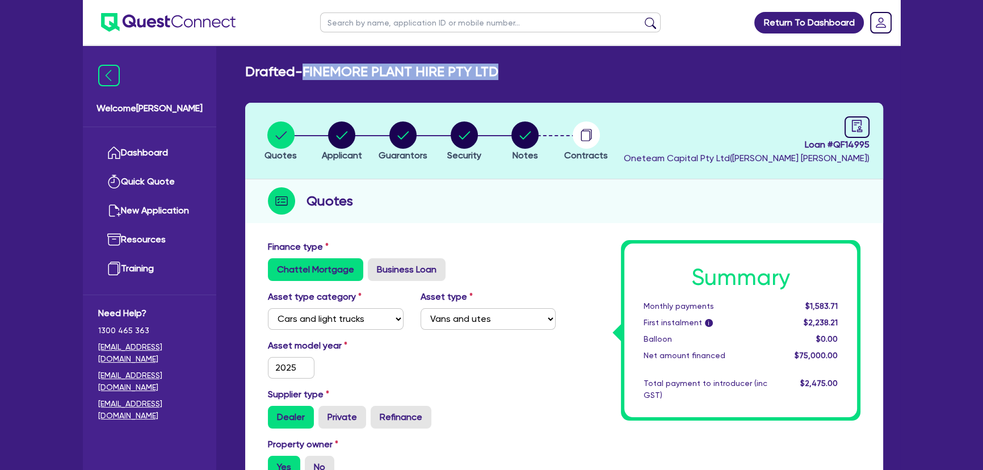
drag, startPoint x: 306, startPoint y: 69, endPoint x: 526, endPoint y: 73, distance: 219.7
click at [526, 73] on div "Drafted - FINEMORE PLANT HIRE PTY LTD" at bounding box center [564, 72] width 655 height 16
copy h2 "FINEMORE PLANT HIRE PTY LTD"
